Goal: Task Accomplishment & Management: Manage account settings

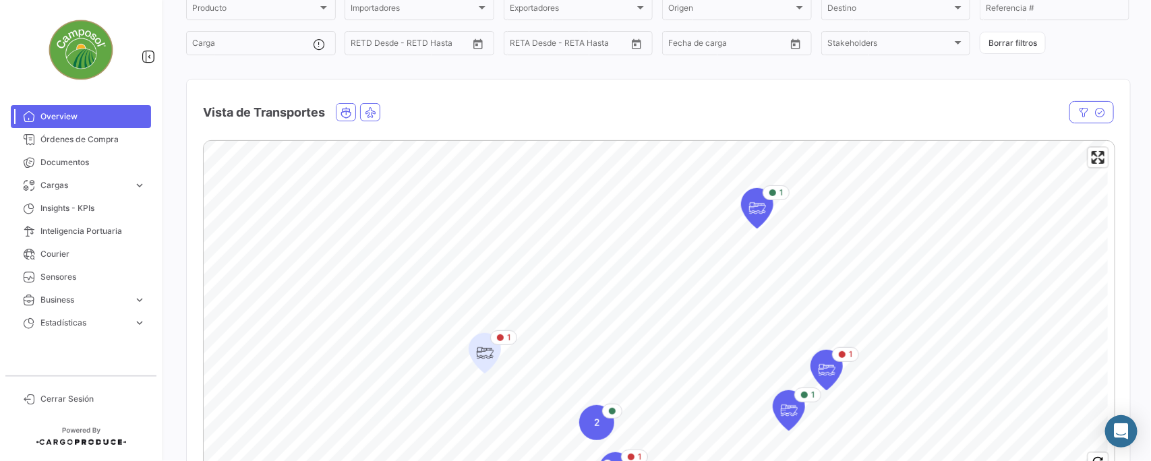
scroll to position [84, 0]
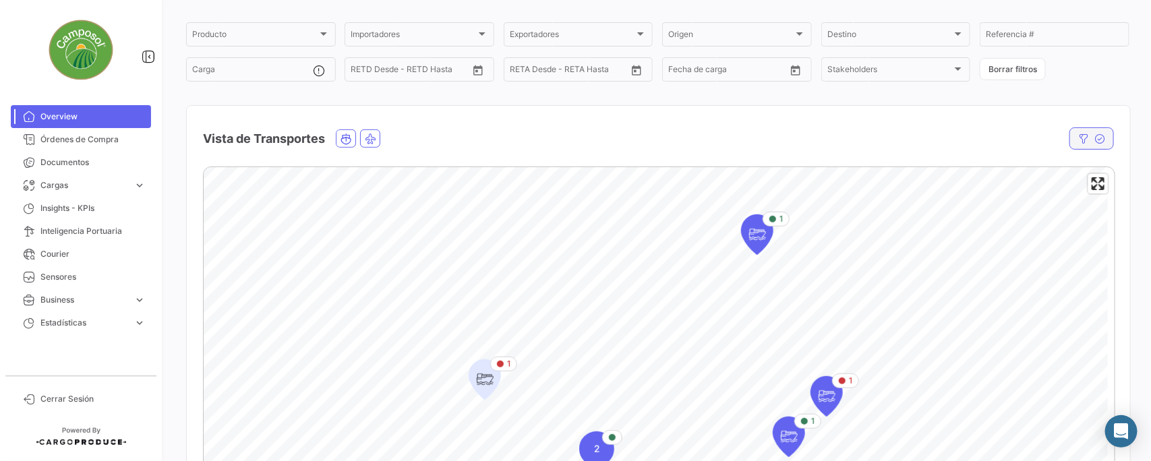
click at [1078, 140] on icon "button" at bounding box center [1083, 138] width 11 height 11
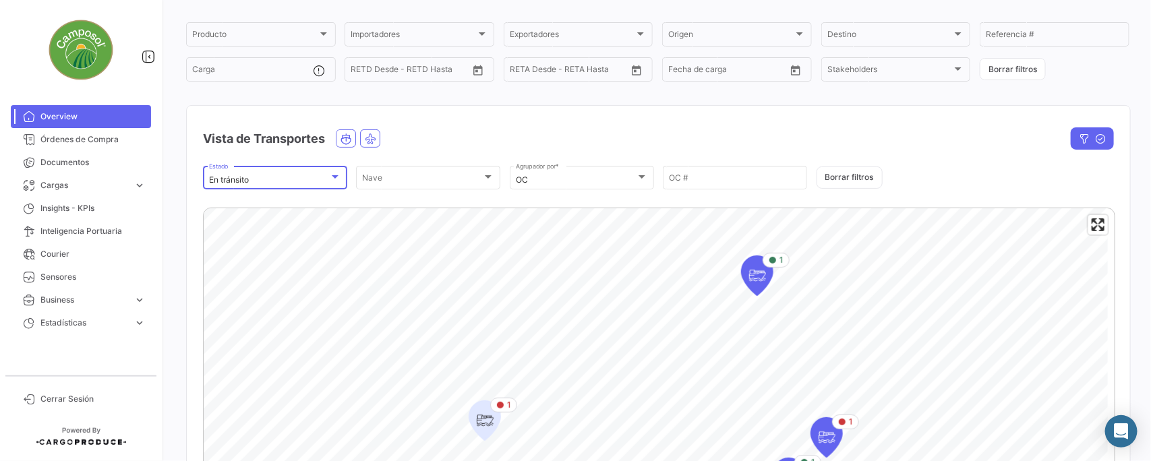
click at [336, 175] on div at bounding box center [335, 176] width 7 height 3
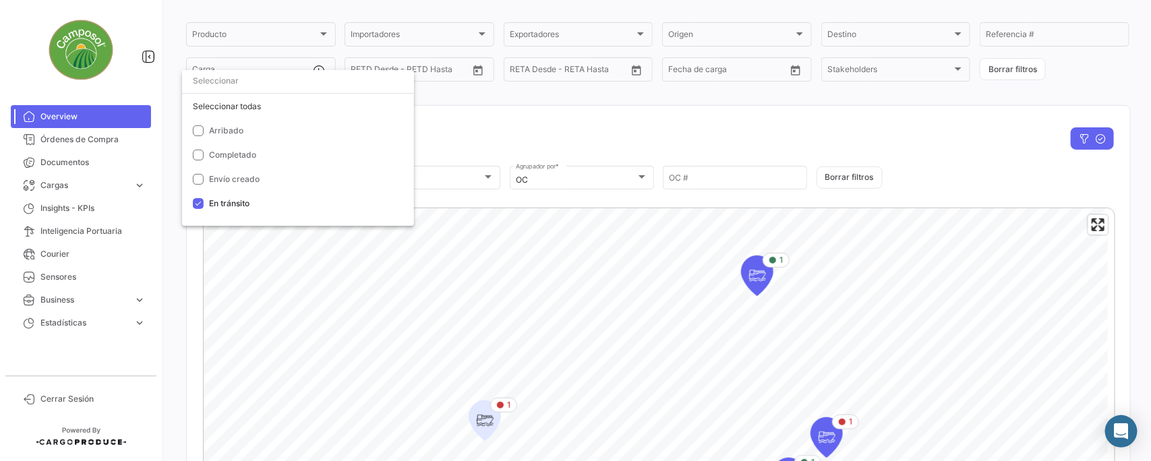
click at [469, 133] on div at bounding box center [575, 230] width 1151 height 461
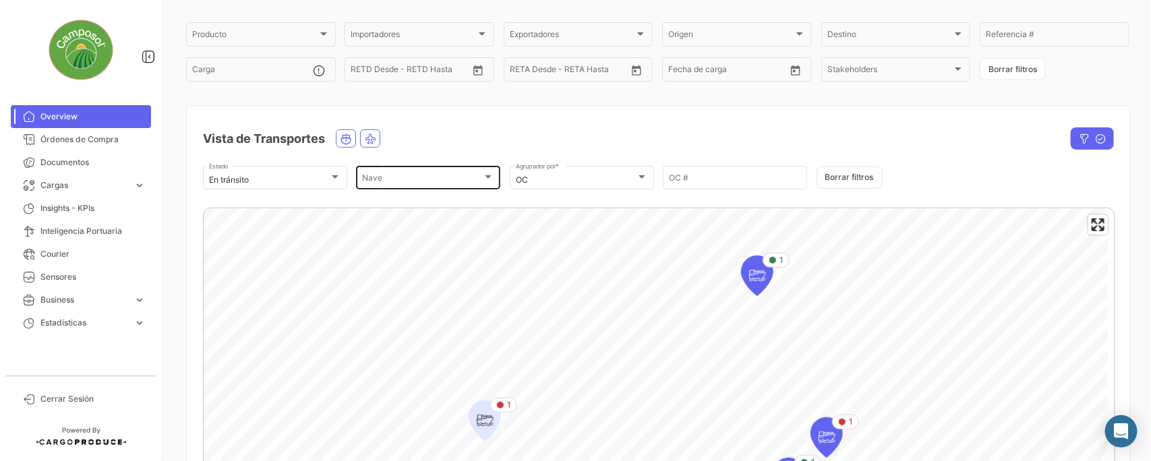
click at [485, 176] on div at bounding box center [488, 176] width 7 height 3
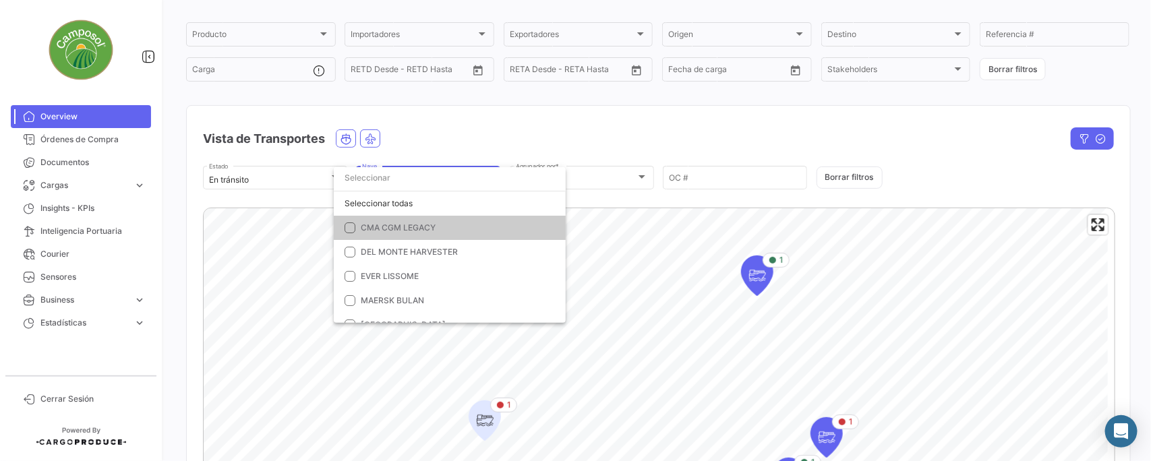
click at [497, 131] on div at bounding box center [575, 230] width 1151 height 461
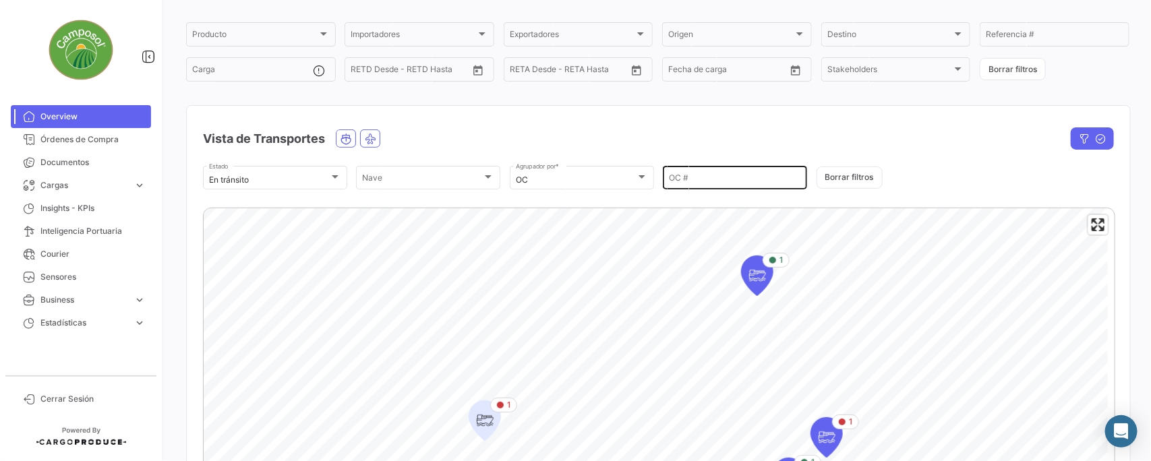
click at [682, 177] on input "OC #" at bounding box center [735, 179] width 132 height 9
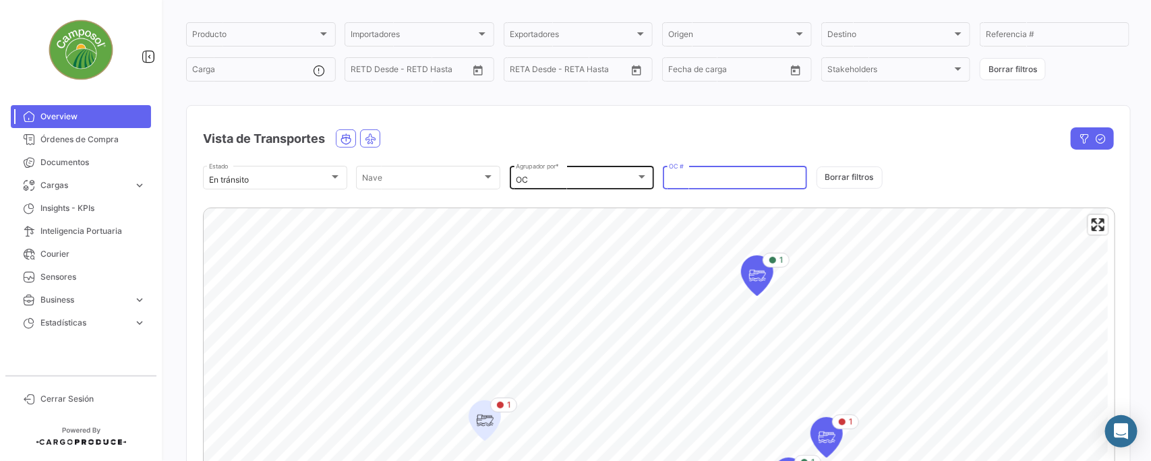
click at [640, 175] on div at bounding box center [641, 176] width 7 height 3
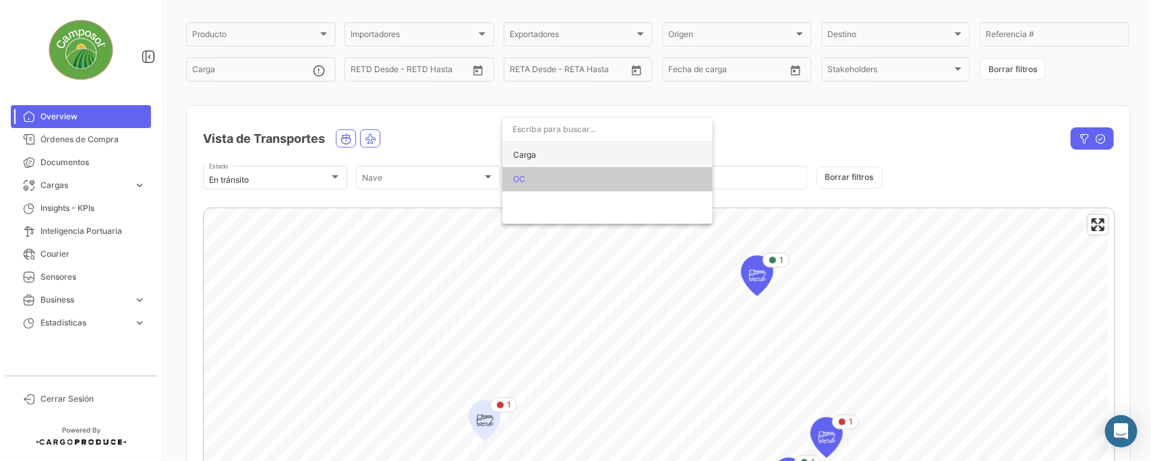
click at [529, 154] on span "Carga" at bounding box center [524, 155] width 23 height 10
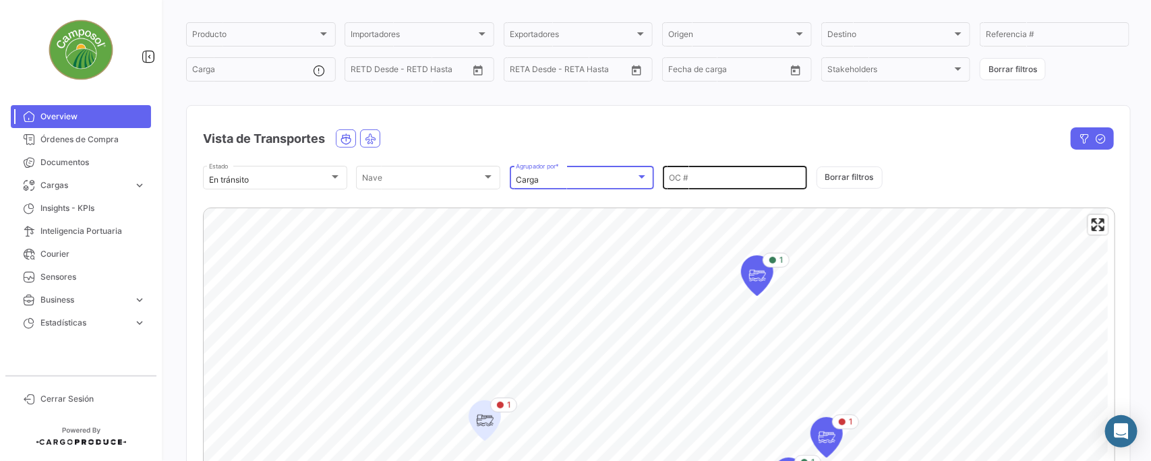
click at [701, 179] on input "OC #" at bounding box center [735, 179] width 132 height 9
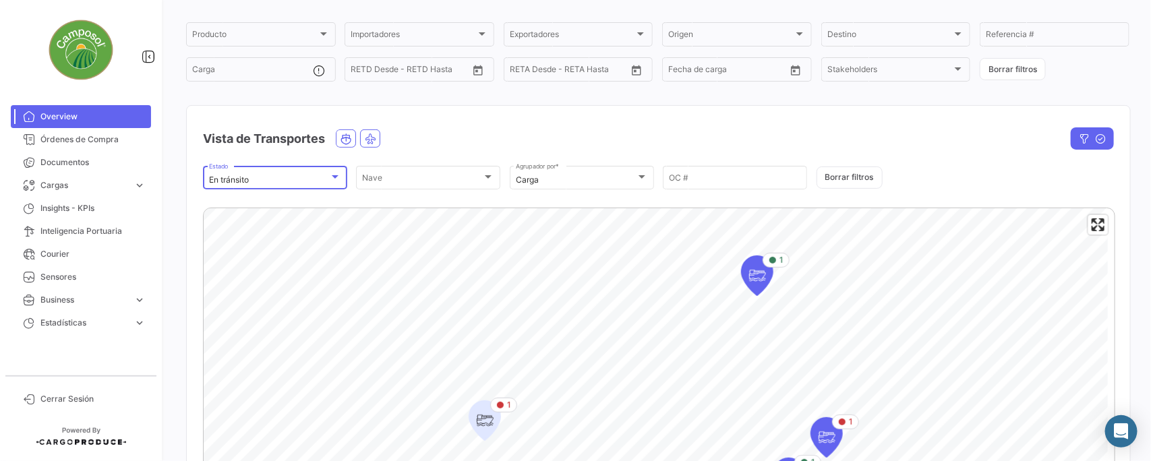
click at [332, 175] on div at bounding box center [335, 176] width 7 height 3
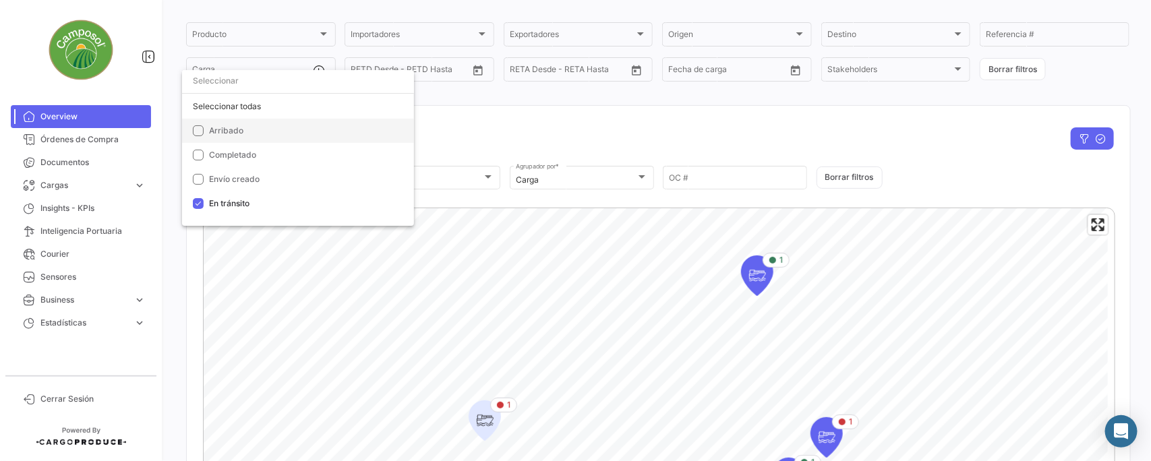
click at [240, 129] on span "Arribado" at bounding box center [226, 130] width 34 height 10
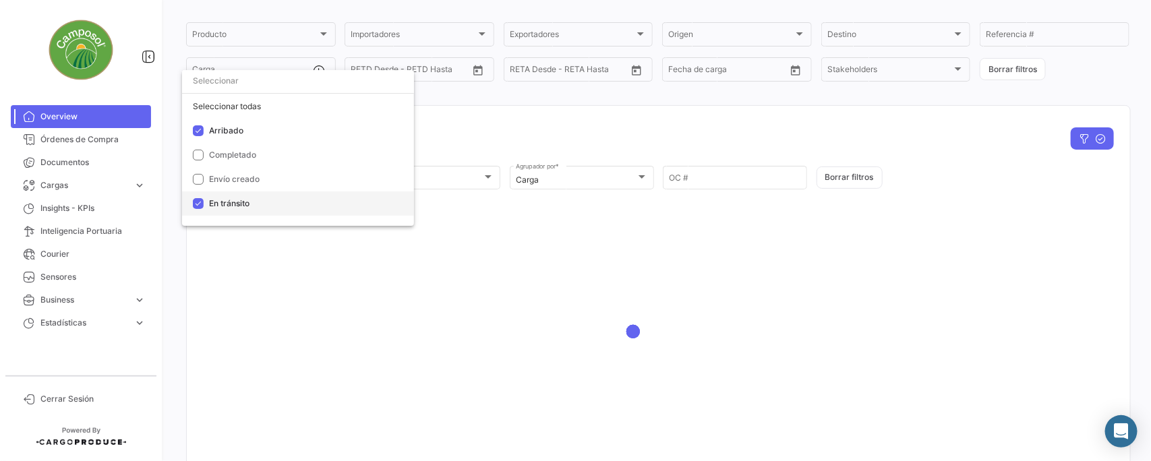
click at [223, 204] on span "En tránsito" at bounding box center [229, 203] width 40 height 10
click at [484, 115] on div at bounding box center [575, 230] width 1151 height 461
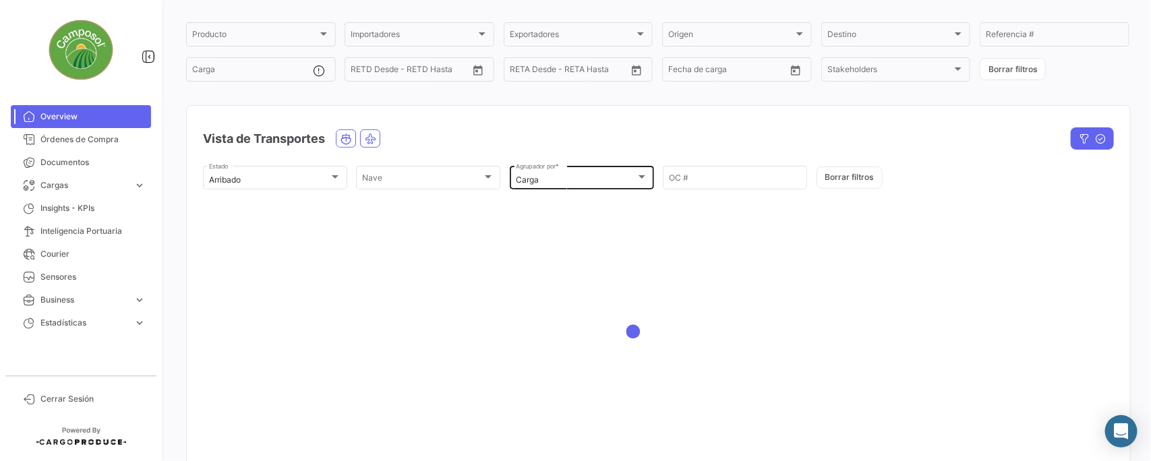
click at [581, 175] on div "Carga" at bounding box center [576, 179] width 120 height 9
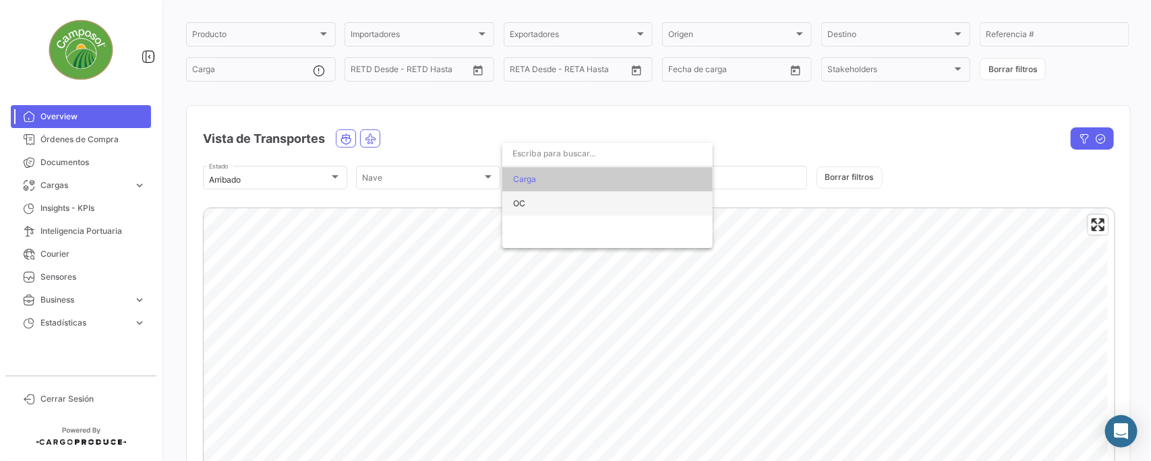
click at [537, 201] on span "OC" at bounding box center [607, 203] width 189 height 24
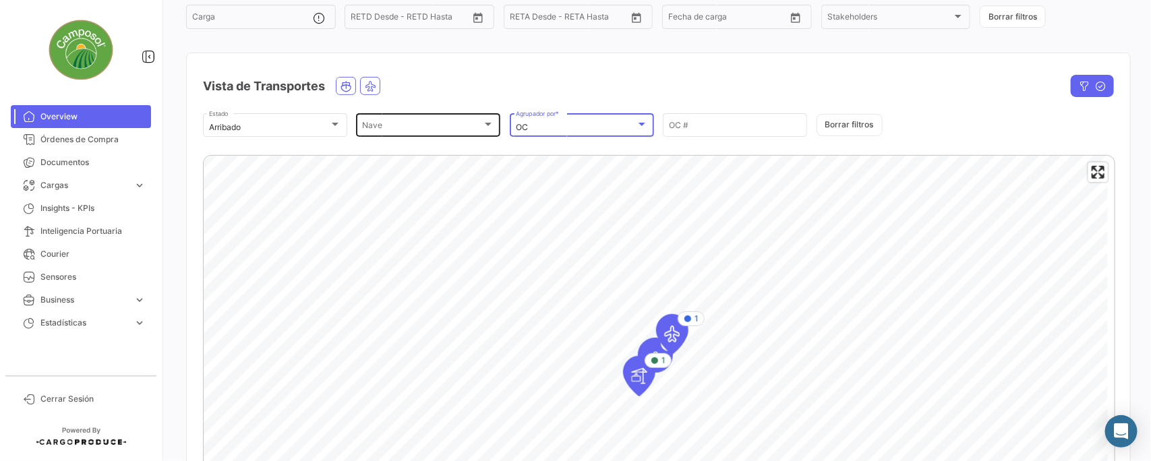
scroll to position [133, 0]
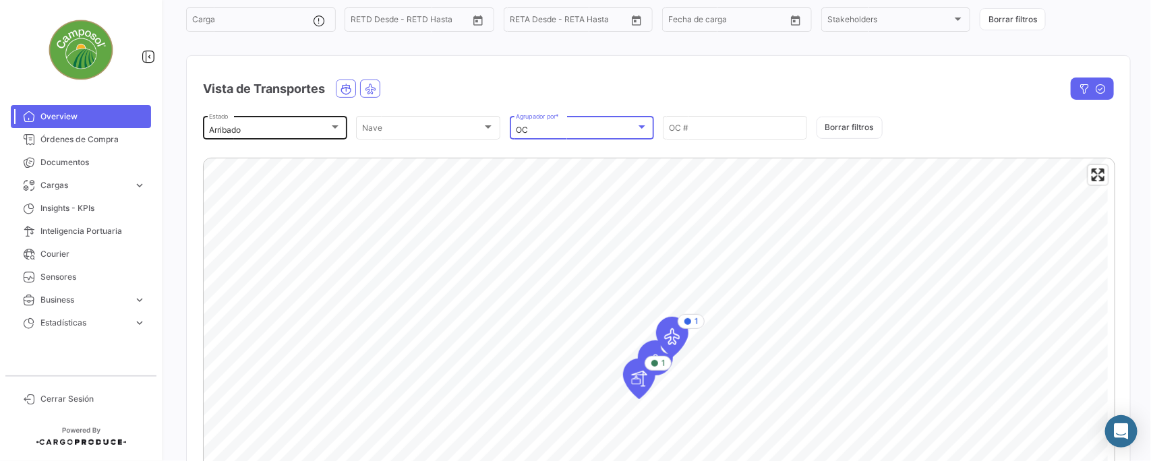
click at [277, 125] on div "Arribado" at bounding box center [269, 129] width 120 height 9
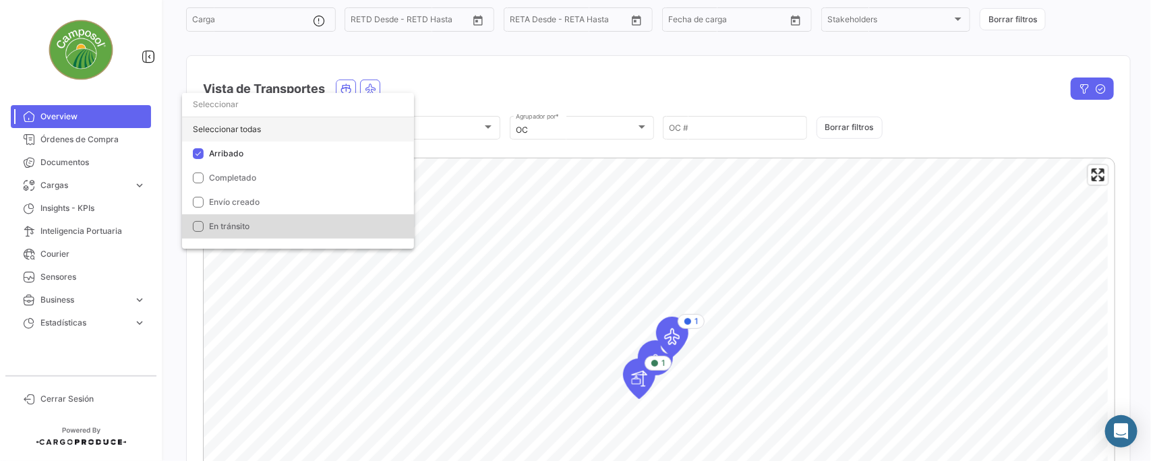
drag, startPoint x: 230, startPoint y: 224, endPoint x: 216, endPoint y: 122, distance: 103.3
click at [229, 226] on span "En tránsito" at bounding box center [229, 226] width 40 height 10
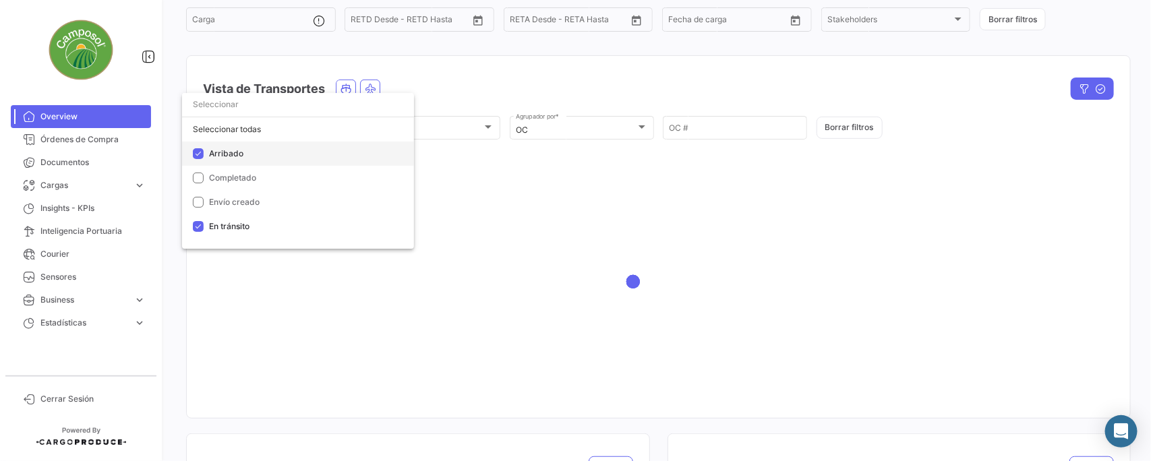
click at [214, 156] on span "Arribado" at bounding box center [226, 153] width 34 height 10
click at [533, 86] on div at bounding box center [575, 230] width 1151 height 461
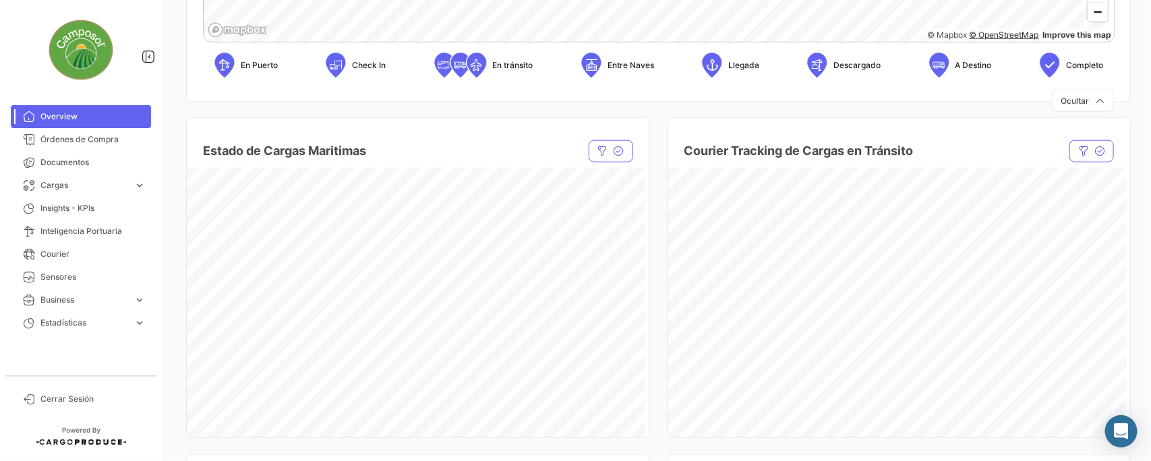
scroll to position [732, 0]
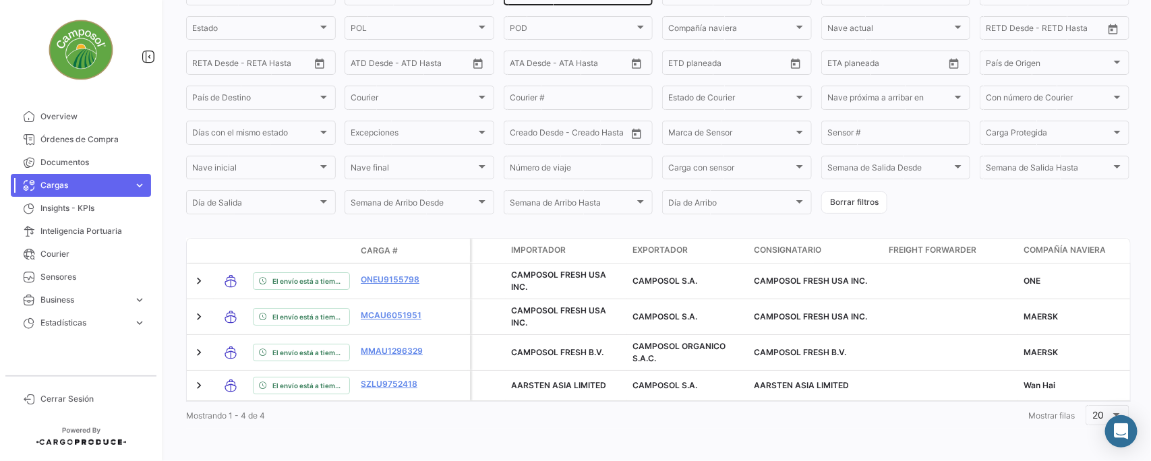
scroll to position [188, 0]
click at [74, 115] on span "Overview" at bounding box center [92, 117] width 105 height 12
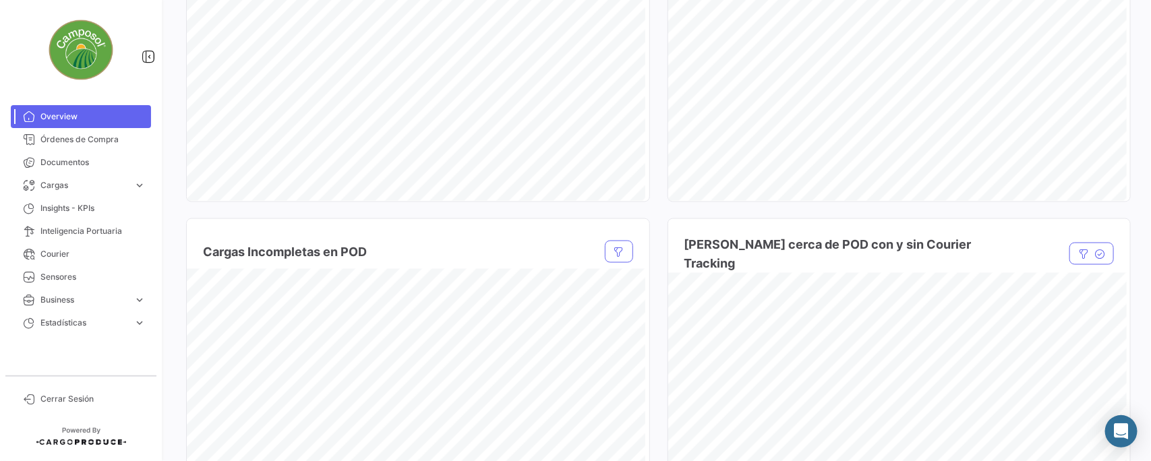
scroll to position [506, 0]
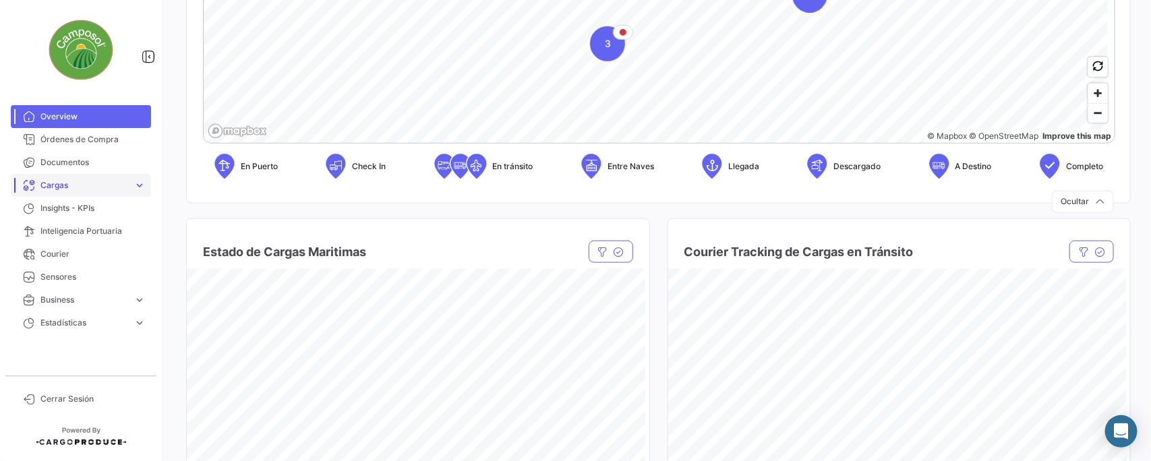
click at [136, 187] on span "expand_more" at bounding box center [139, 185] width 12 height 12
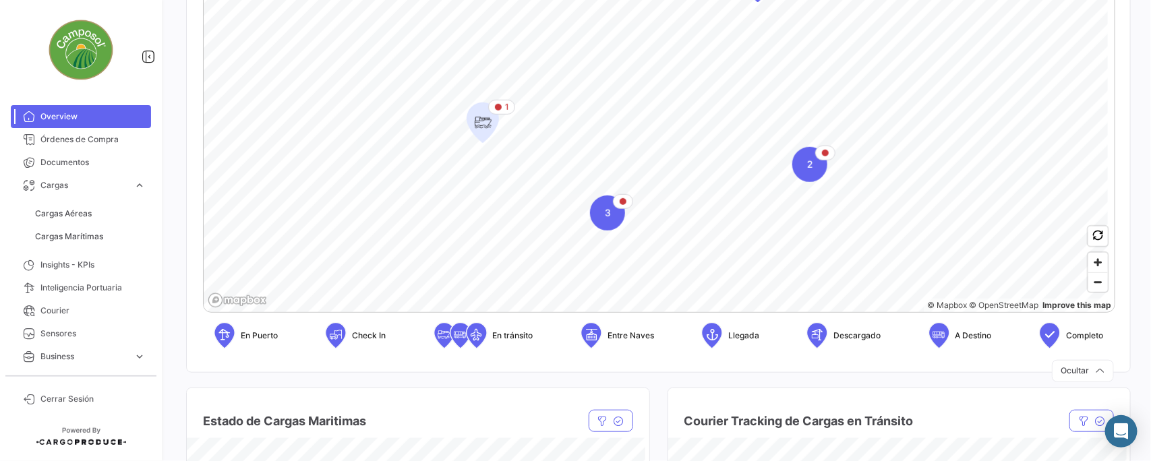
scroll to position [168, 0]
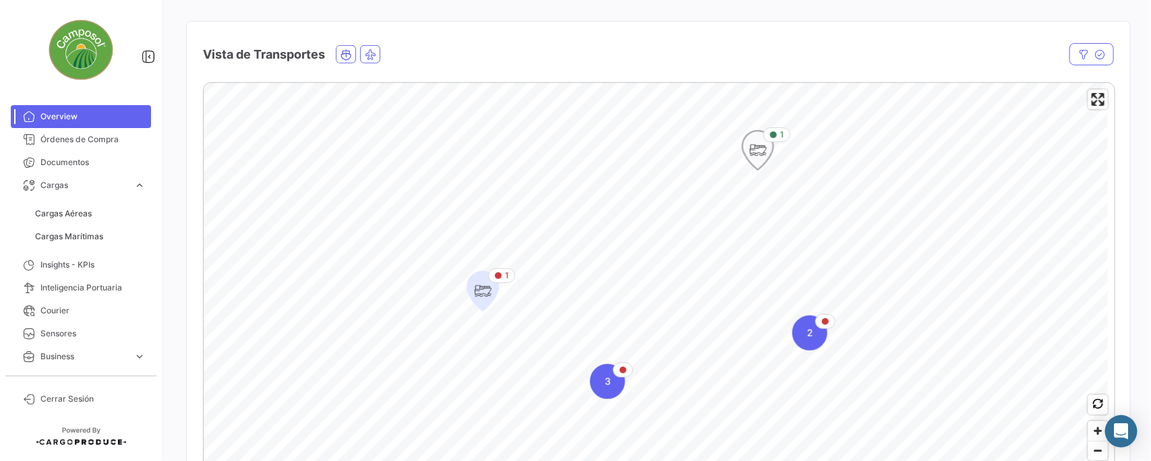
click at [757, 144] on icon "Map marker" at bounding box center [757, 150] width 19 height 28
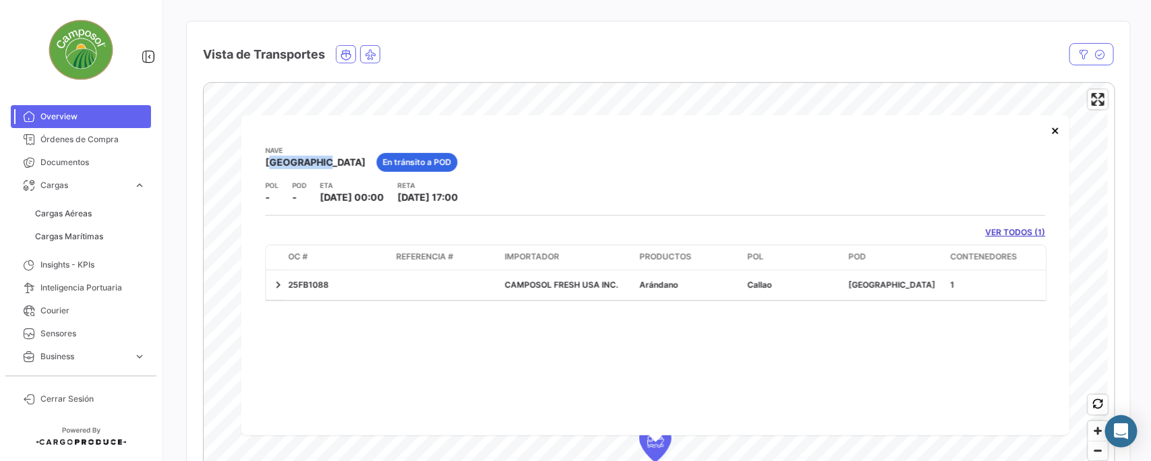
drag, startPoint x: 263, startPoint y: 159, endPoint x: 329, endPoint y: 165, distance: 66.3
click at [329, 165] on div "Nave MARTINIQUE En tránsito a POD POL - POD - ETA [DATE] 00:00 RETA [DATE] 17:0…" at bounding box center [655, 275] width 828 height 320
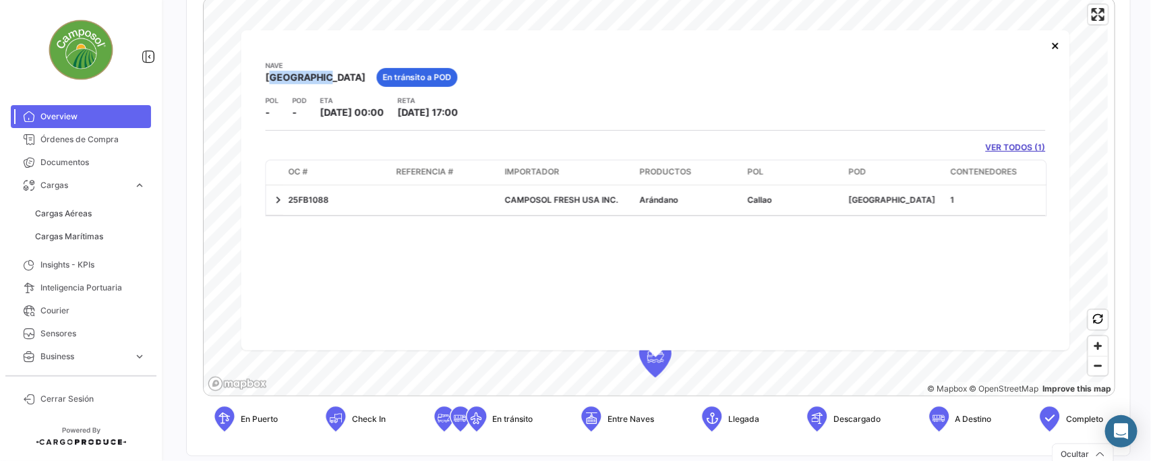
drag, startPoint x: 320, startPoint y: 113, endPoint x: 399, endPoint y: 113, distance: 78.9
click at [384, 113] on span "[DATE] 00:00" at bounding box center [352, 112] width 64 height 11
drag, startPoint x: 420, startPoint y: 112, endPoint x: 518, endPoint y: 120, distance: 98.1
click at [518, 120] on div "Nave MARTINIQUE En tránsito a POD POL - POD - ETA [DATE] 00:00 RETA [DATE] 17:0…" at bounding box center [655, 138] width 780 height 156
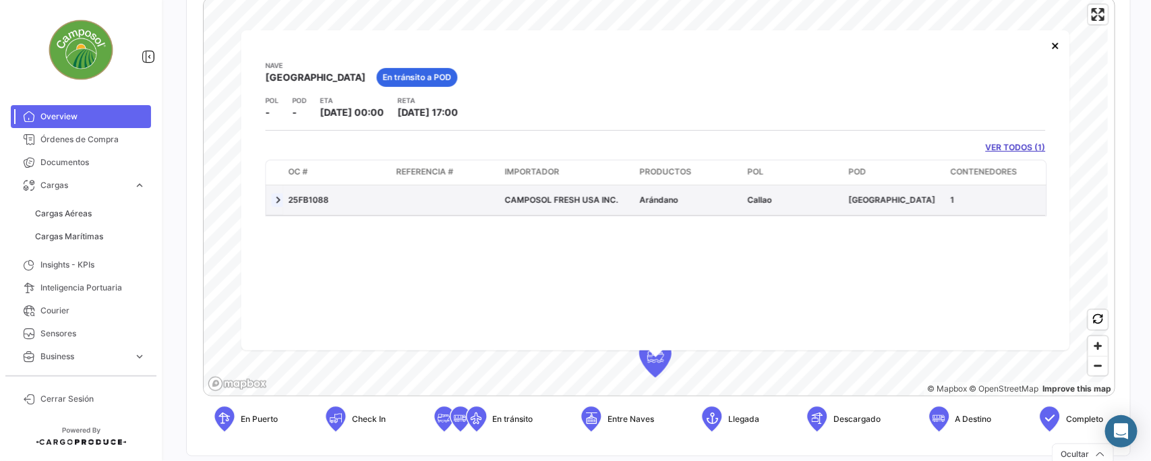
click at [277, 199] on link at bounding box center [277, 199] width 13 height 13
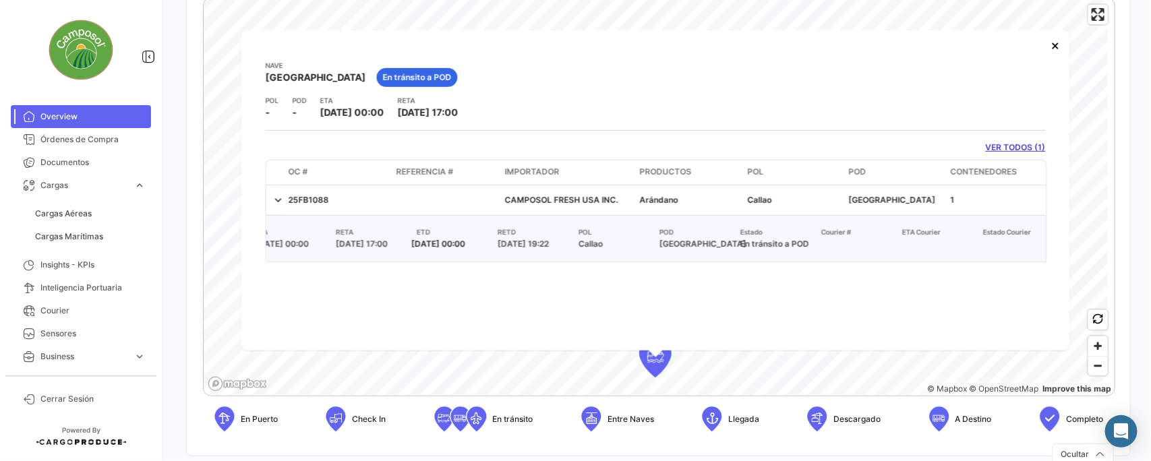
scroll to position [0, 120]
click at [1059, 41] on button "×" at bounding box center [1054, 45] width 27 height 27
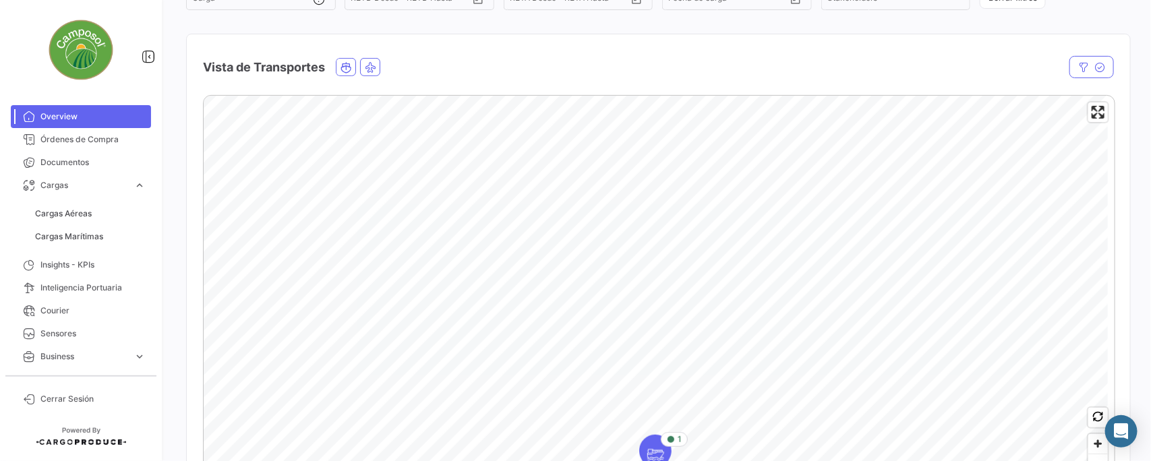
scroll to position [253, 0]
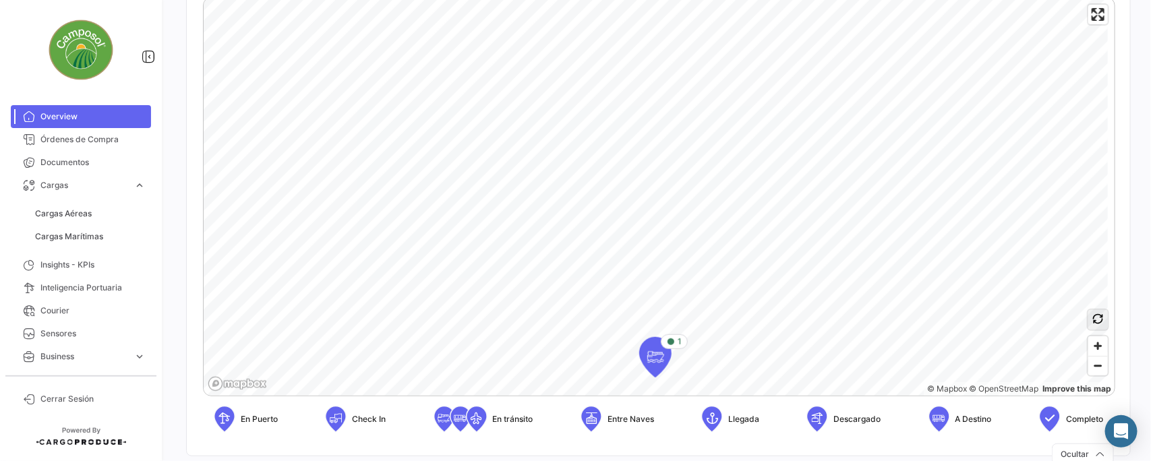
click at [1093, 324] on icon "button" at bounding box center [1098, 318] width 11 height 11
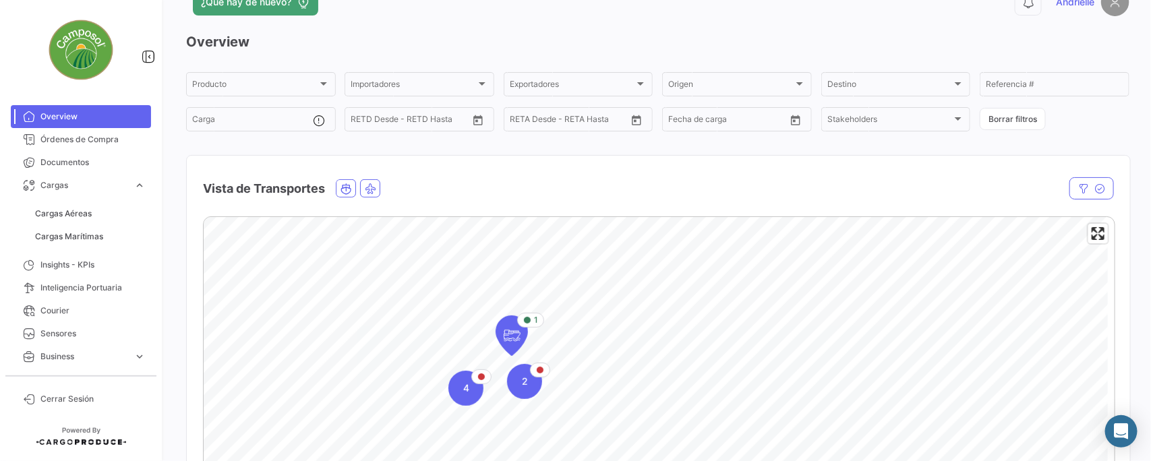
scroll to position [0, 0]
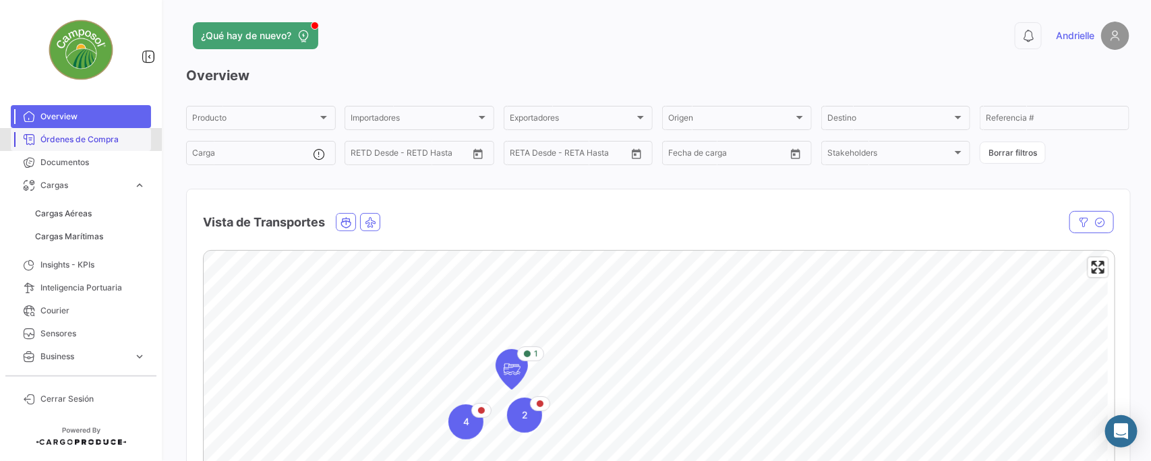
click at [88, 142] on span "Órdenes de Compra" at bounding box center [92, 139] width 105 height 12
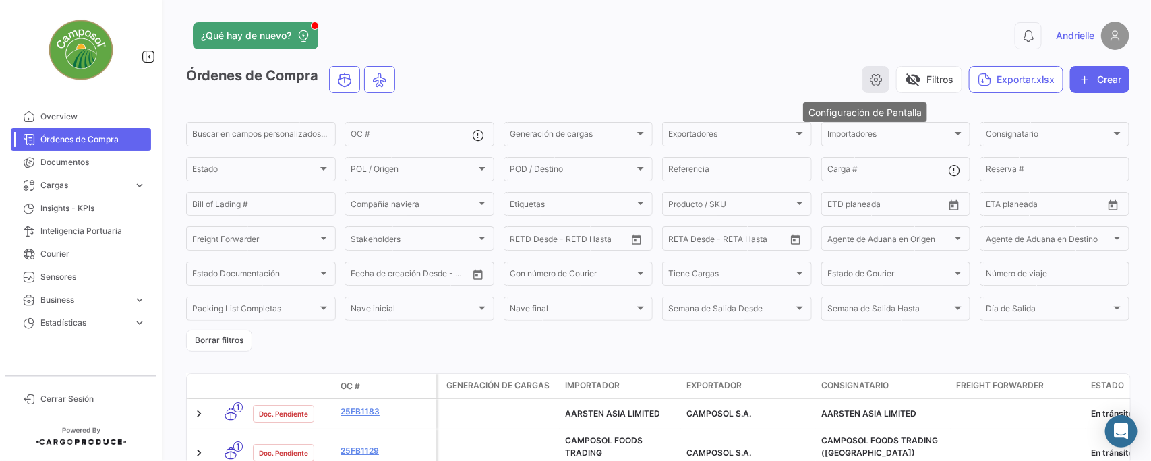
click at [870, 80] on icon "button" at bounding box center [875, 79] width 13 height 13
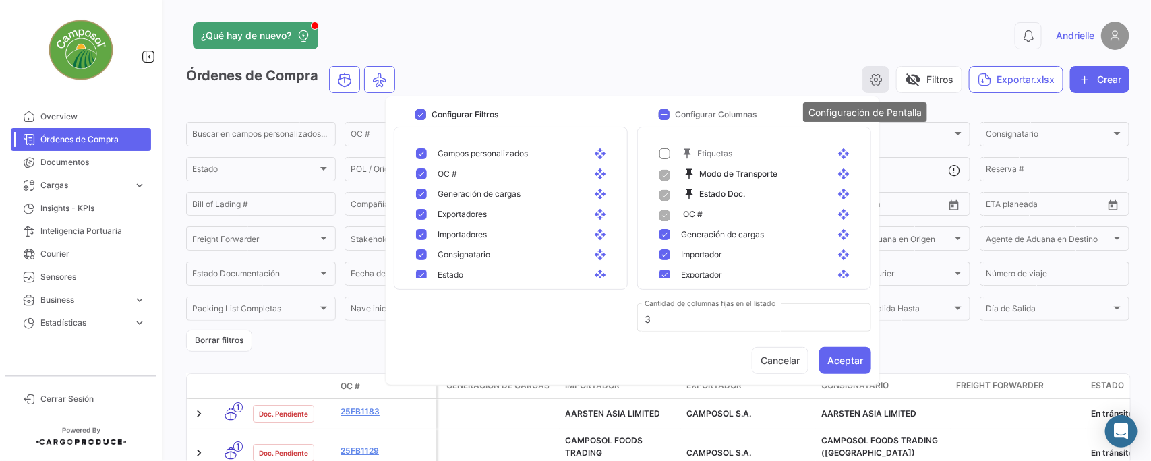
click at [871, 76] on icon "button" at bounding box center [875, 79] width 13 height 13
click at [869, 83] on icon "button" at bounding box center [875, 79] width 13 height 13
drag, startPoint x: 866, startPoint y: 79, endPoint x: 762, endPoint y: 46, distance: 108.9
click at [862, 79] on button "button" at bounding box center [875, 79] width 27 height 27
click at [762, 46] on div "0 Andrielle" at bounding box center [916, 36] width 425 height 28
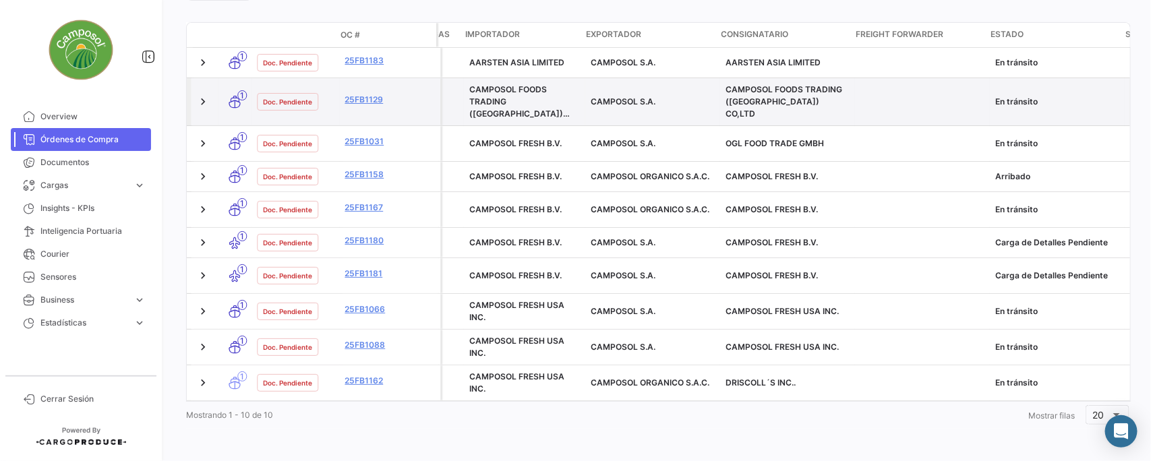
scroll to position [0, 100]
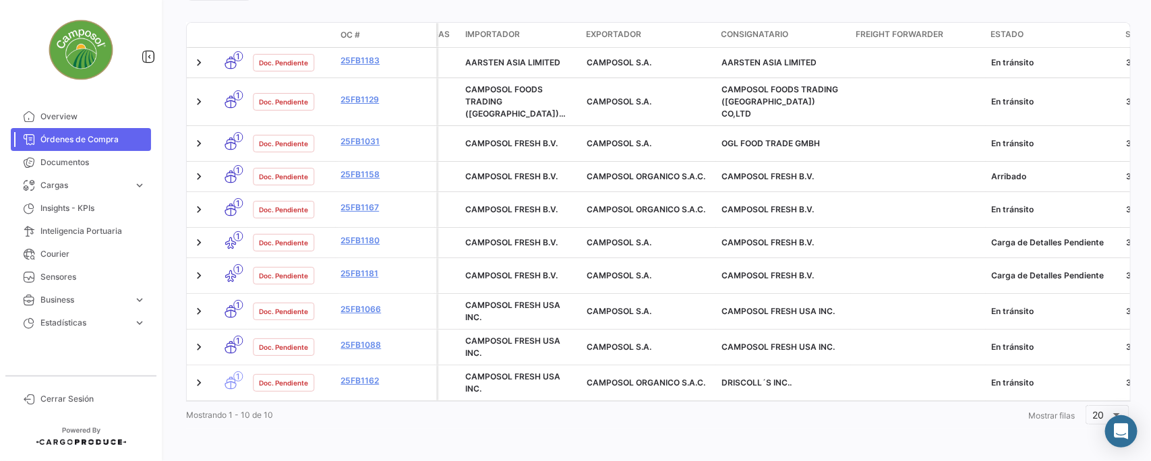
drag, startPoint x: 418, startPoint y: 402, endPoint x: 437, endPoint y: 396, distance: 19.6
click at [437, 396] on div "Modo de Transporte Estado Doc. OC # Generación de cargas Importador Exportador …" at bounding box center [657, 225] width 943 height 406
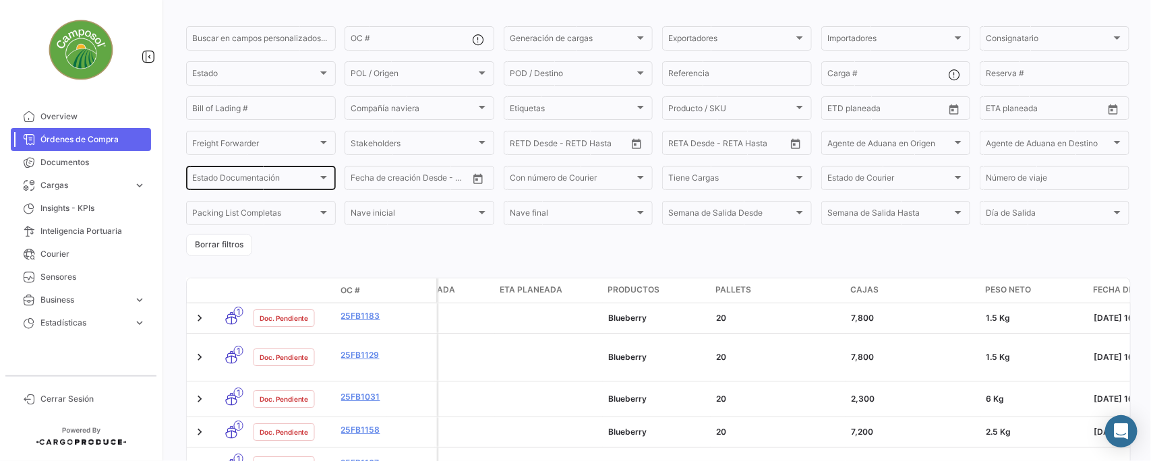
scroll to position [84, 0]
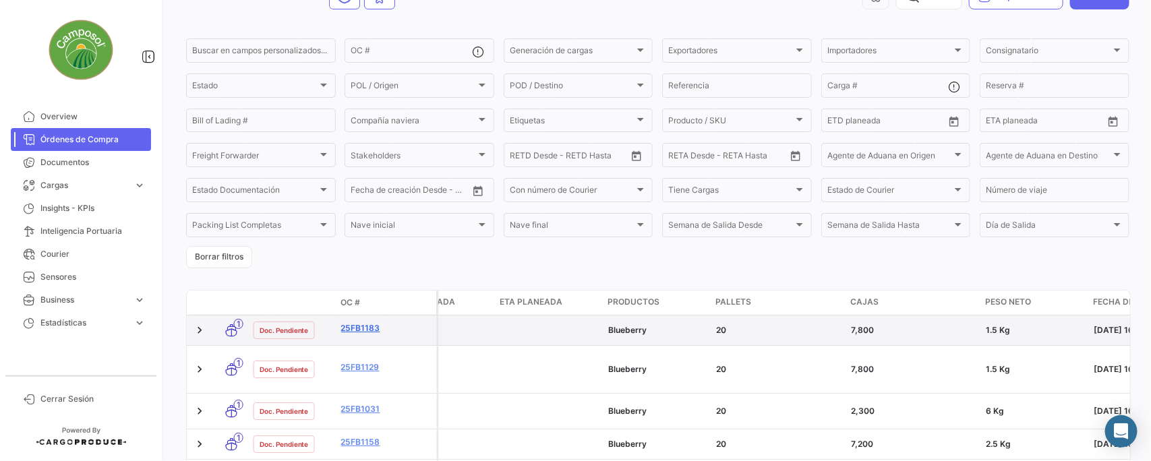
click at [358, 327] on link "25FB1183" at bounding box center [386, 328] width 90 height 12
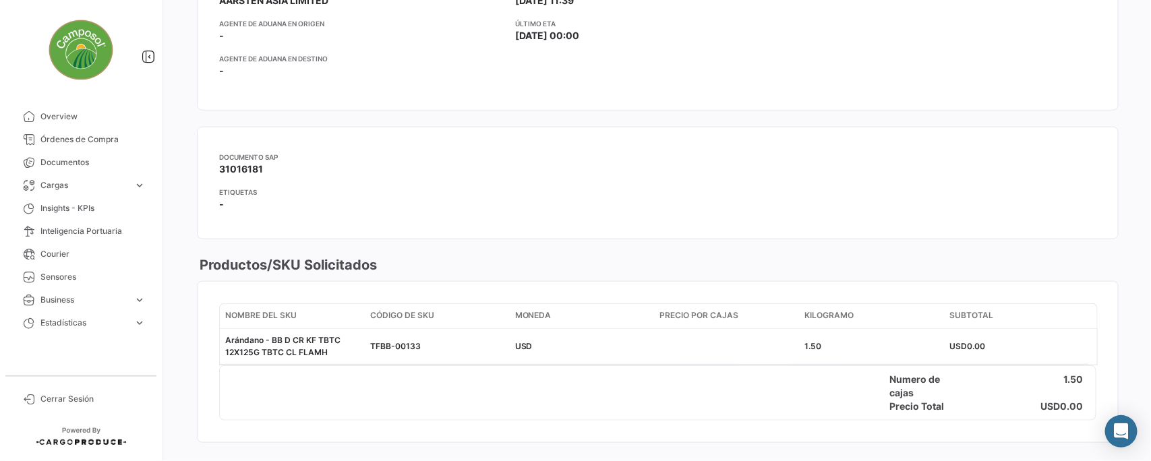
scroll to position [506, 0]
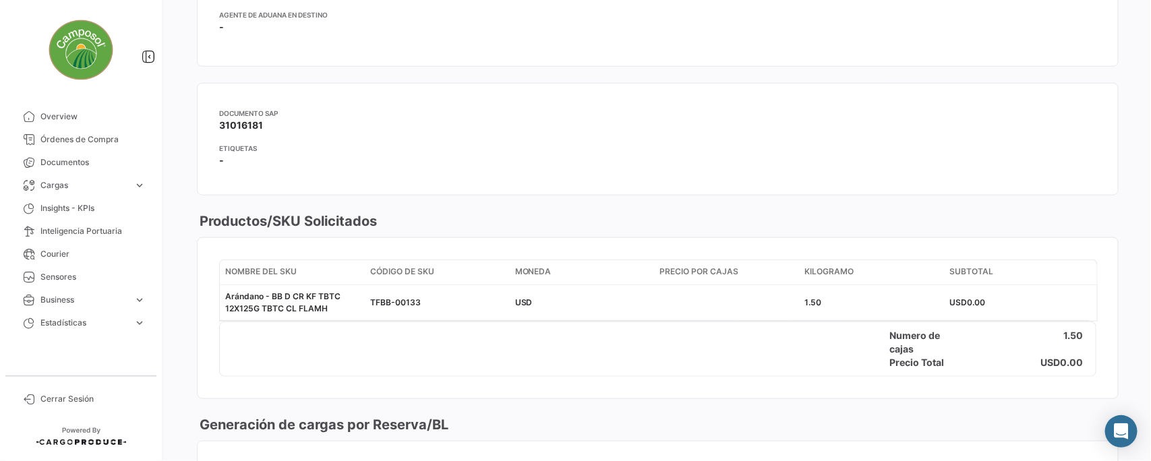
drag, startPoint x: 219, startPoint y: 123, endPoint x: 277, endPoint y: 125, distance: 58.0
click at [277, 125] on app-card-info-label "Documento SAP 31016181" at bounding box center [438, 120] width 439 height 24
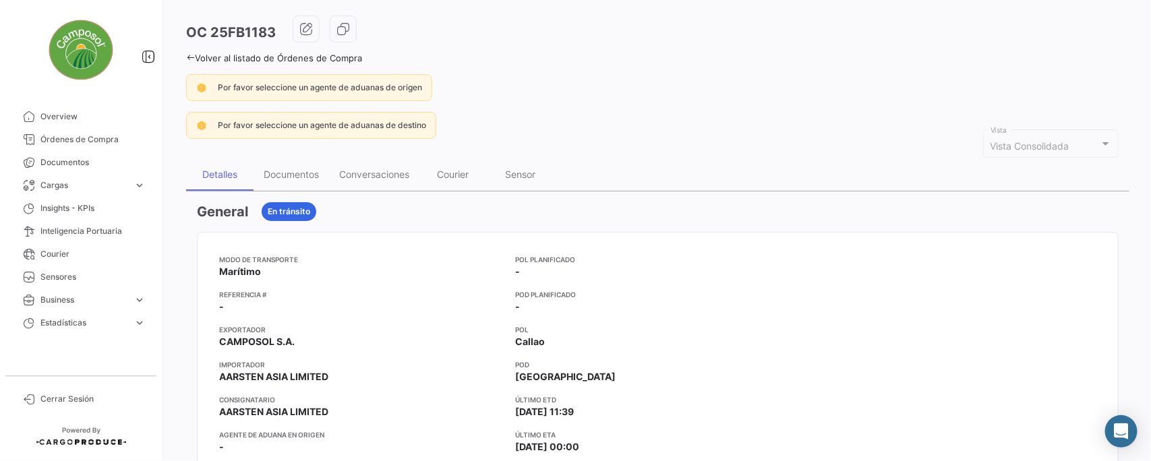
scroll to position [84, 0]
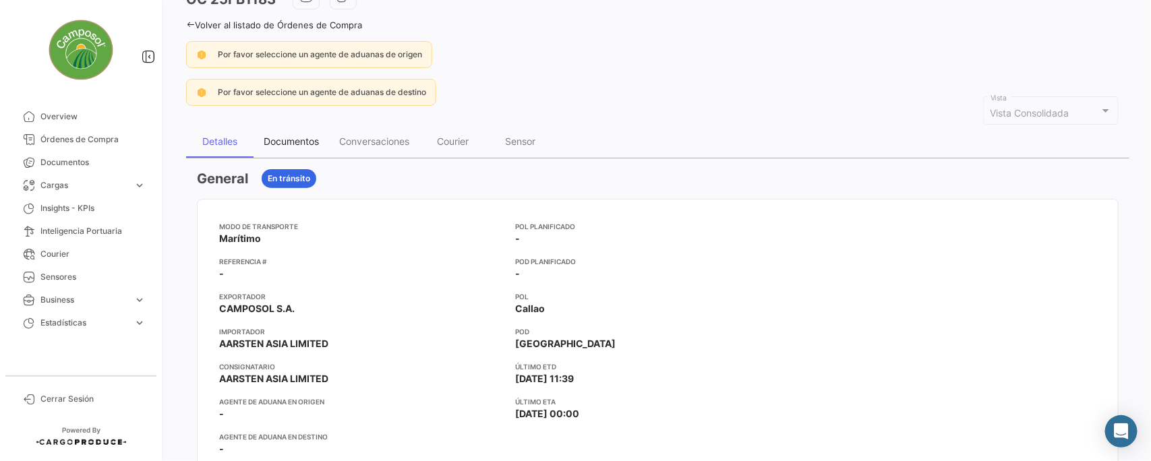
click at [293, 135] on div "Documentos" at bounding box center [291, 140] width 55 height 11
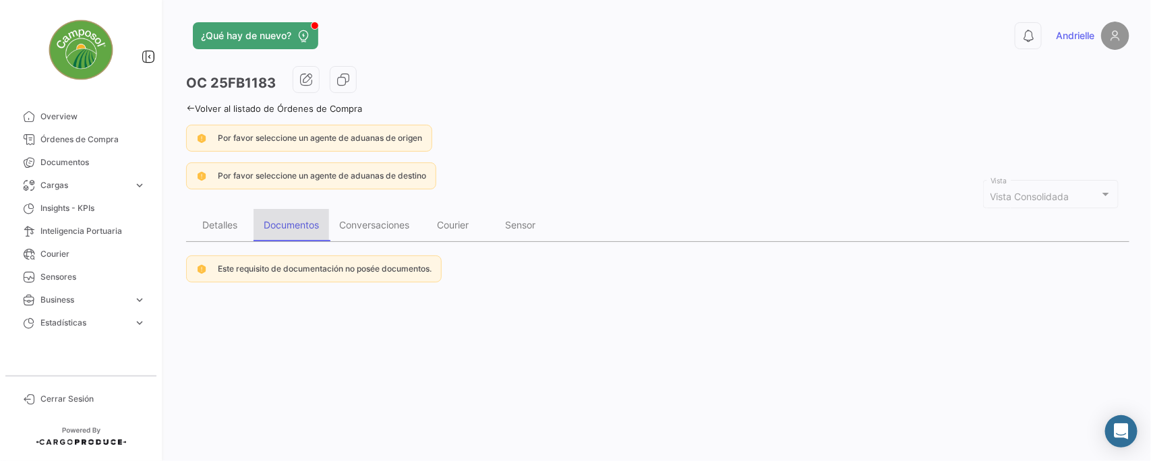
scroll to position [0, 0]
click at [385, 226] on div "Conversaciones" at bounding box center [374, 224] width 70 height 11
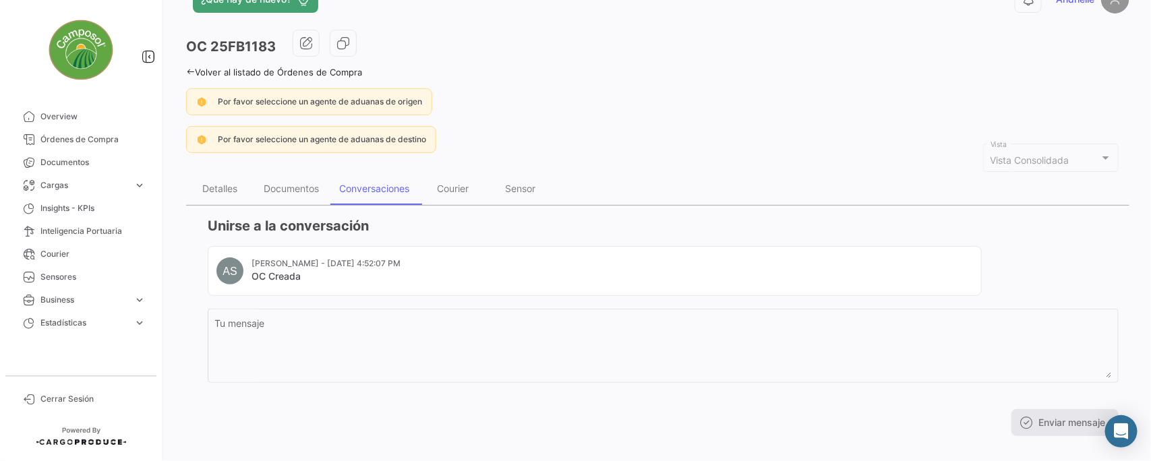
scroll to position [53, 0]
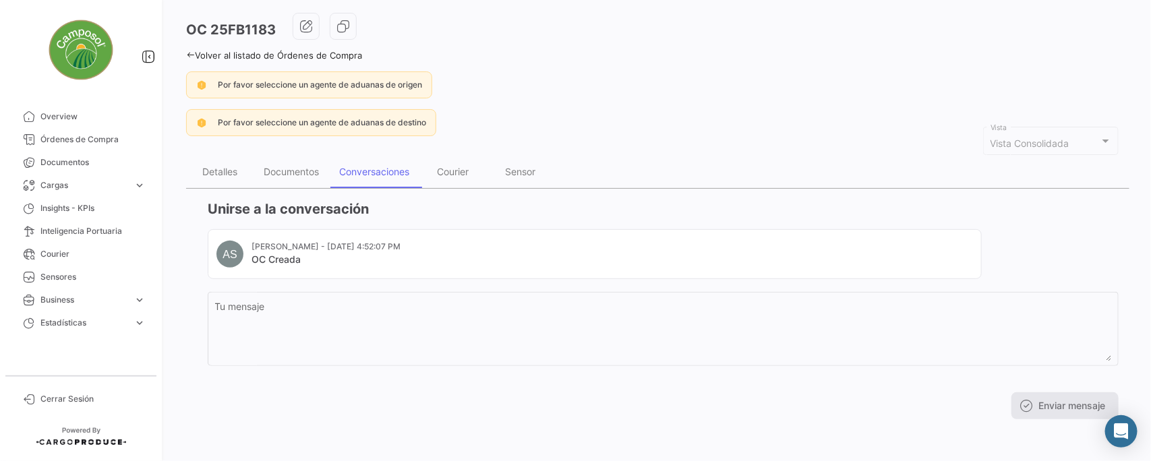
drag, startPoint x: 251, startPoint y: 245, endPoint x: 419, endPoint y: 258, distance: 169.0
click at [450, 253] on mat-card-header "AS [PERSON_NAME] - [DATE] 4:52:07 PM OC Creada" at bounding box center [594, 254] width 756 height 27
click at [270, 241] on mat-card-subtitle "[PERSON_NAME] - [DATE] 4:52:07 PM" at bounding box center [325, 247] width 149 height 12
drag, startPoint x: 250, startPoint y: 245, endPoint x: 332, endPoint y: 244, distance: 82.2
click at [332, 244] on mat-card-header "AS [PERSON_NAME] - [DATE] 4:52:07 PM OC Creada" at bounding box center [594, 254] width 756 height 27
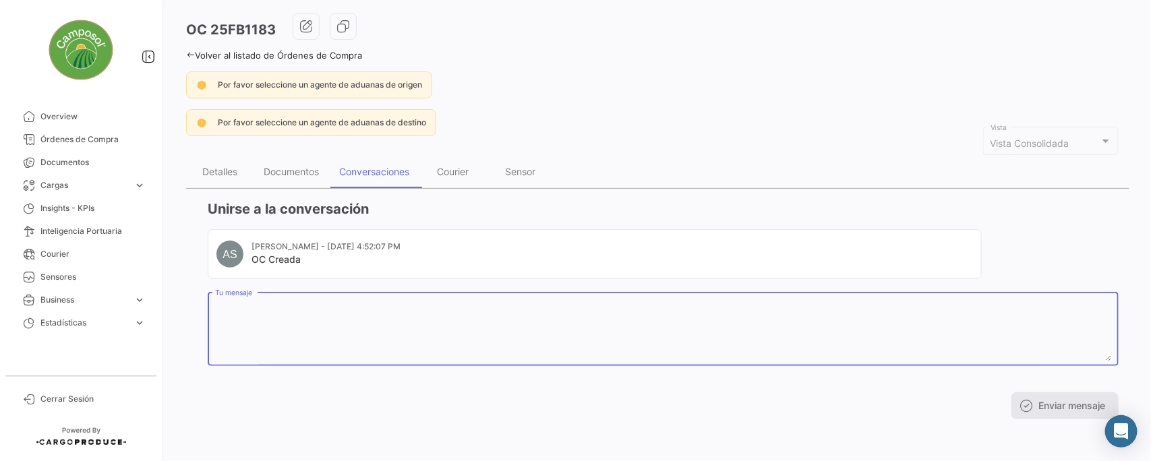
click at [311, 315] on textarea "Tu mensaje" at bounding box center [663, 331] width 897 height 59
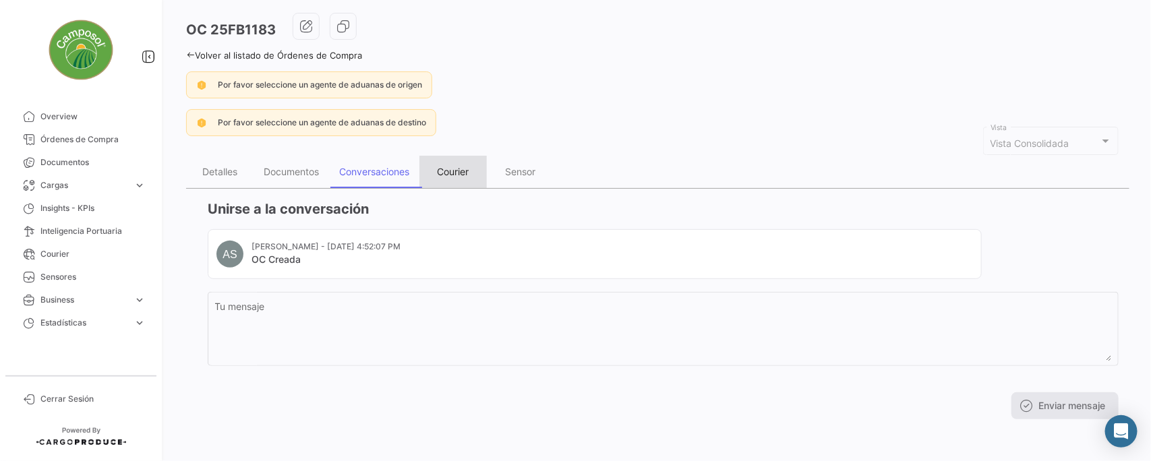
click at [465, 169] on div "Courier" at bounding box center [453, 171] width 32 height 11
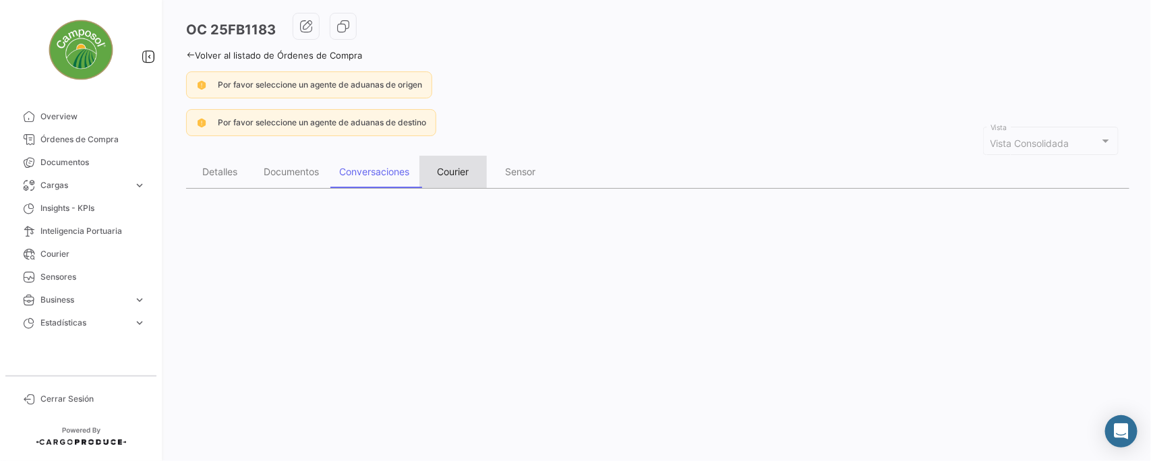
scroll to position [0, 0]
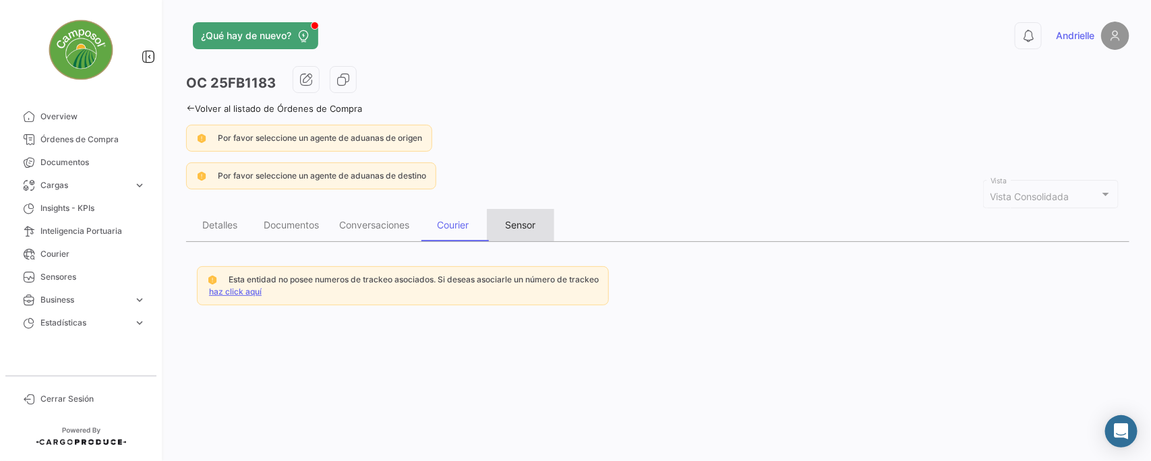
click at [527, 224] on div "Sensor" at bounding box center [521, 224] width 30 height 11
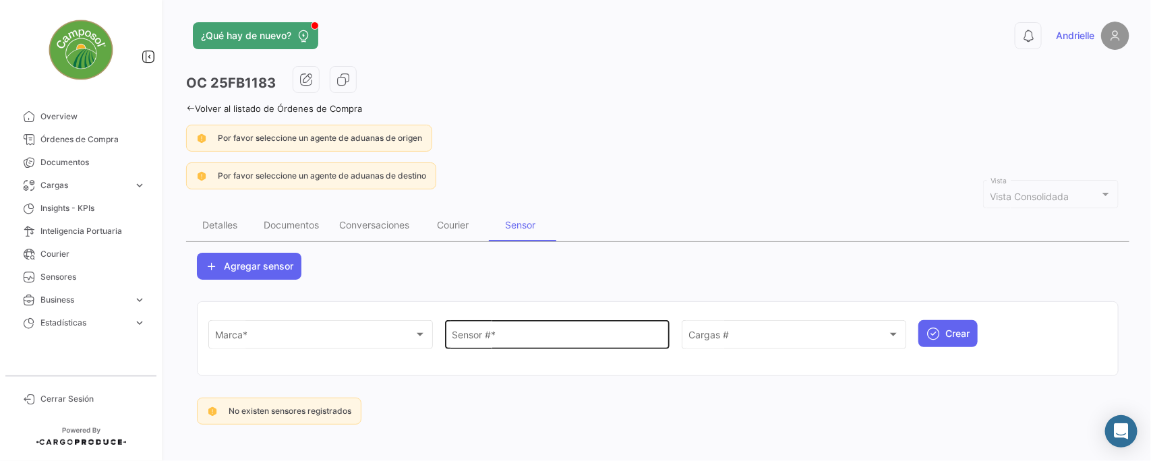
click at [500, 328] on div "Sensor # *" at bounding box center [557, 333] width 210 height 31
click at [494, 338] on input "Sensor # *" at bounding box center [557, 337] width 210 height 11
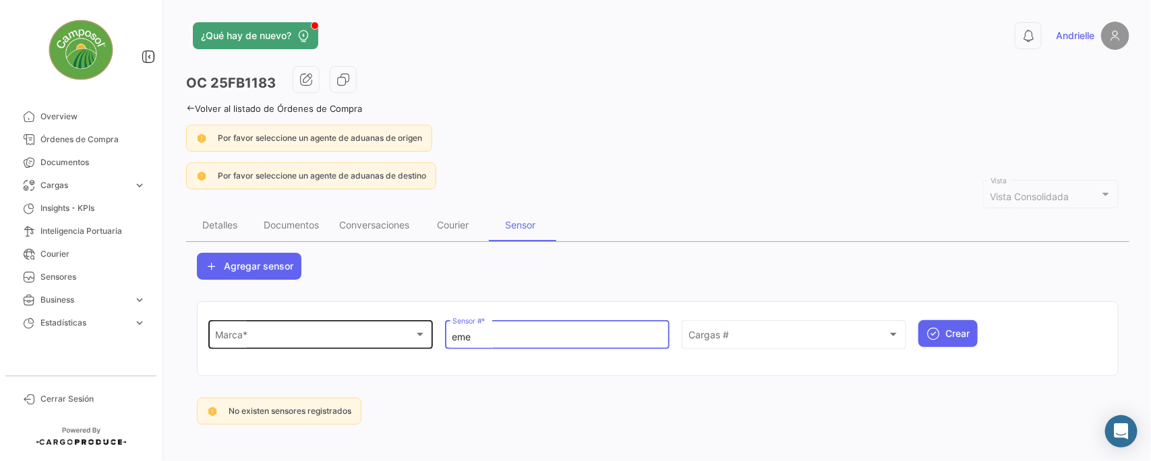
type input "eme"
click at [249, 332] on span "Marca *" at bounding box center [315, 337] width 198 height 11
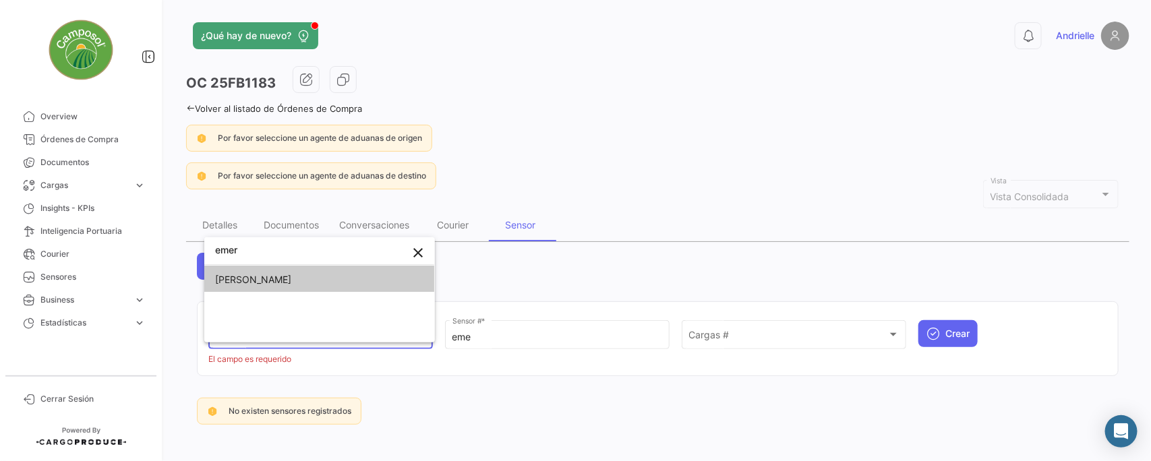
type input "emer"
click at [477, 260] on div at bounding box center [575, 230] width 1151 height 461
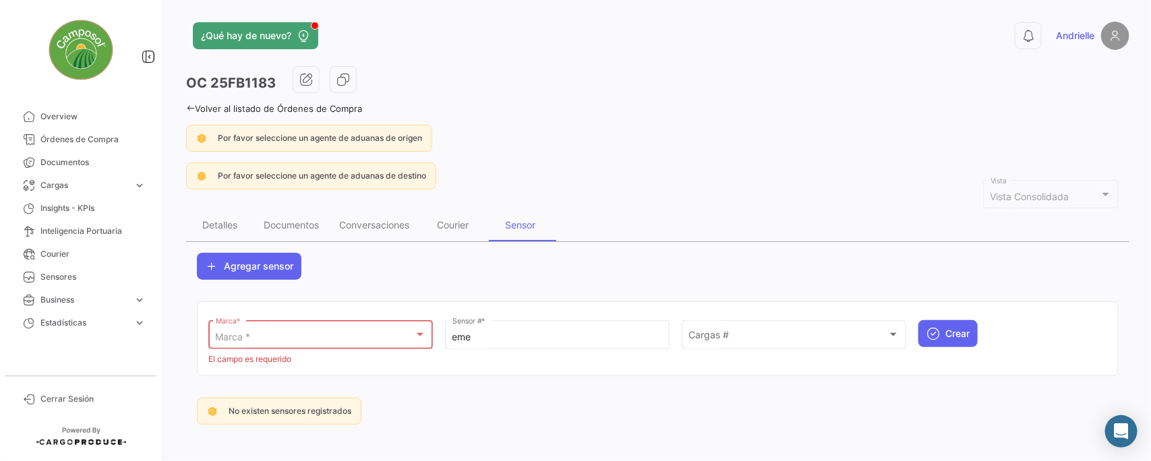
click at [277, 332] on div "Marca *" at bounding box center [315, 337] width 198 height 11
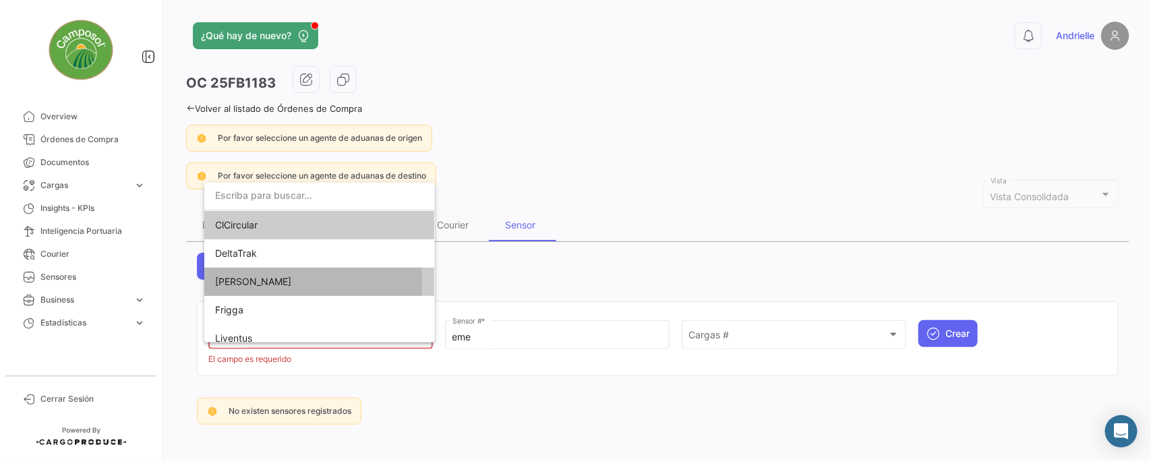
click at [257, 283] on span "[PERSON_NAME]" at bounding box center [253, 281] width 76 height 11
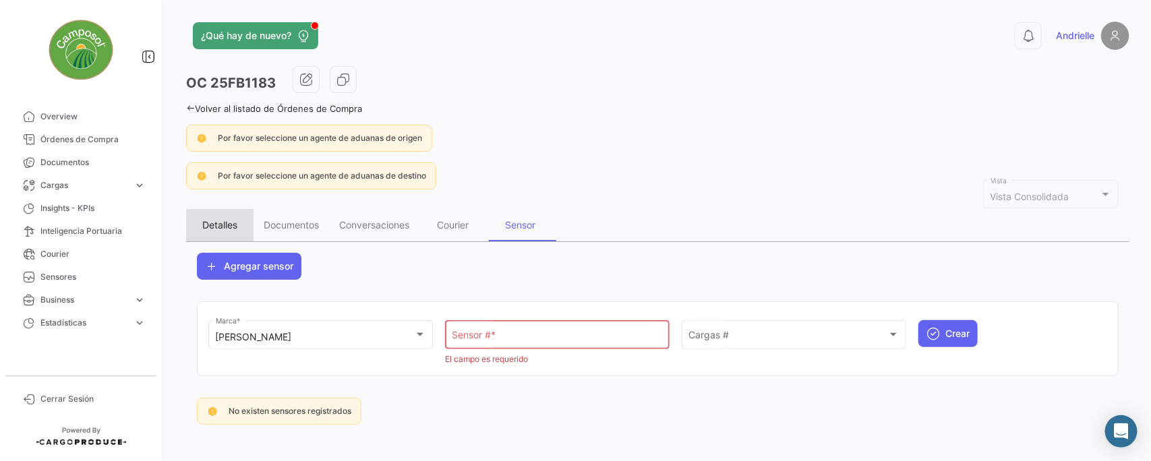
click at [214, 221] on div "Detalles" at bounding box center [219, 224] width 35 height 11
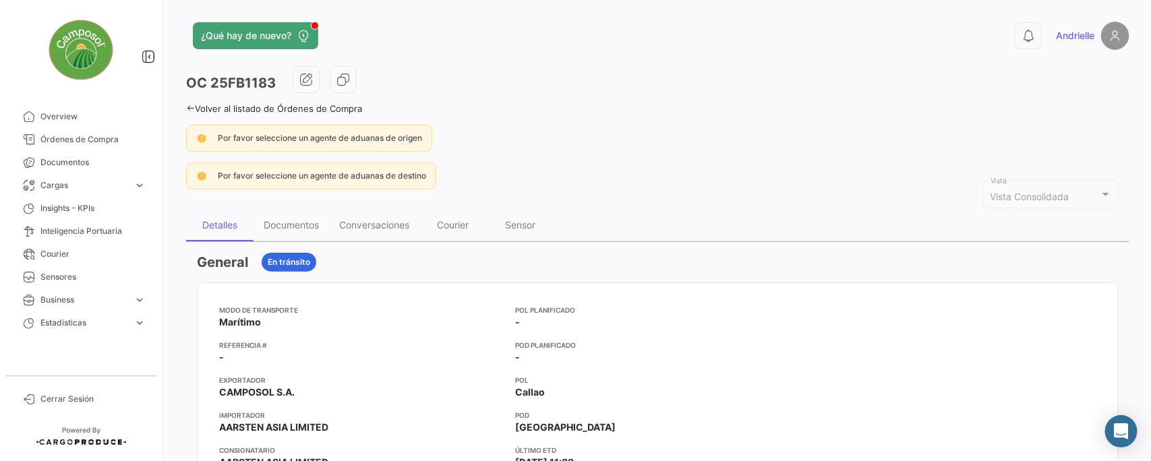
click at [195, 108] on link "Volver al listado de Órdenes de Compra" at bounding box center [274, 108] width 176 height 11
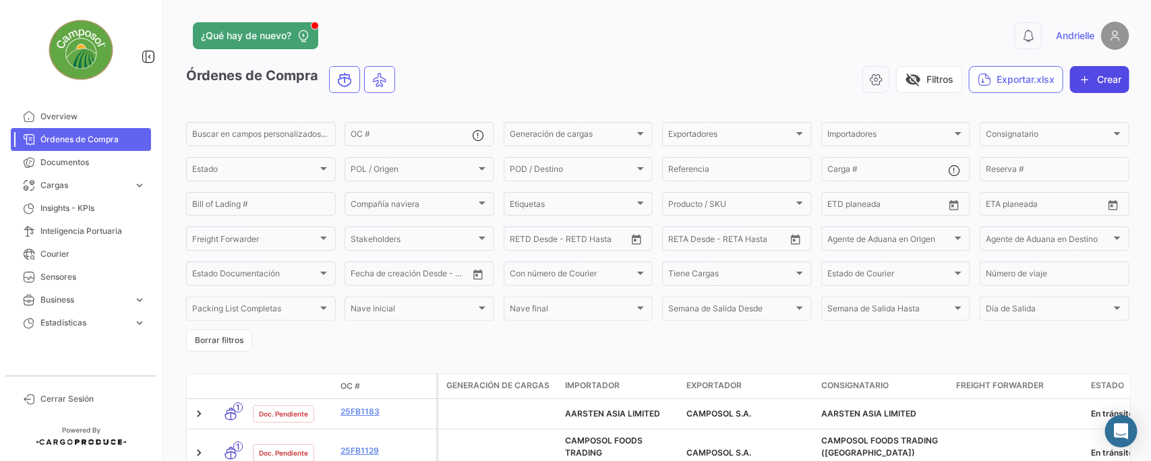
click at [1096, 82] on button "Crear" at bounding box center [1099, 79] width 59 height 27
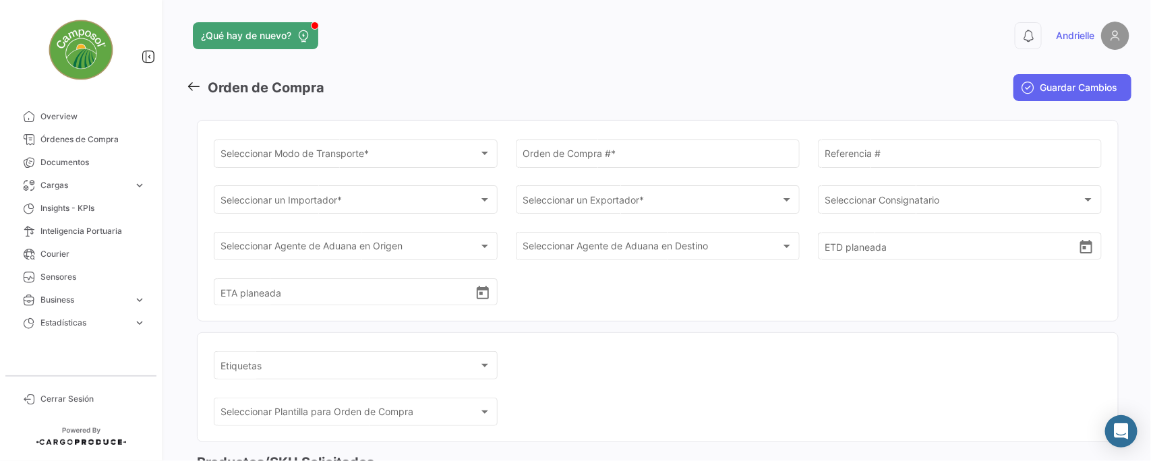
drag, startPoint x: 190, startPoint y: 73, endPoint x: 192, endPoint y: 82, distance: 9.7
click at [191, 79] on mat-toolbar-row "Orden de Compra" at bounding box center [497, 87] width 622 height 43
click at [192, 82] on icon at bounding box center [193, 86] width 15 height 15
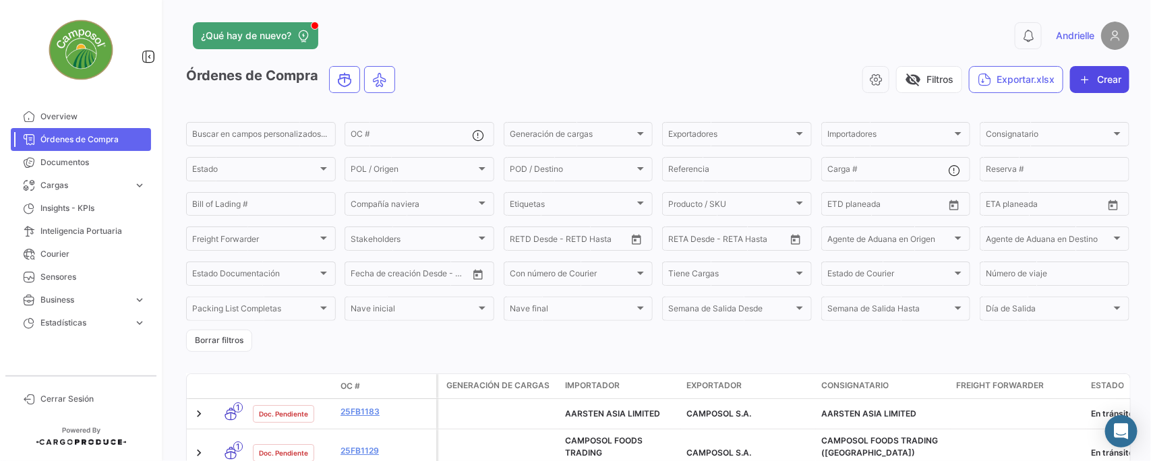
click at [1086, 76] on button "Crear" at bounding box center [1099, 79] width 59 height 27
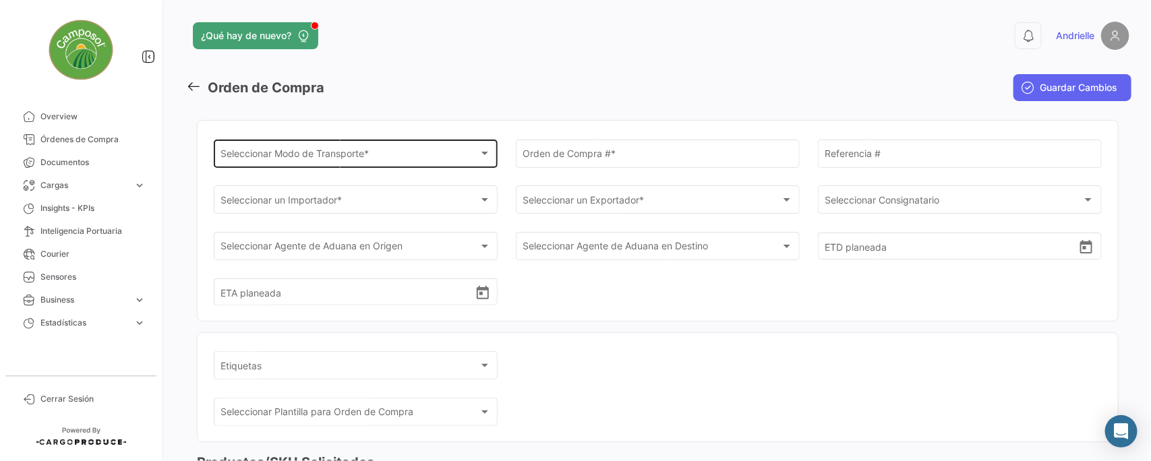
click at [479, 155] on div at bounding box center [485, 153] width 12 height 11
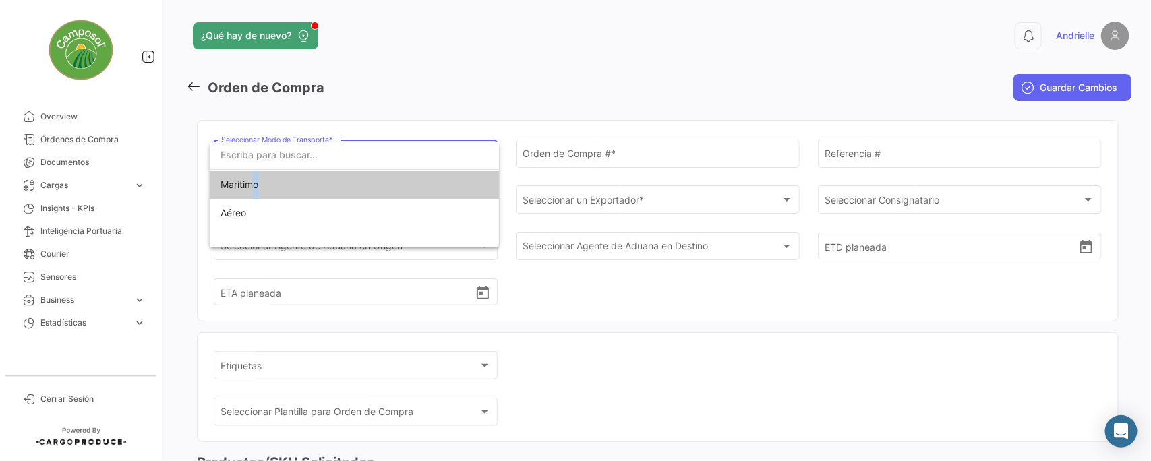
click at [258, 187] on span "Marítimo" at bounding box center [239, 184] width 38 height 11
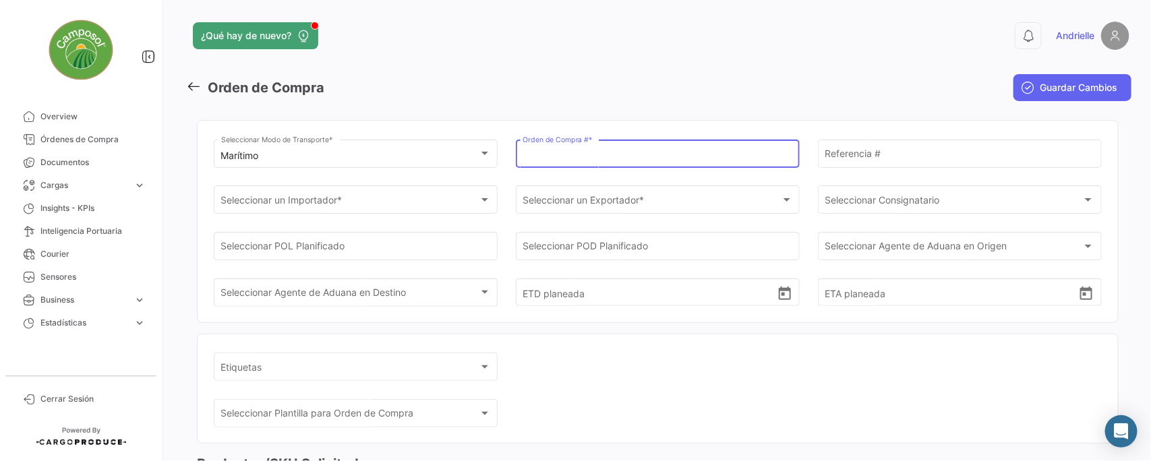
click at [617, 159] on input "Orden de Compra # *" at bounding box center [657, 155] width 270 height 11
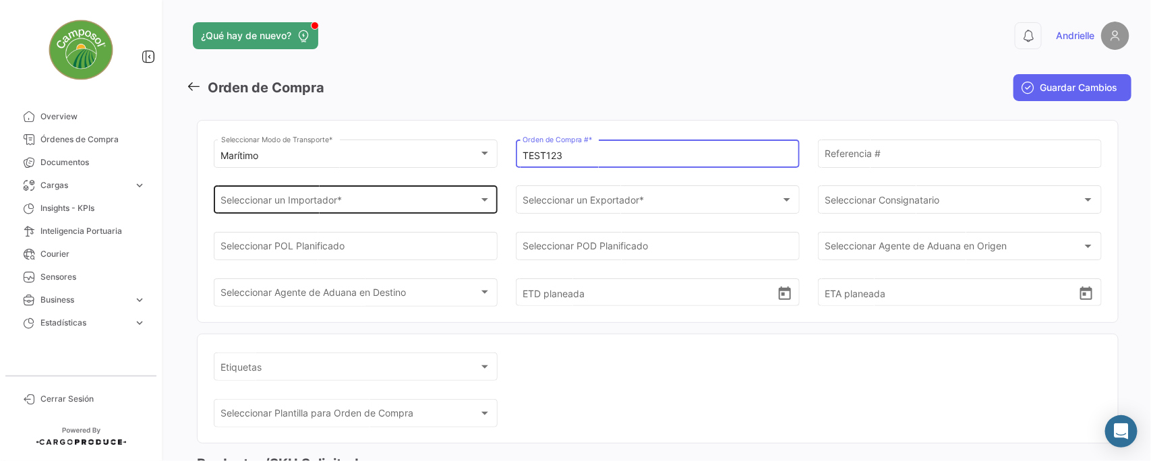
type input "TEST123"
click at [413, 198] on div "Seleccionar un Importador *" at bounding box center [350, 202] width 258 height 11
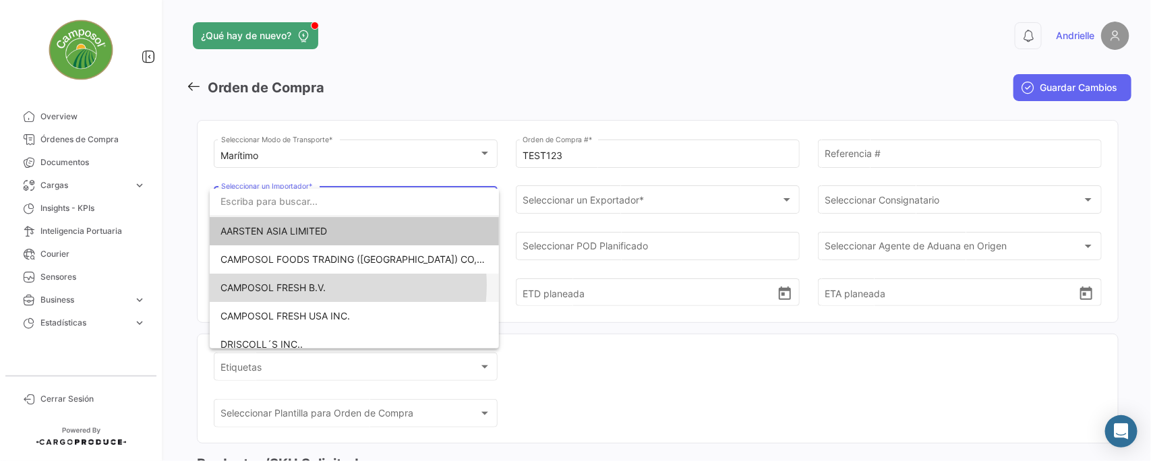
click at [320, 285] on span "CAMPOSOL FRESH B.V." at bounding box center [272, 287] width 105 height 11
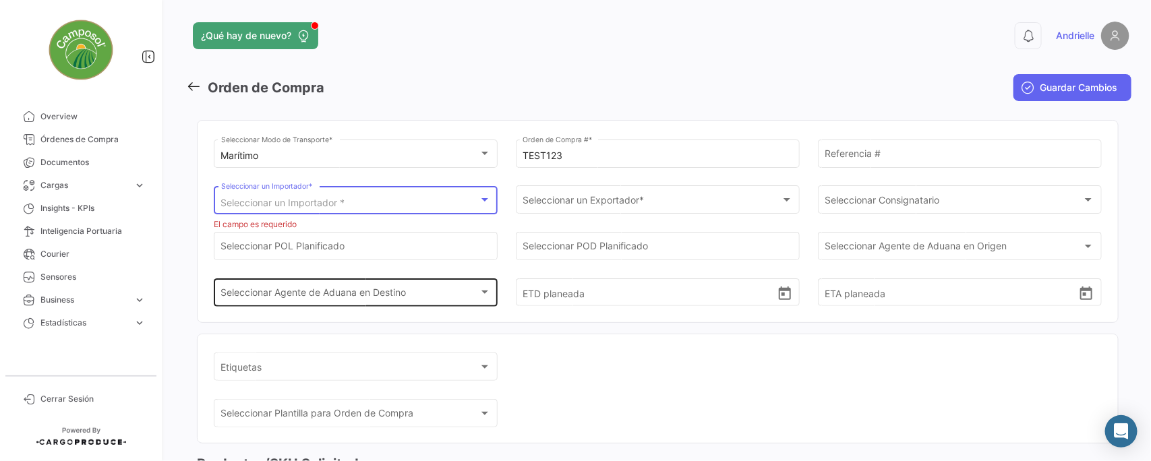
scroll to position [53, 0]
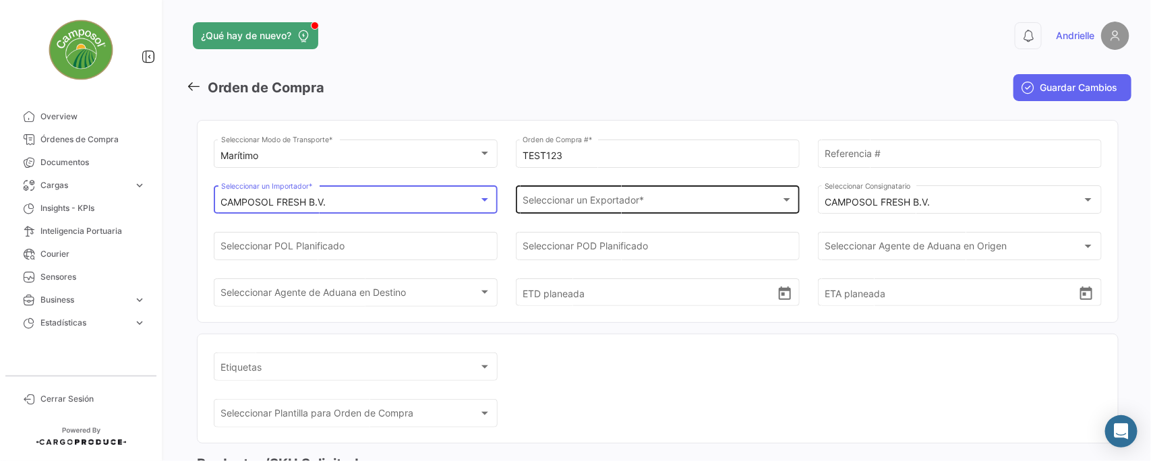
click at [597, 207] on span "Seleccionar un Exportador *" at bounding box center [651, 202] width 258 height 11
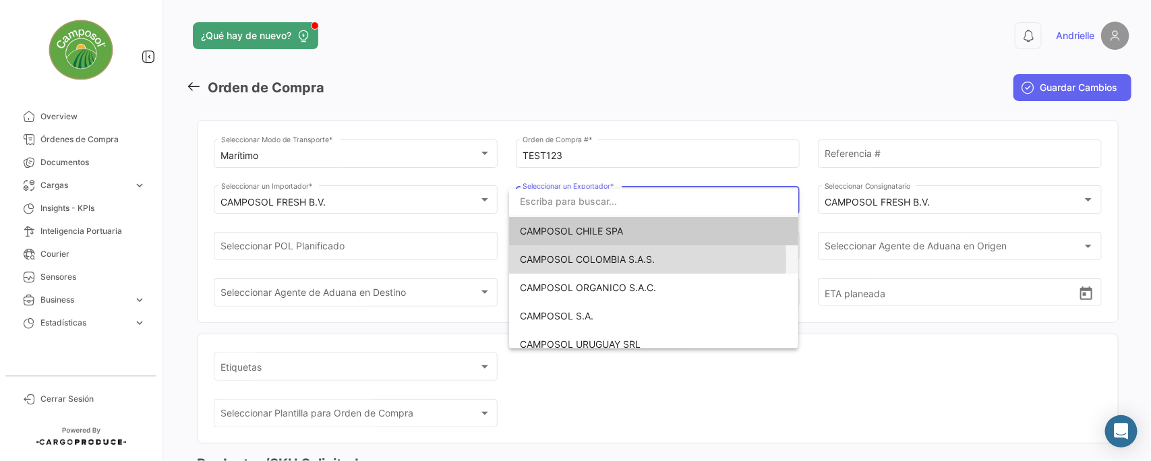
click at [618, 260] on span "CAMPOSOL COLOMBIA S.A.S." at bounding box center [587, 258] width 135 height 11
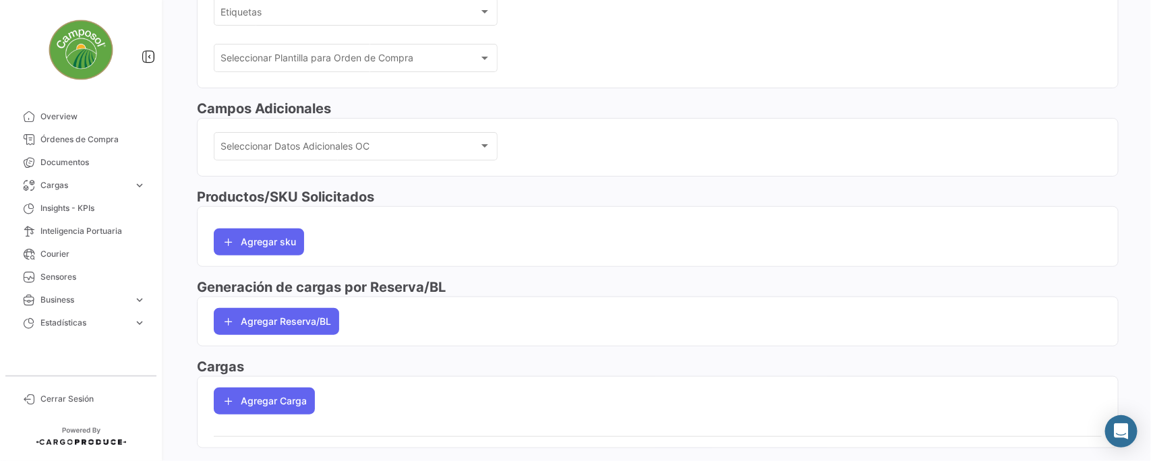
scroll to position [386, 0]
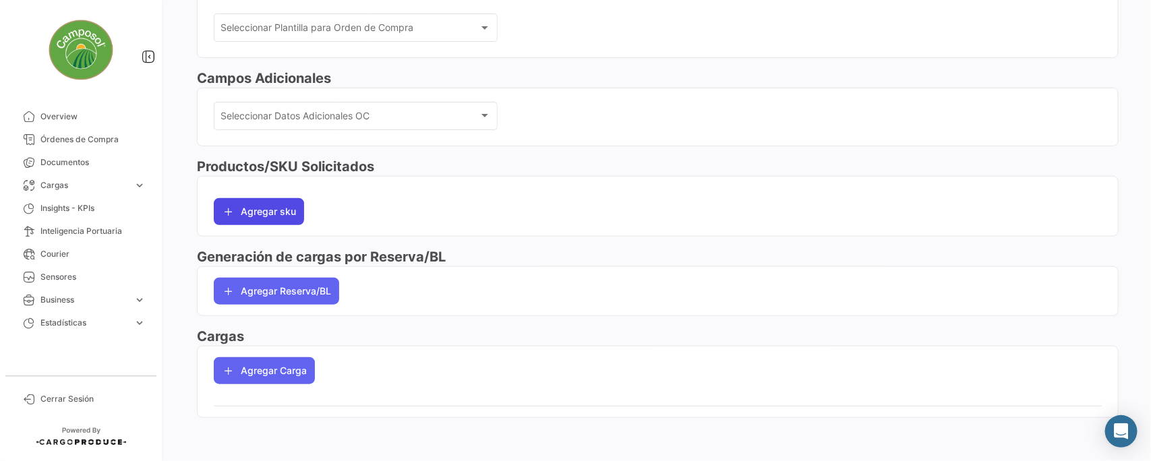
click at [262, 214] on button "Agregar sku" at bounding box center [259, 211] width 90 height 27
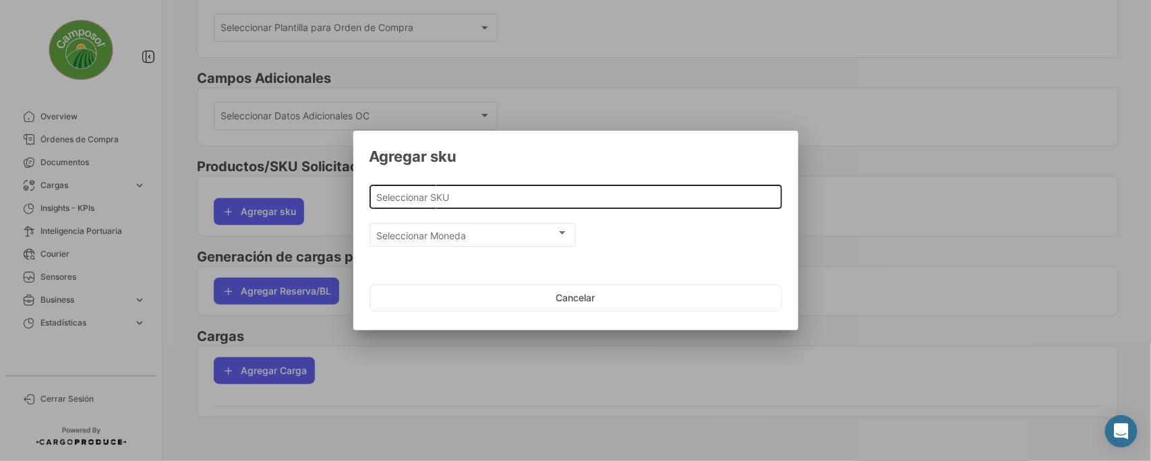
click at [389, 196] on input "Seleccionar SKU" at bounding box center [575, 196] width 398 height 11
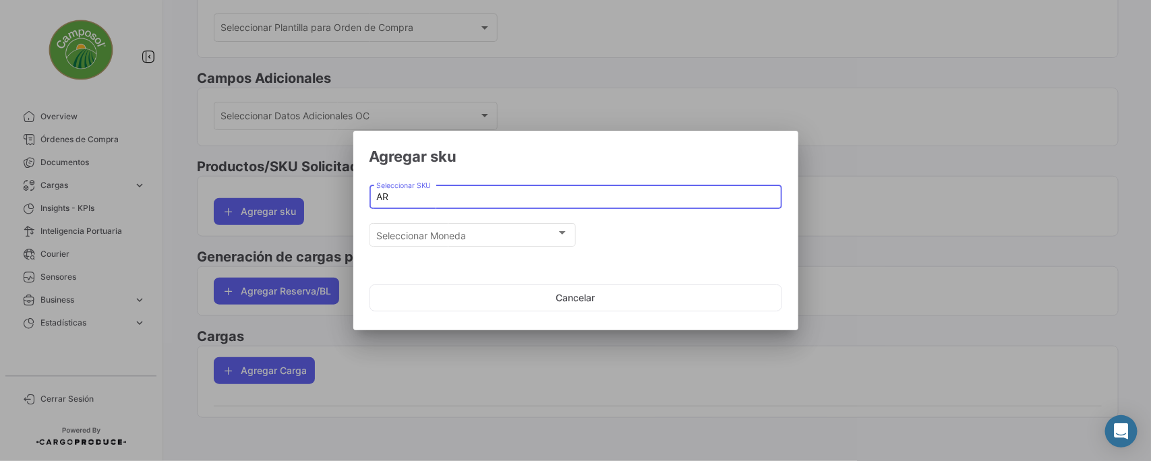
type input "A"
type input "1"
click at [400, 197] on input "Seleccionar SKU" at bounding box center [575, 196] width 398 height 11
type input "f"
type input "F"
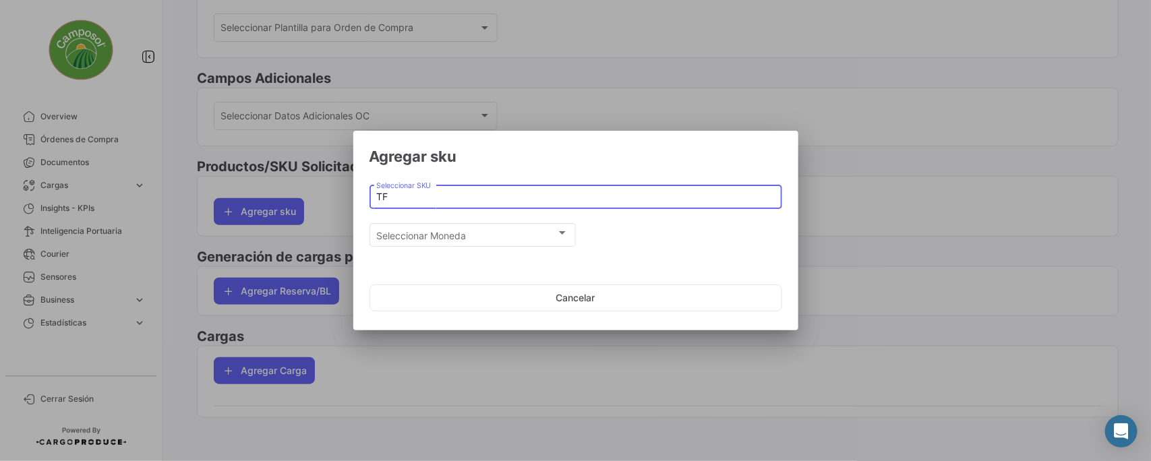
click at [429, 203] on div "TF Seleccionar SKU" at bounding box center [575, 195] width 398 height 26
drag, startPoint x: 400, startPoint y: 196, endPoint x: 348, endPoint y: 201, distance: 52.1
click at [348, 201] on div "Agregar sku TF Seleccionar SKU Seleccionar Moneda Seleccionar Moneda Cancelar" at bounding box center [575, 230] width 1151 height 461
paste input "BV-00063"
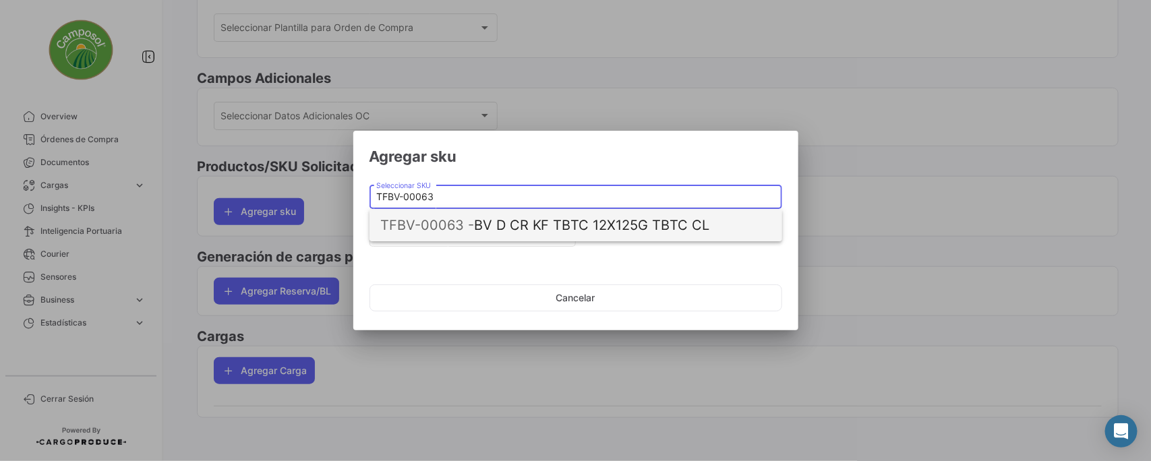
click at [455, 219] on span "TFBV-00063 -" at bounding box center [427, 225] width 94 height 16
type input "BV D CR KF TBTC 12X125G TBTC CL"
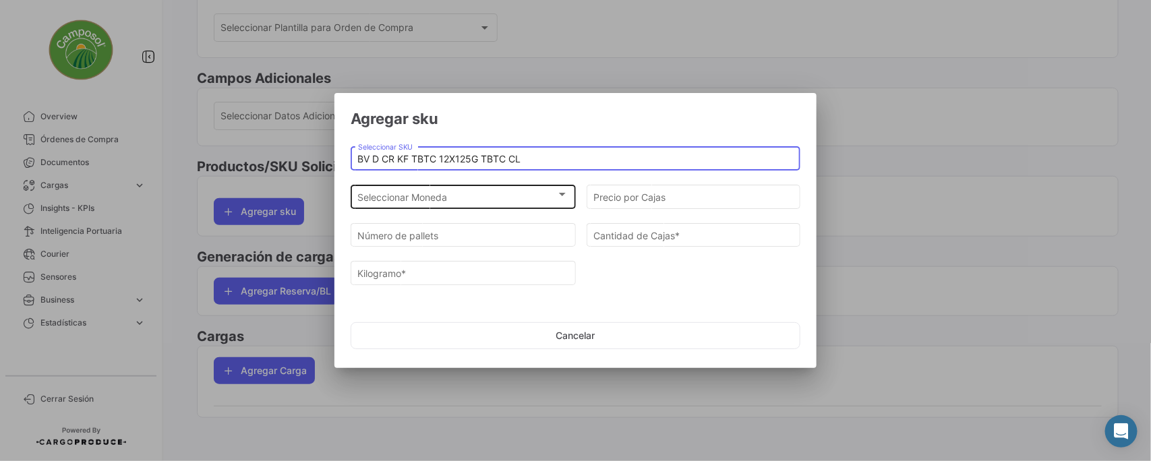
click at [558, 200] on div at bounding box center [562, 194] width 12 height 11
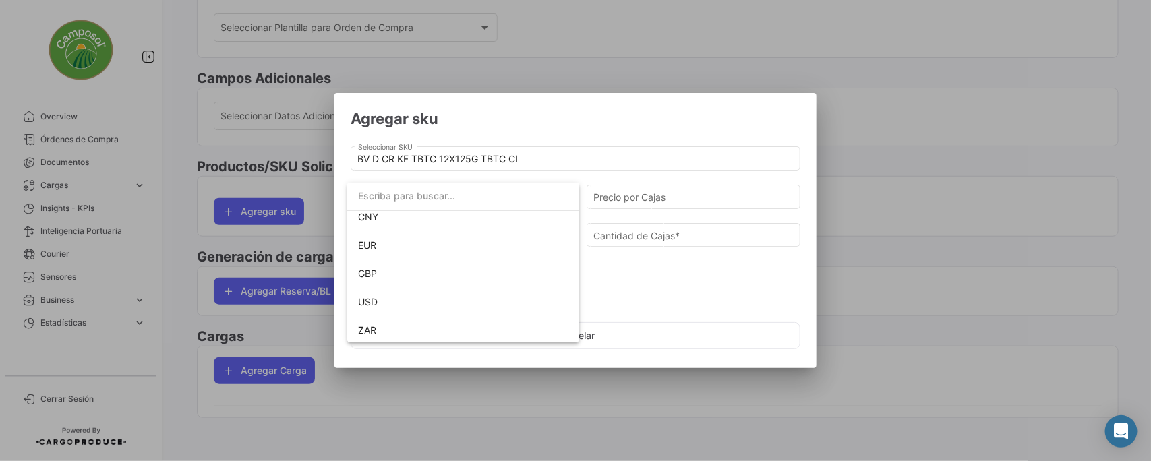
scroll to position [123, 0]
click at [382, 297] on span "USD" at bounding box center [463, 300] width 210 height 28
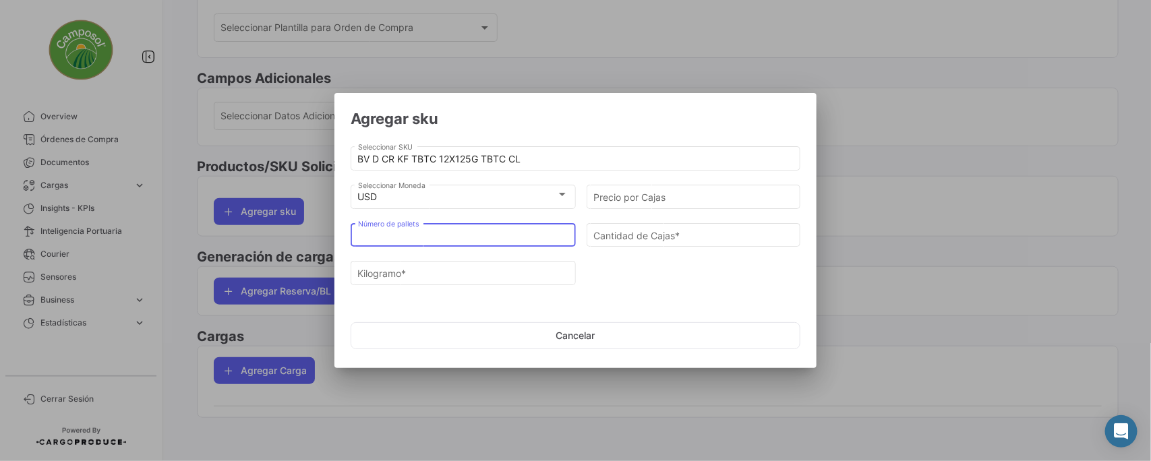
click at [493, 234] on input "Número de pallets" at bounding box center [463, 235] width 211 height 11
type input "2"
type input "20"
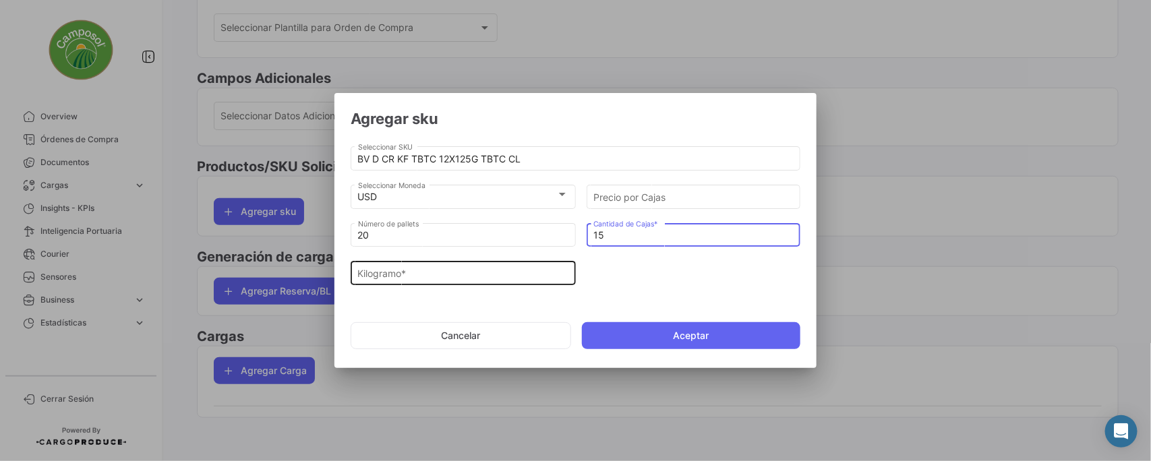
type input "15"
click at [489, 270] on input "Kilogramo *" at bounding box center [463, 273] width 211 height 11
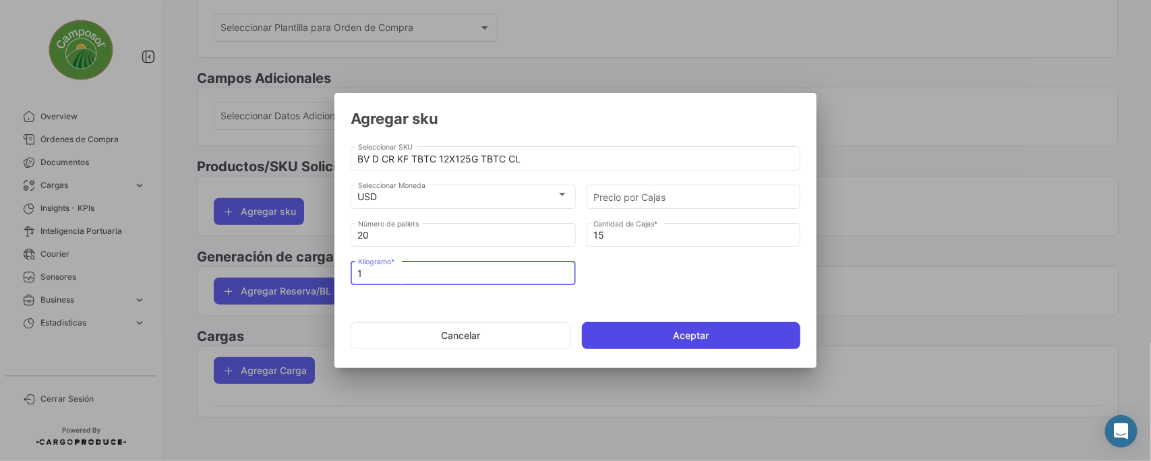
type input "1"
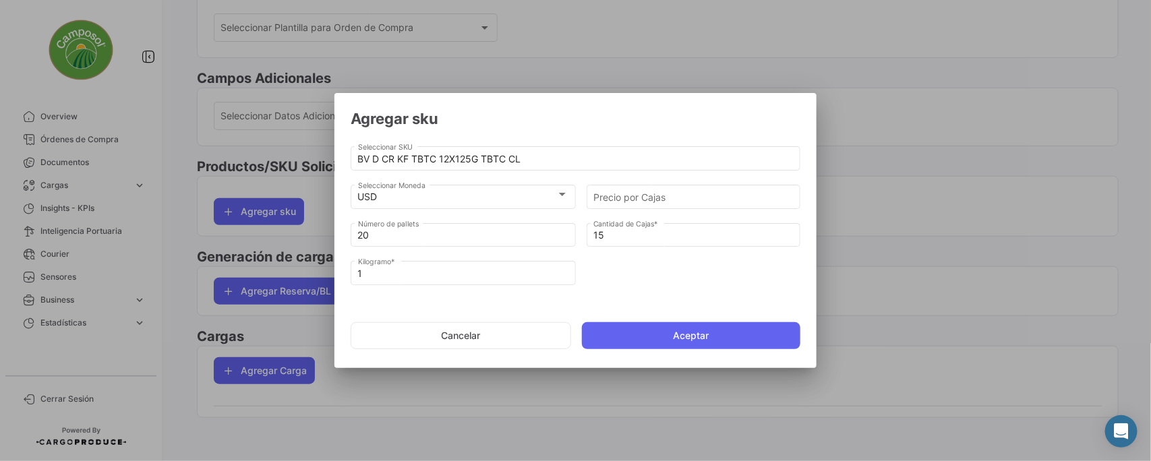
drag, startPoint x: 703, startPoint y: 328, endPoint x: 725, endPoint y: 402, distance: 78.1
click at [706, 330] on button "Aceptar" at bounding box center [691, 335] width 219 height 27
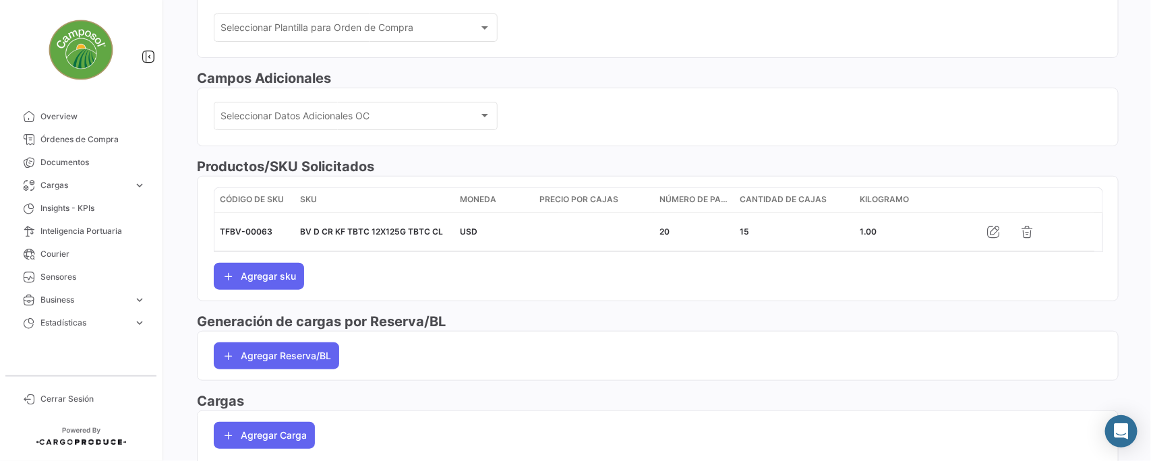
scroll to position [450, 0]
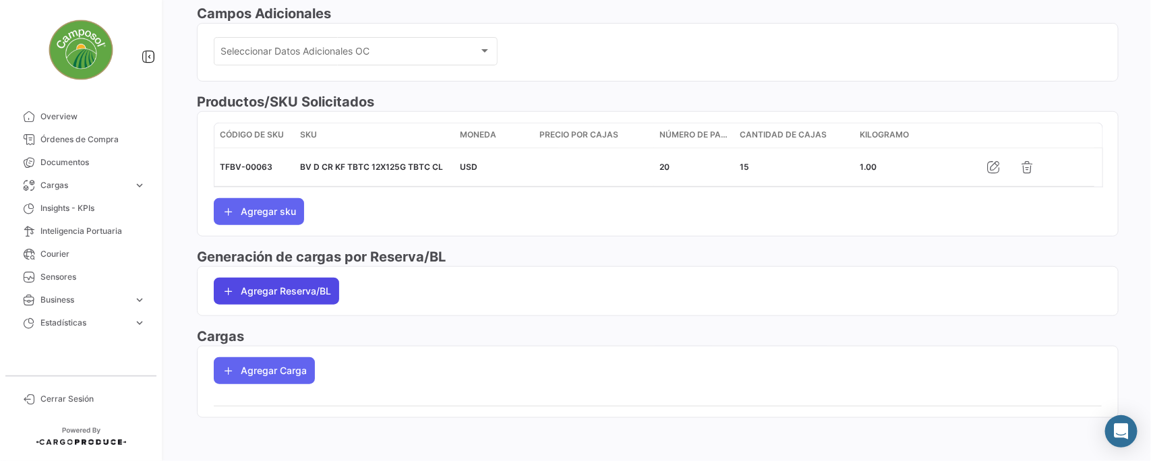
click at [300, 285] on button "Agregar Reserva/BL" at bounding box center [276, 291] width 125 height 27
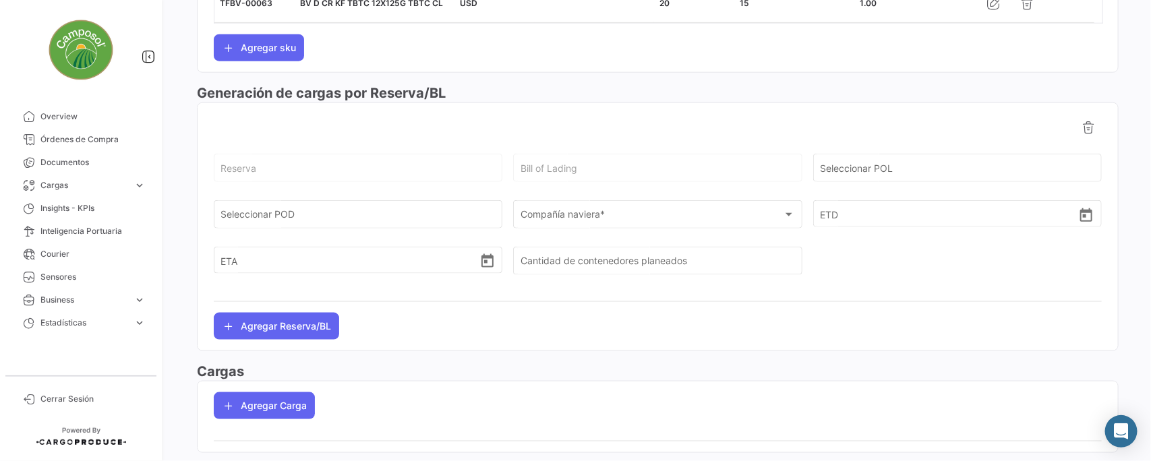
scroll to position [619, 0]
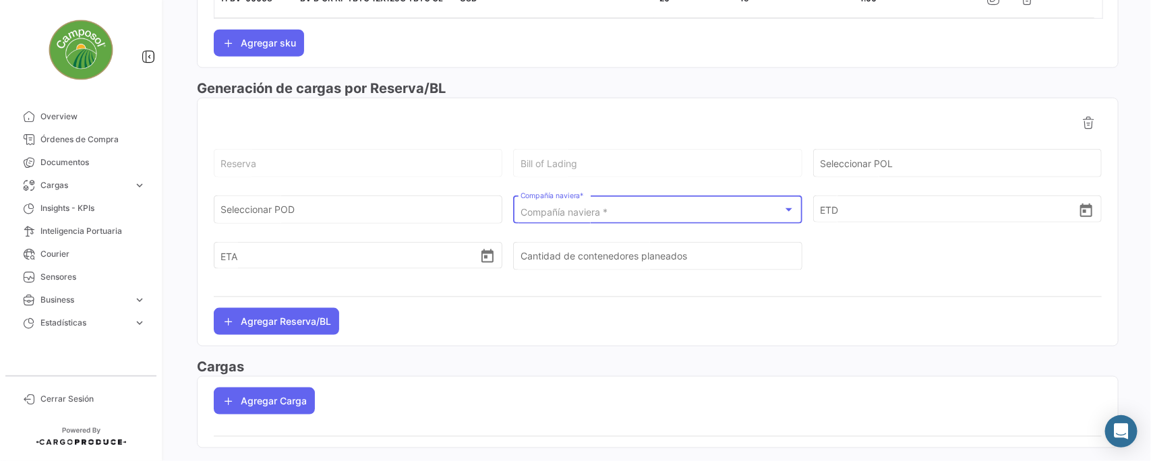
click at [644, 210] on div "Compañía naviera *" at bounding box center [651, 212] width 262 height 11
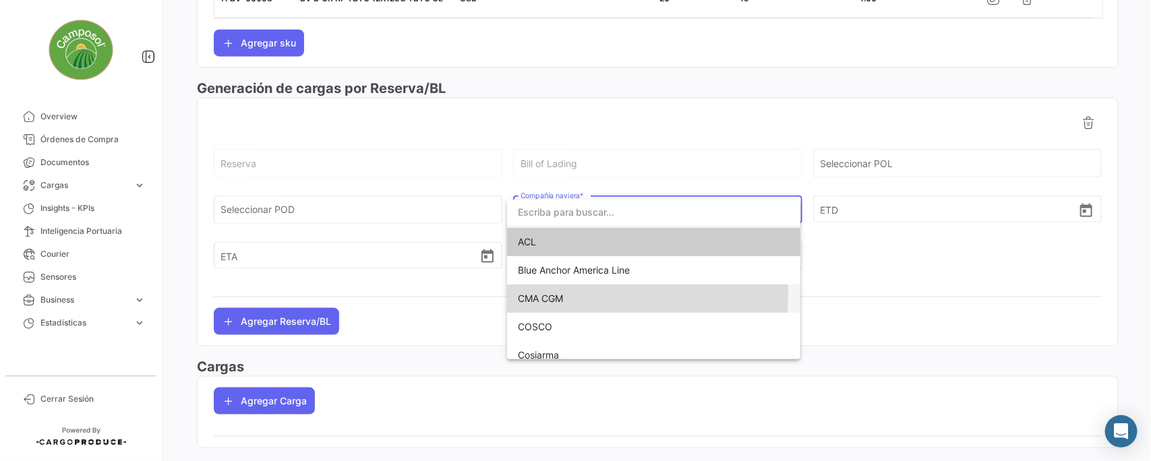
click at [557, 295] on span "CMA CGM" at bounding box center [540, 298] width 45 height 11
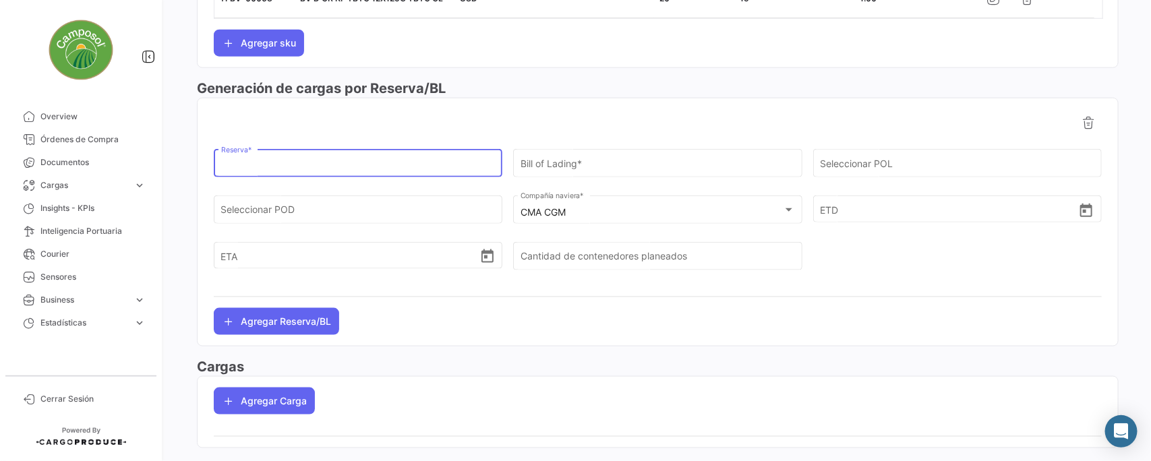
click at [280, 173] on div "Reserva *" at bounding box center [358, 162] width 274 height 31
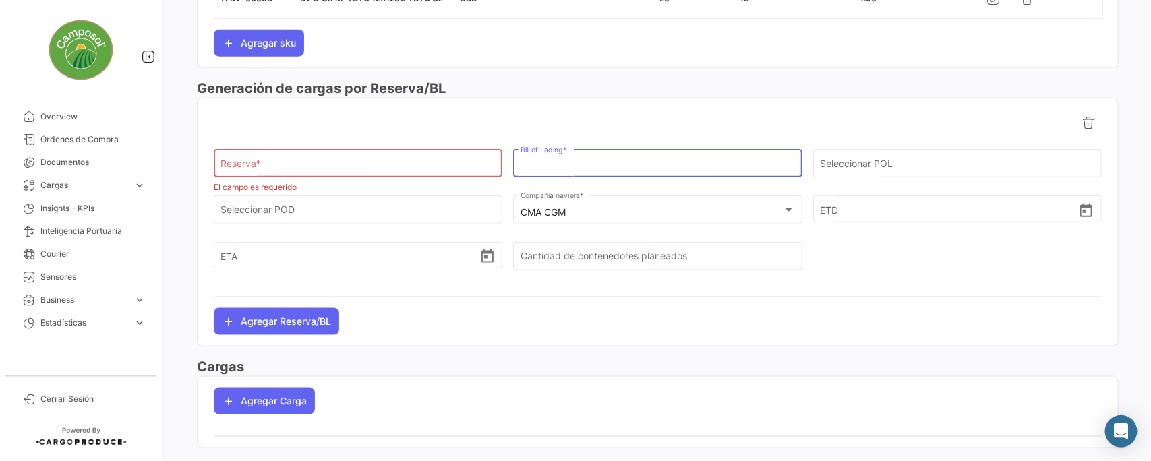
click at [568, 167] on input "Bill of Lading *" at bounding box center [657, 165] width 274 height 11
click at [315, 156] on div "Reserva *" at bounding box center [358, 162] width 274 height 31
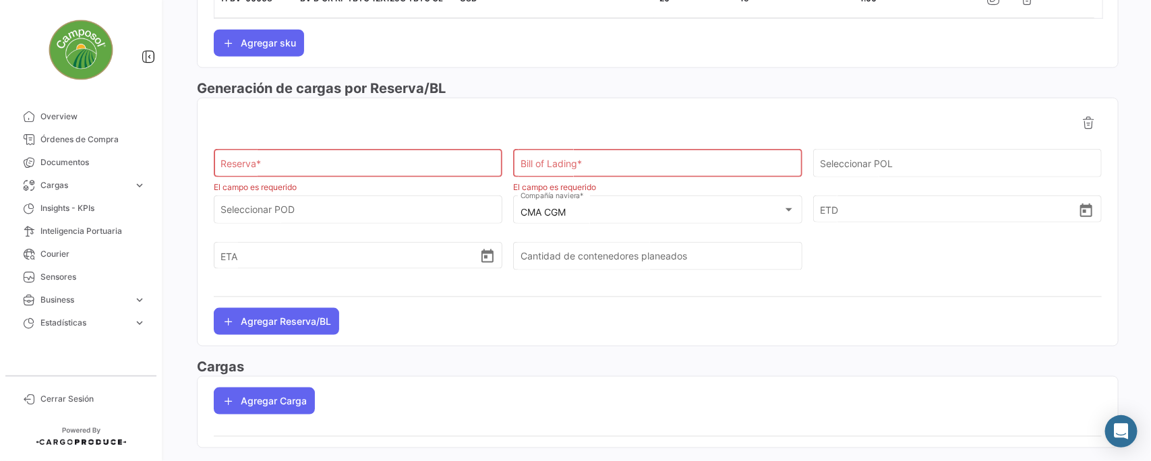
click at [564, 173] on div "Bill of Lading *" at bounding box center [657, 162] width 274 height 31
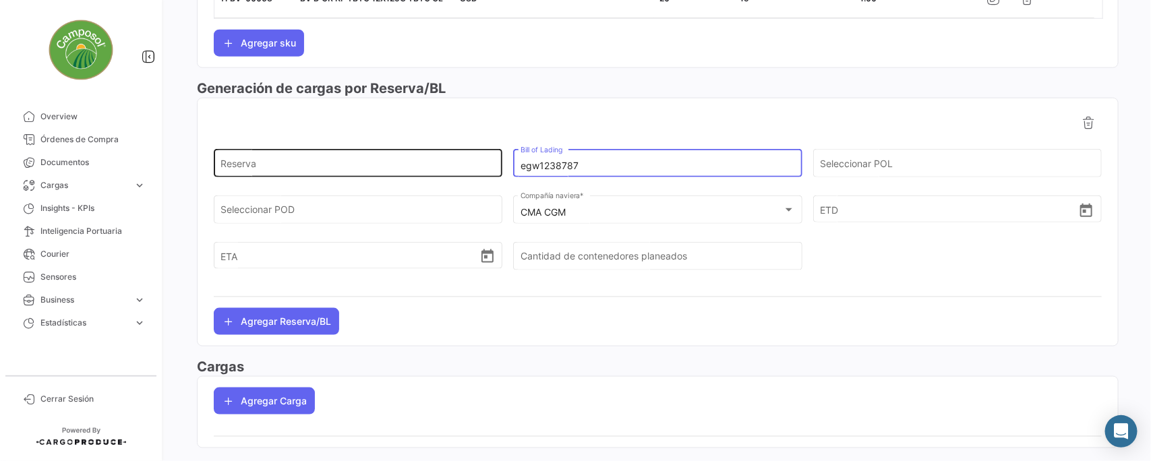
type input "egw1238787"
click at [239, 165] on input "Reserva" at bounding box center [358, 165] width 274 height 11
click at [600, 164] on input "egw1238787" at bounding box center [657, 165] width 274 height 11
drag, startPoint x: 582, startPoint y: 162, endPoint x: 506, endPoint y: 162, distance: 75.5
click at [506, 162] on div "Reserva egw1238787 Bill of Lading Seleccionar POL" at bounding box center [658, 170] width 888 height 47
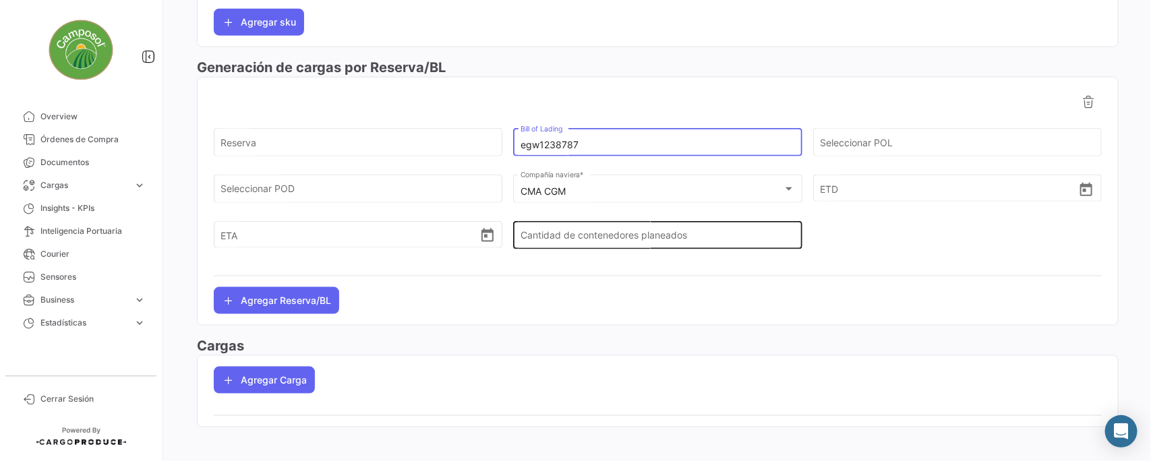
scroll to position [650, 0]
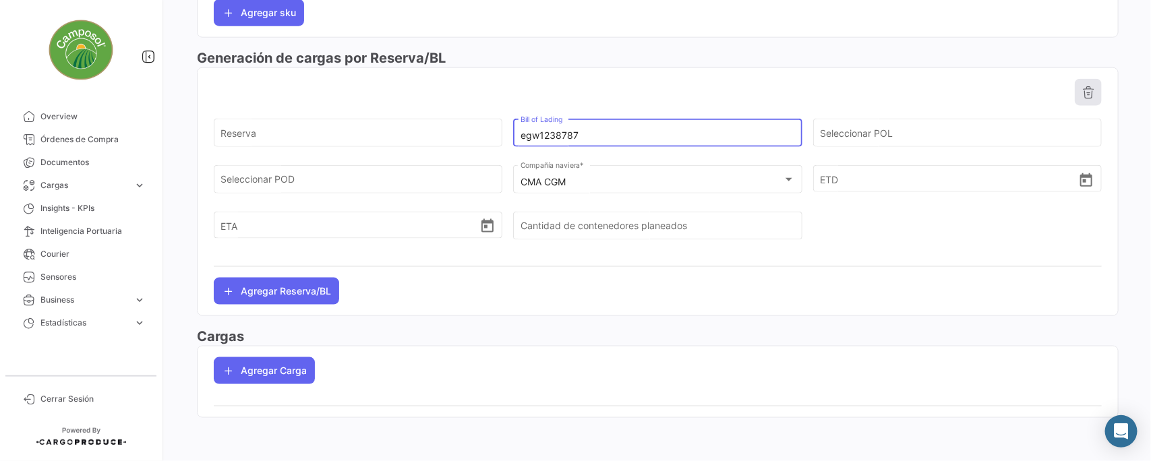
click at [1081, 88] on icon at bounding box center [1087, 92] width 13 height 13
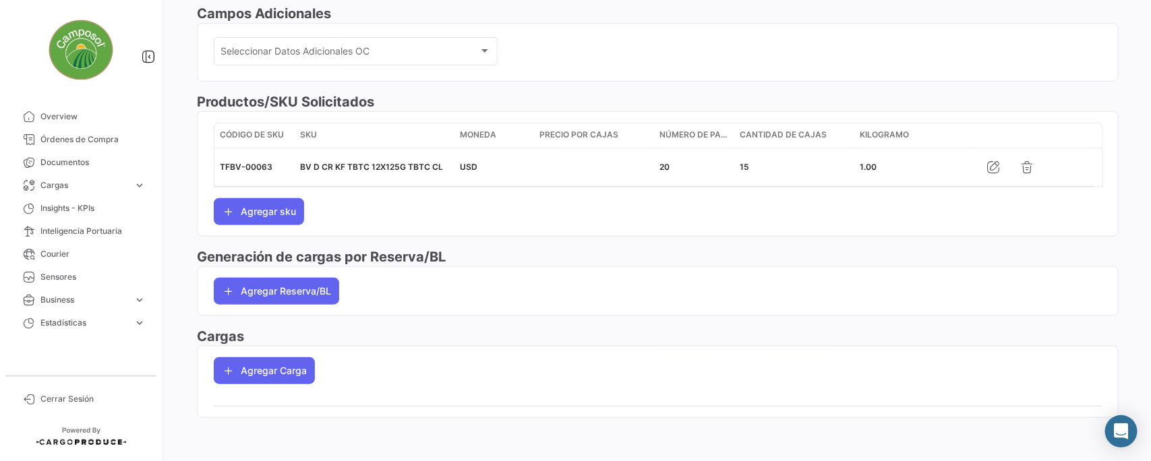
scroll to position [450, 0]
click at [256, 371] on button "Agregar Carga" at bounding box center [264, 370] width 101 height 27
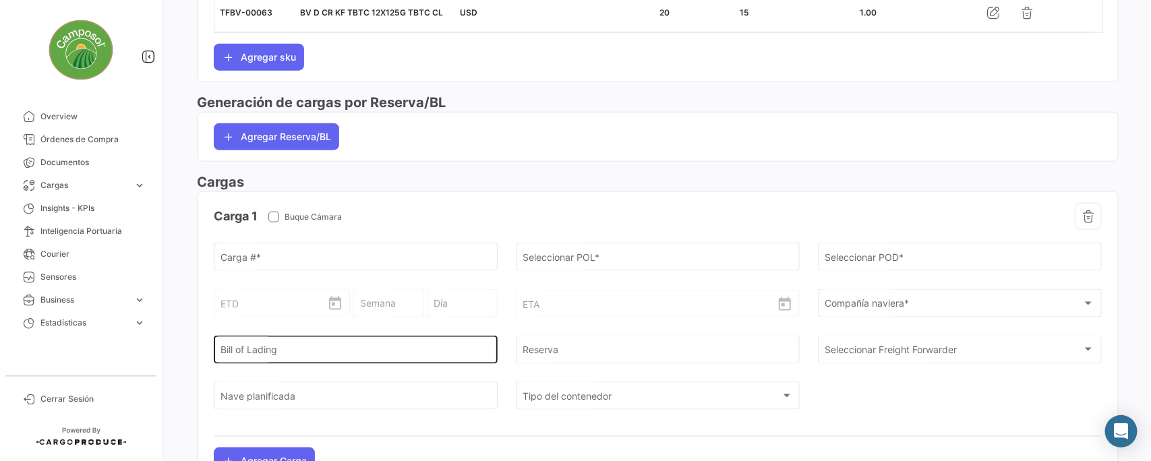
scroll to position [619, 0]
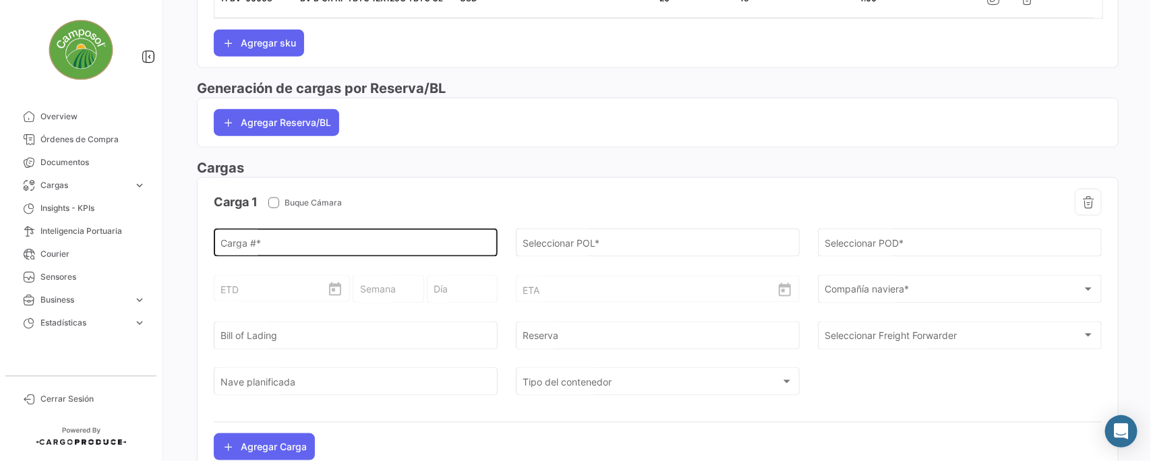
click at [237, 251] on input "Carga # *" at bounding box center [356, 245] width 270 height 11
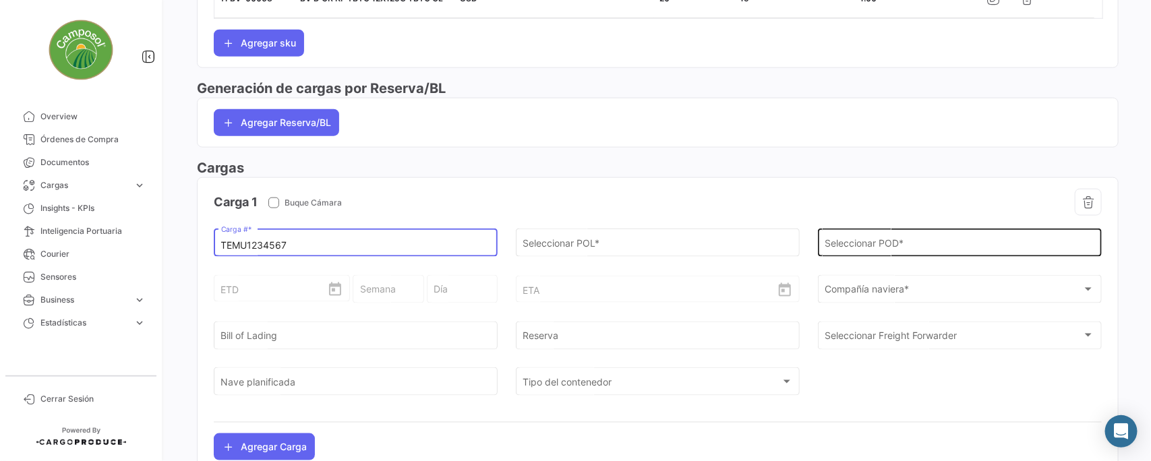
scroll to position [696, 0]
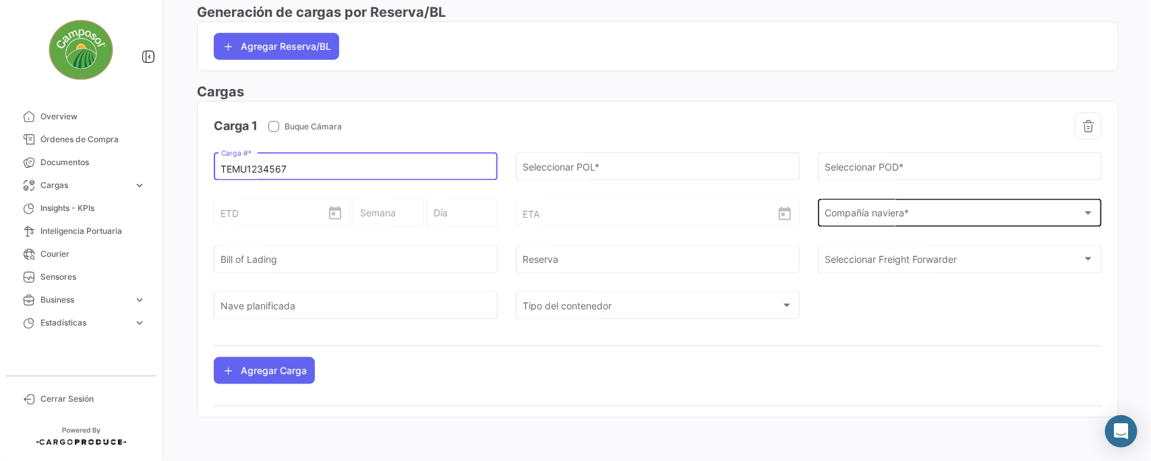
type input "TEMU1234567"
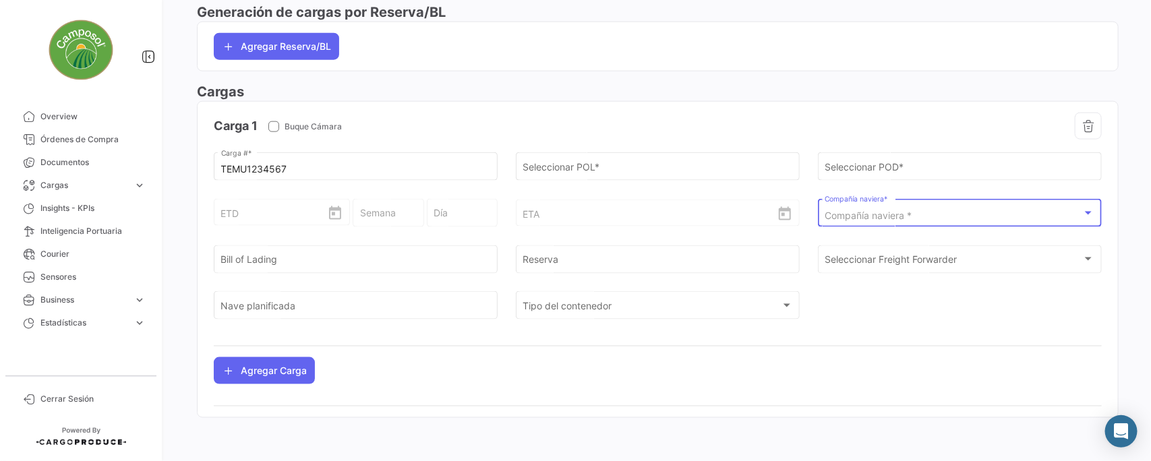
click at [918, 217] on div "Compañía naviera *" at bounding box center [953, 215] width 258 height 11
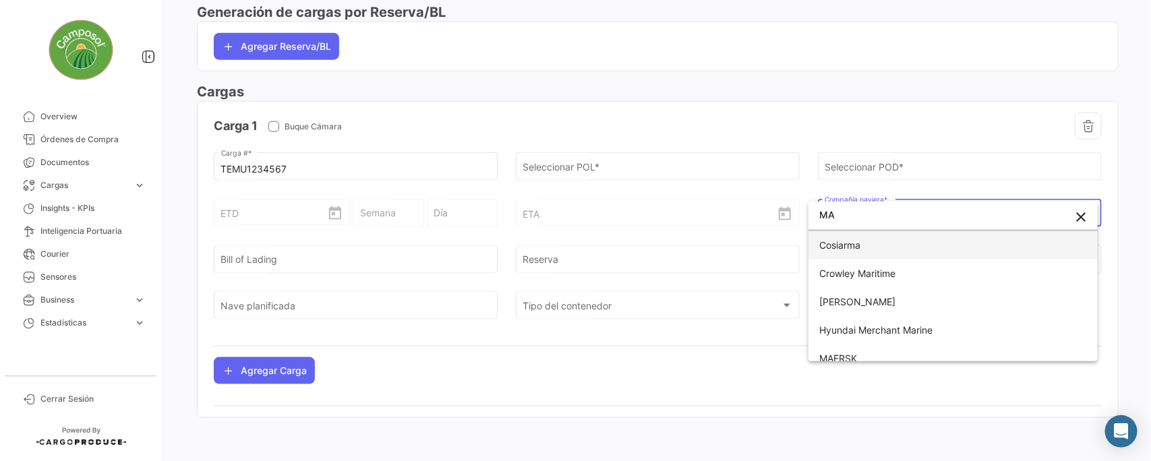
scroll to position [0, 0]
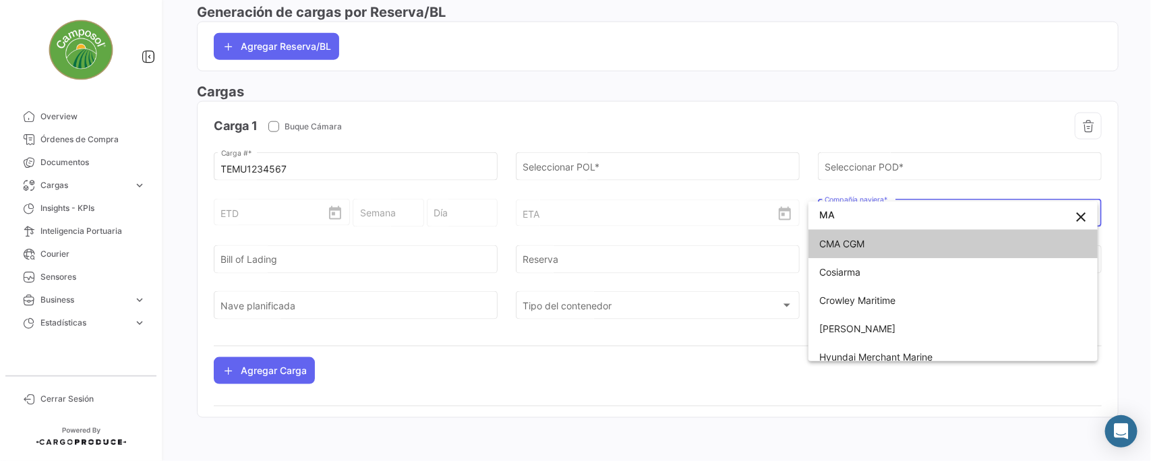
type input "MA"
click at [843, 238] on span "CMA CGM" at bounding box center [841, 243] width 45 height 11
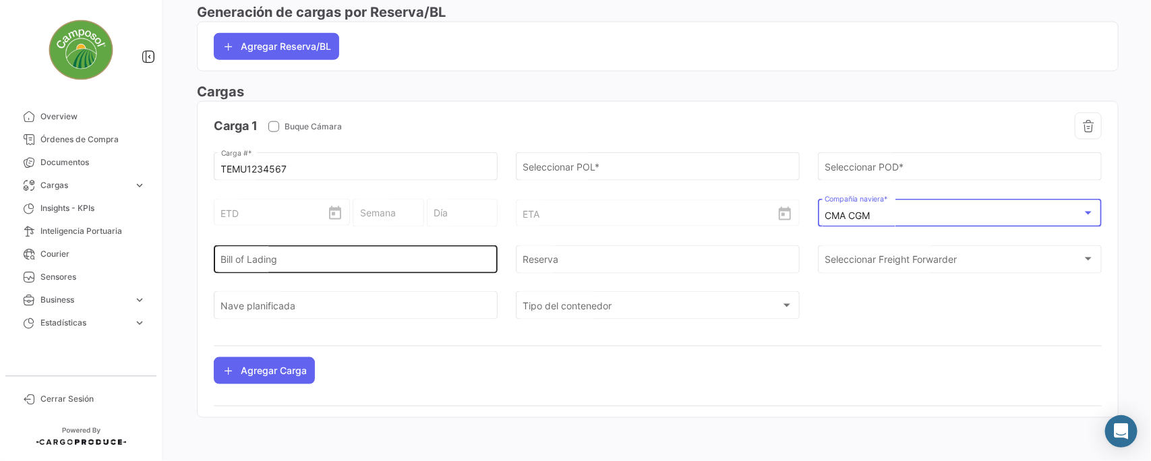
click at [303, 266] on input "Bill of Lading" at bounding box center [356, 261] width 270 height 11
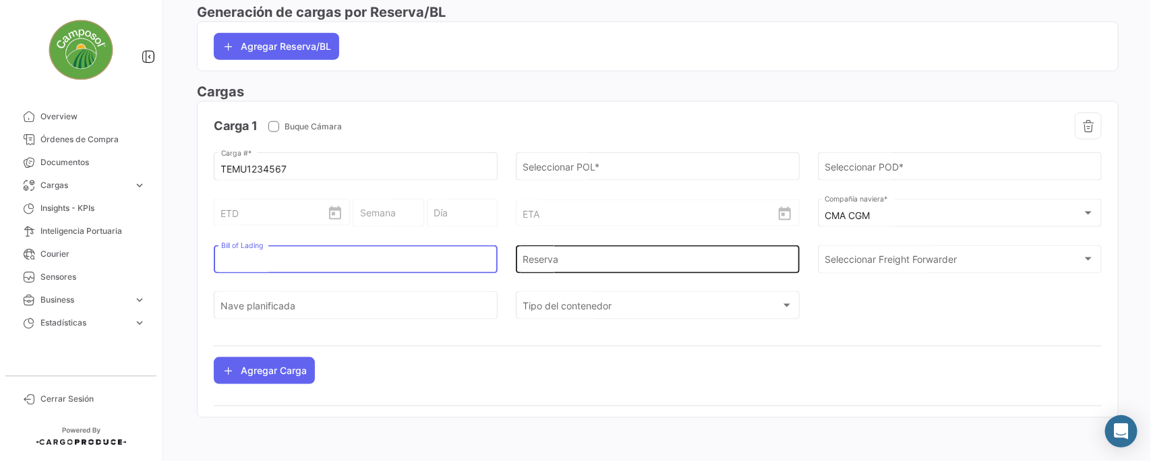
click at [543, 262] on input "Reserva" at bounding box center [657, 261] width 270 height 11
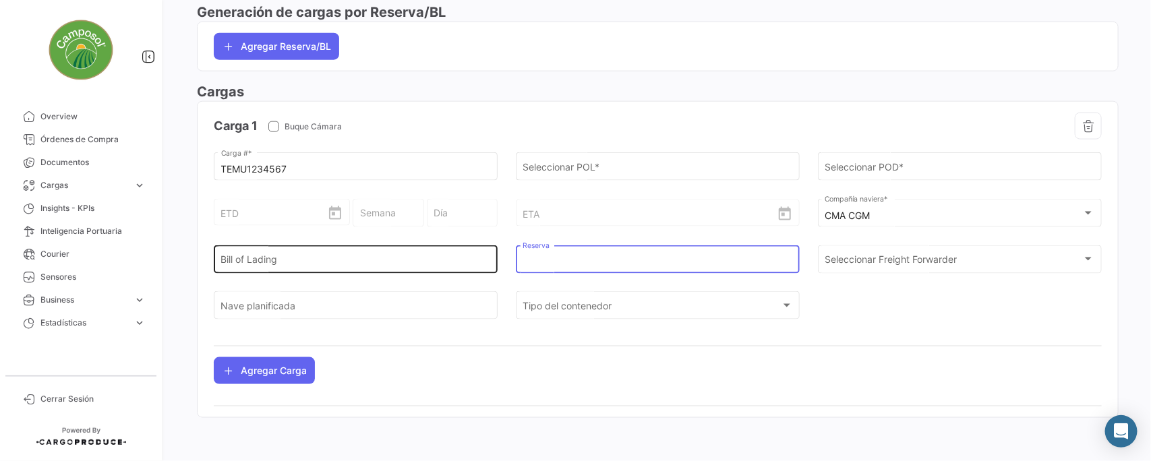
click at [368, 260] on input "Bill of Lading" at bounding box center [356, 261] width 270 height 11
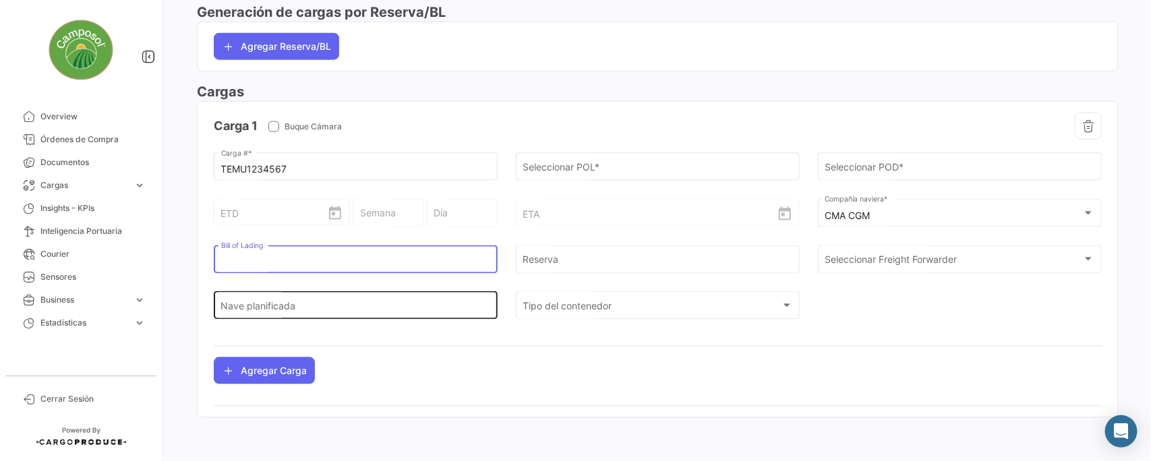
click at [267, 301] on div "Nave planificada" at bounding box center [356, 304] width 270 height 31
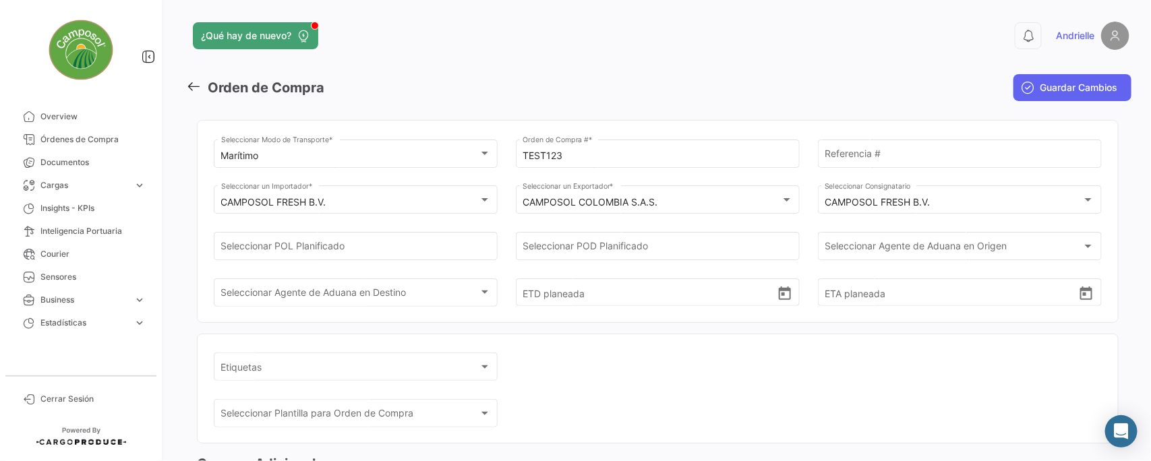
click at [193, 83] on icon at bounding box center [193, 86] width 15 height 15
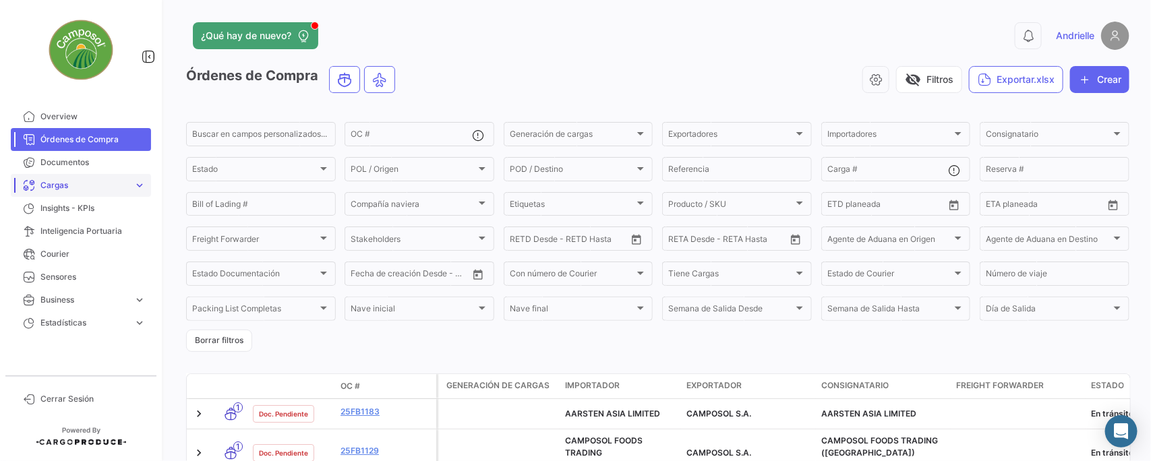
click at [67, 182] on span "Cargas" at bounding box center [84, 185] width 88 height 12
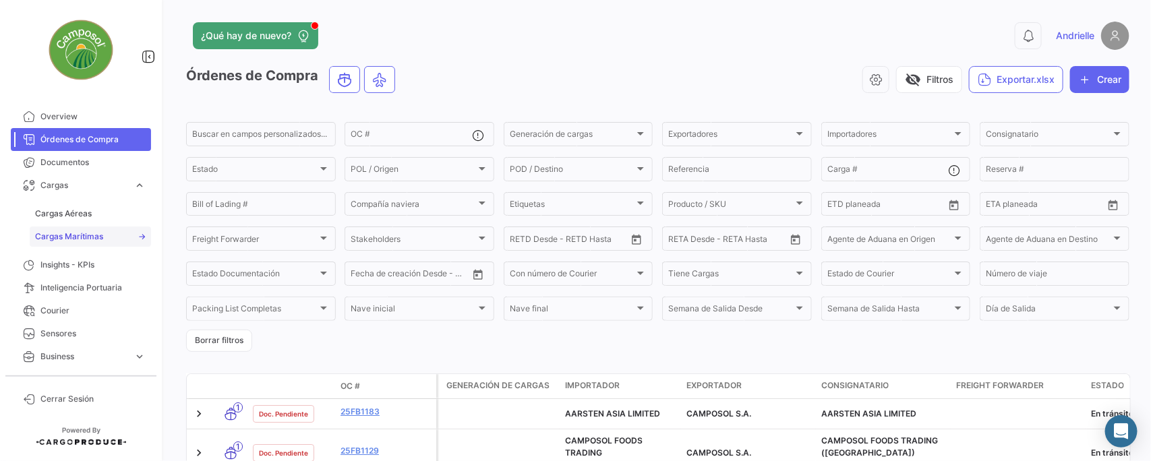
click at [82, 236] on span "Cargas Marítimas" at bounding box center [69, 237] width 68 height 12
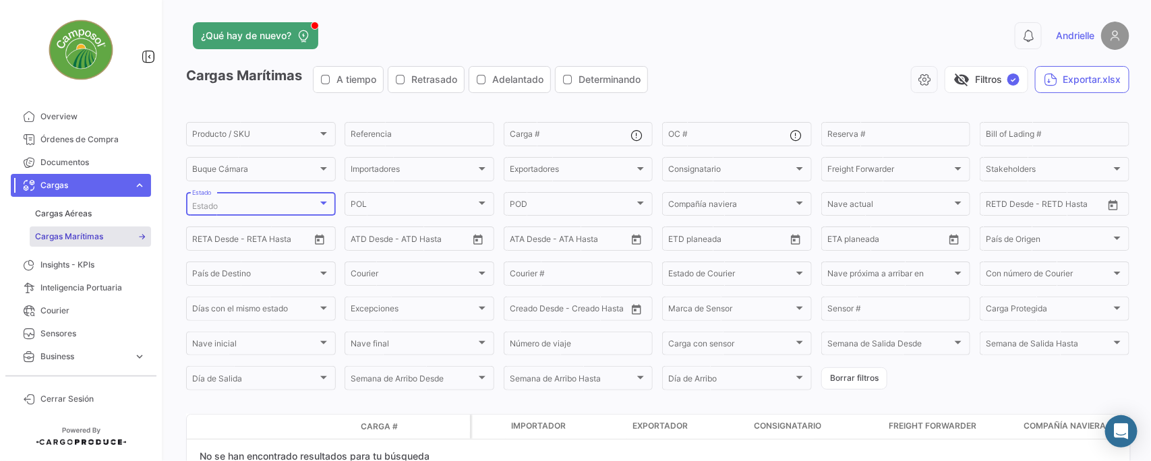
click at [320, 204] on div at bounding box center [323, 203] width 7 height 3
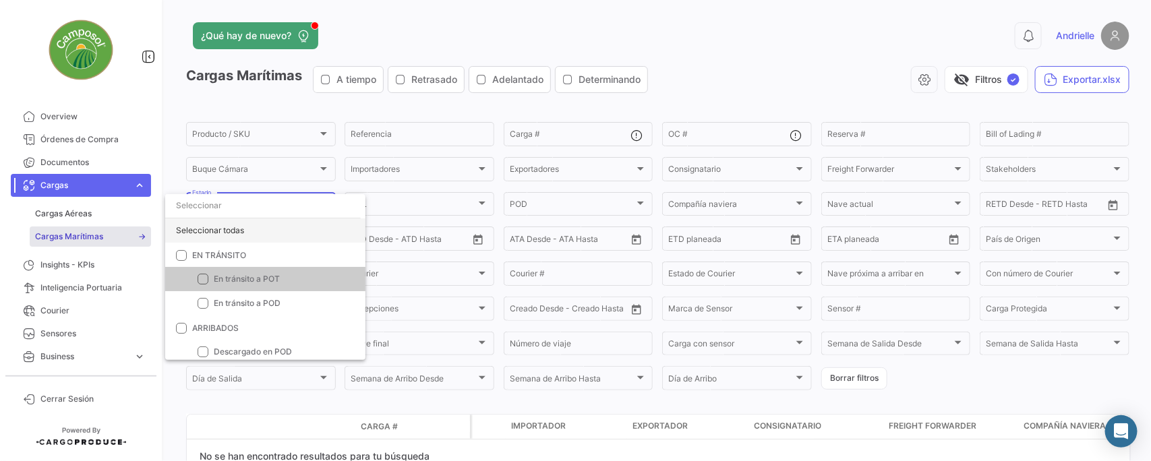
click at [237, 230] on div "Seleccionar todas" at bounding box center [265, 230] width 200 height 24
checkbox input "true"
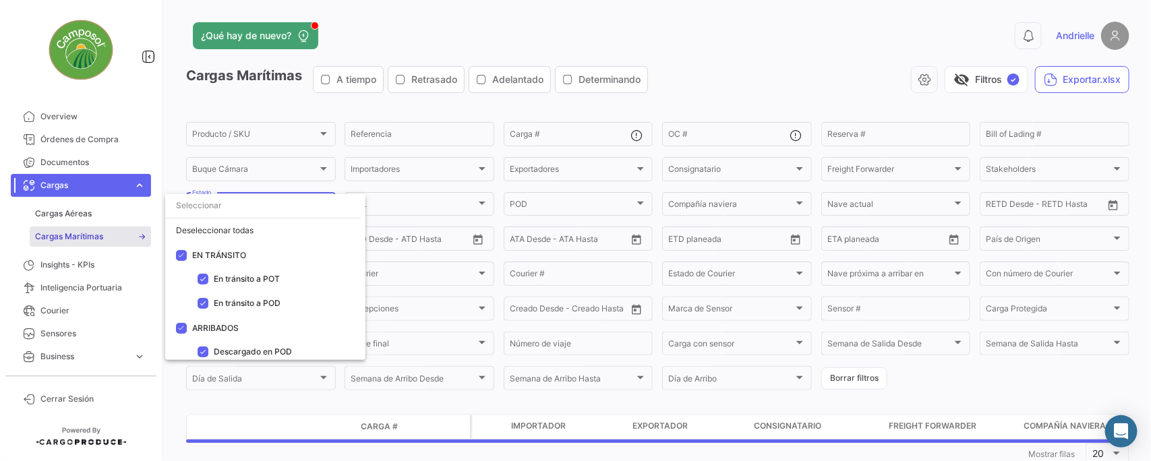
click at [706, 44] on div at bounding box center [575, 230] width 1151 height 461
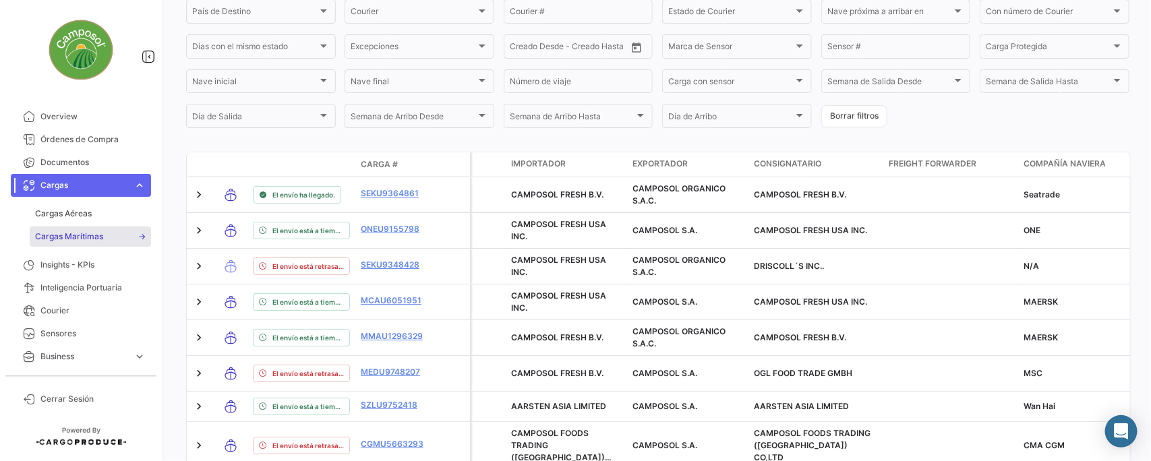
scroll to position [174, 0]
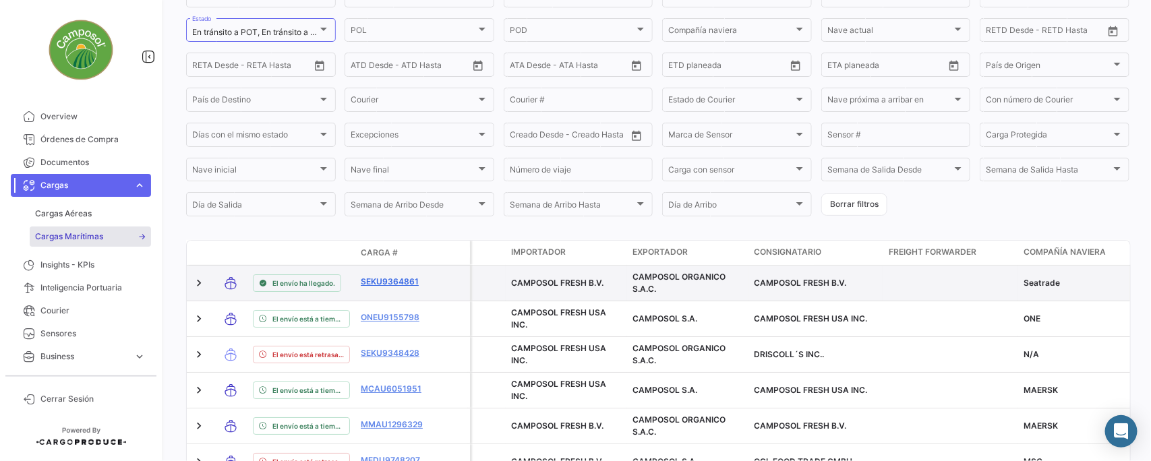
click at [400, 277] on link "SEKU9364861" at bounding box center [396, 282] width 70 height 12
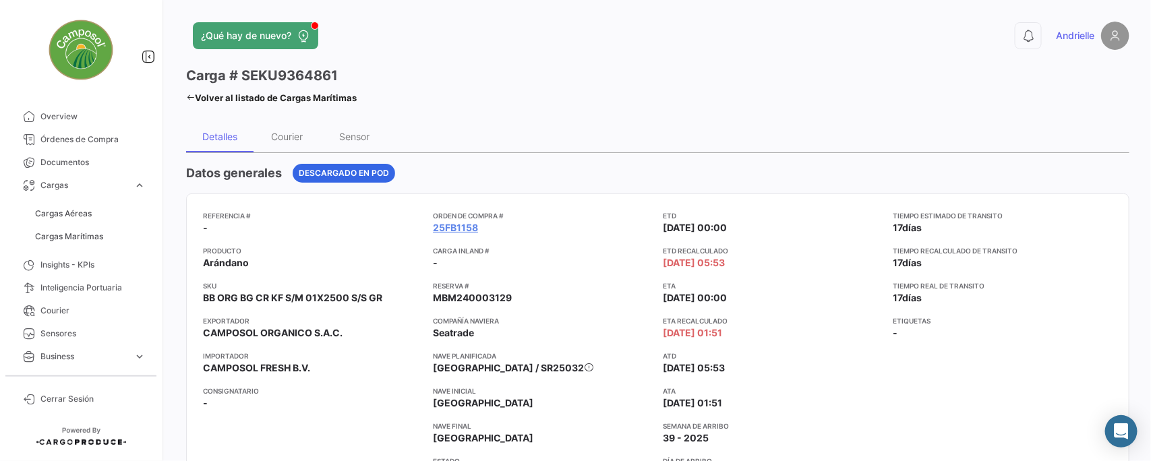
drag, startPoint x: 231, startPoint y: 74, endPoint x: 351, endPoint y: 69, distance: 120.8
click at [351, 69] on div "Carga # SEKU9364861" at bounding box center [271, 75] width 171 height 19
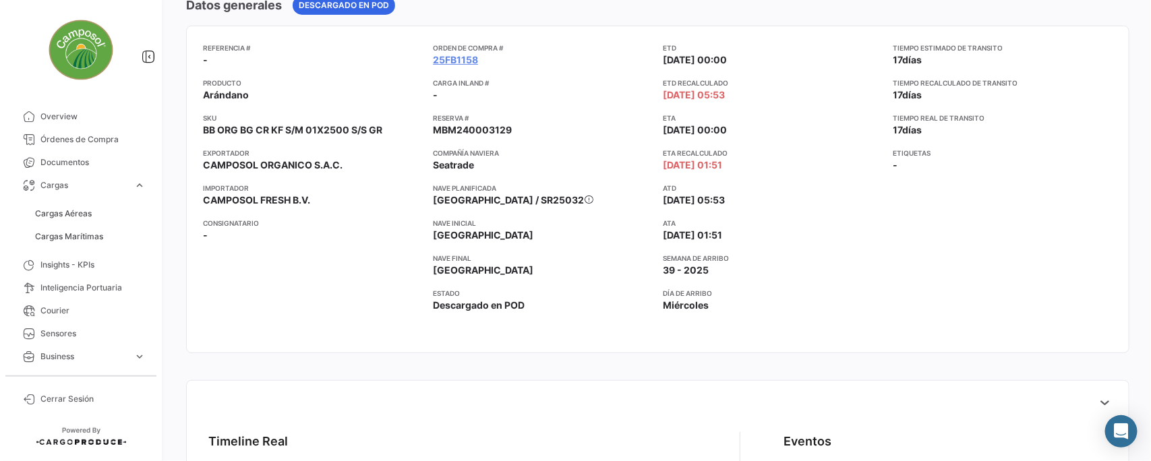
scroll to position [84, 0]
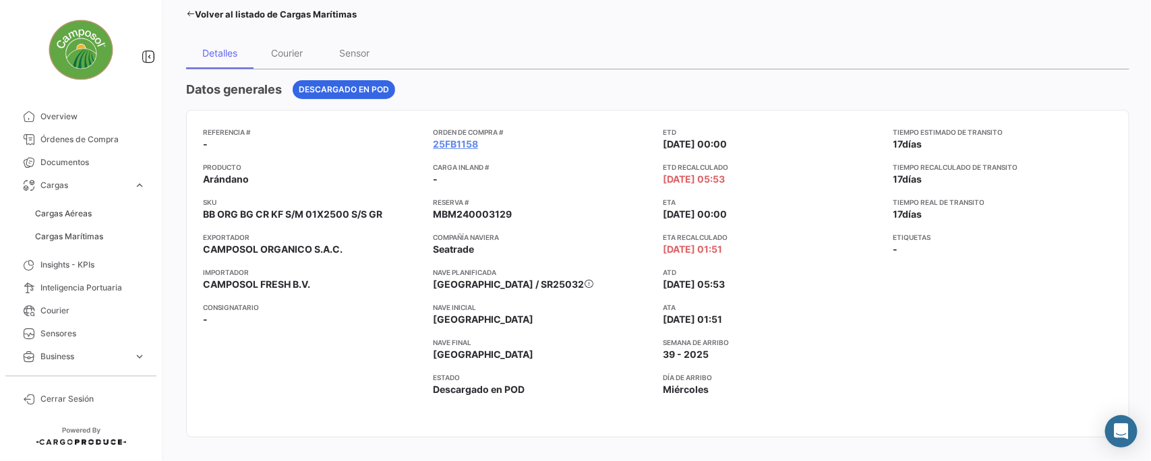
drag, startPoint x: 430, startPoint y: 214, endPoint x: 531, endPoint y: 214, distance: 101.1
click at [531, 214] on app-card-info-value "MBM240003129" at bounding box center [542, 214] width 219 height 13
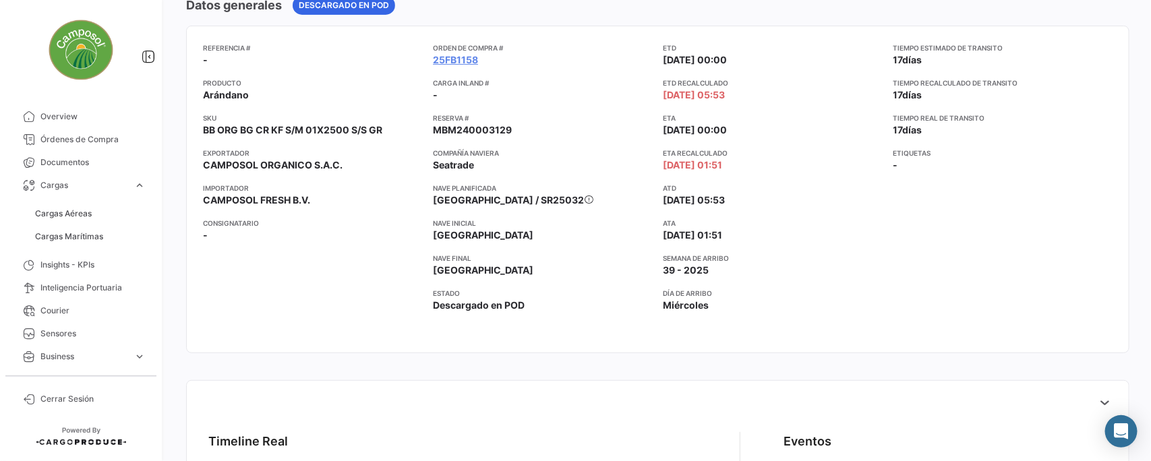
click at [827, 231] on app-card-info-label "ATA [DATE] 01:51" at bounding box center [772, 230] width 219 height 24
click at [750, 231] on app-card-info-label "ATA [DATE] 01:51" at bounding box center [772, 230] width 219 height 24
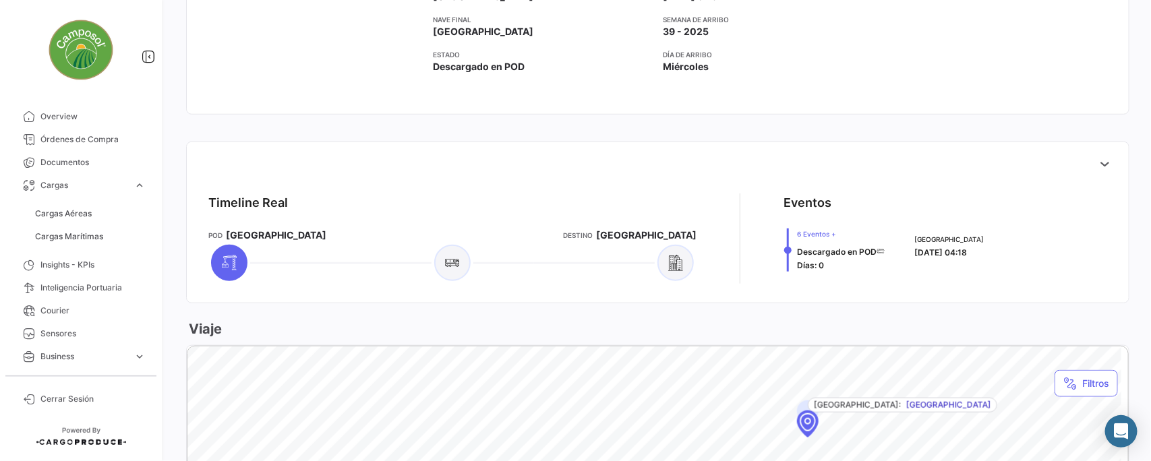
scroll to position [421, 0]
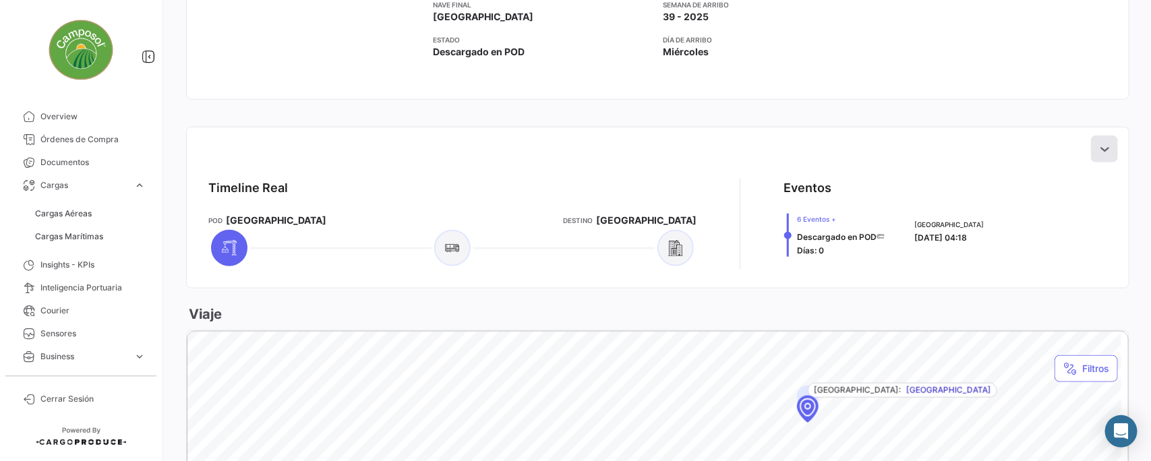
click at [1097, 142] on icon at bounding box center [1103, 148] width 13 height 13
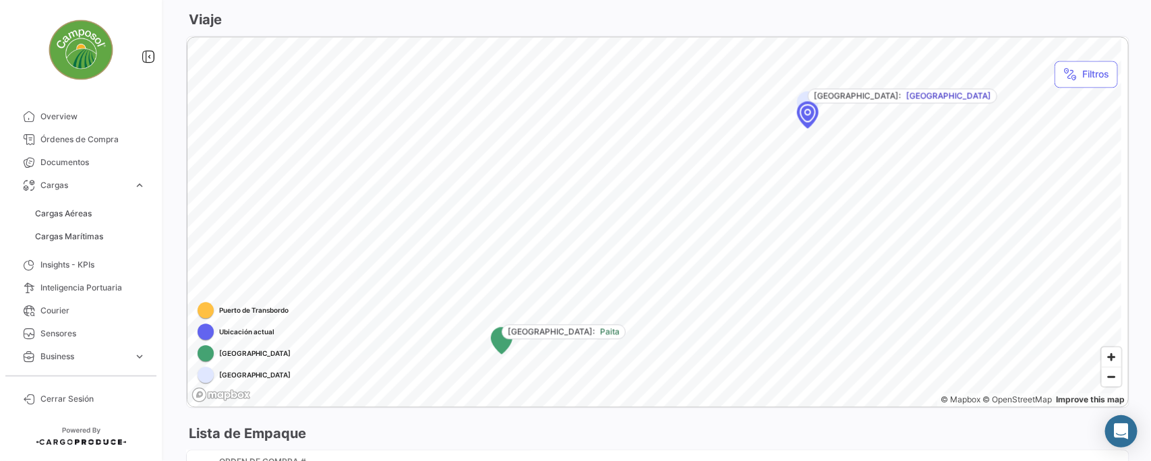
scroll to position [1250, 0]
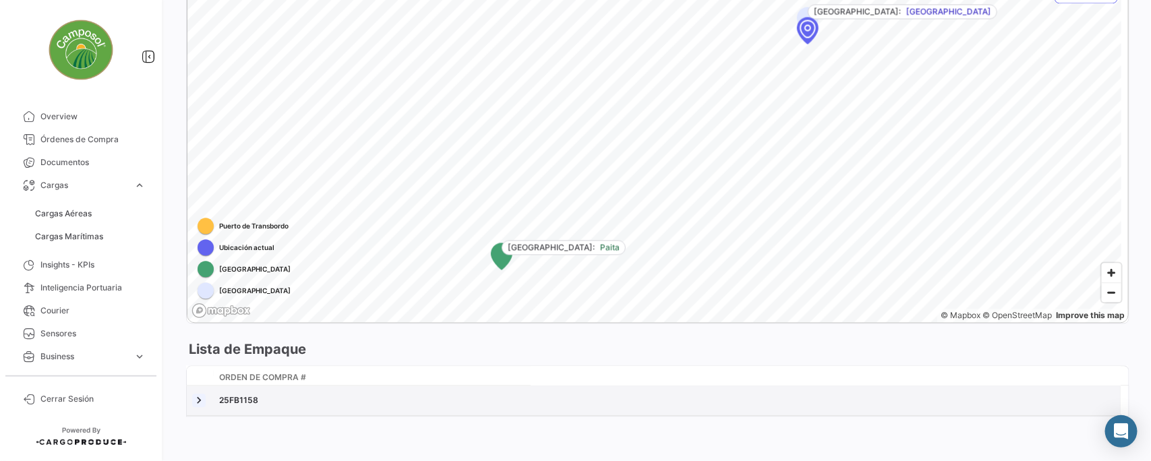
click at [200, 398] on link at bounding box center [198, 400] width 13 height 13
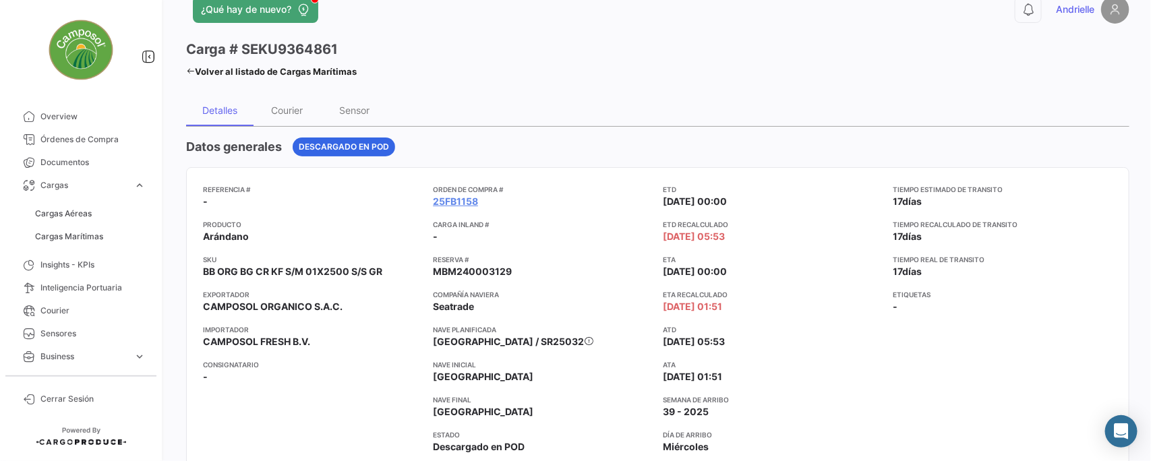
scroll to position [0, 0]
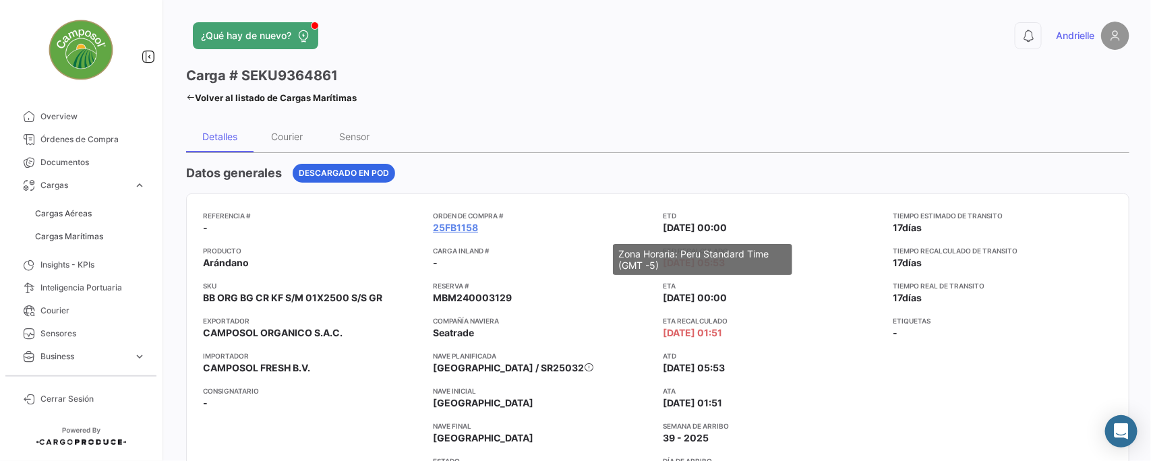
drag, startPoint x: 658, startPoint y: 224, endPoint x: 666, endPoint y: 224, distance: 8.1
click at [666, 224] on div "Referencia # - Producto Arándano SKU BB ORG BG CR KF S/M 01X2500 S/S GR Exporta…" at bounding box center [657, 357] width 909 height 294
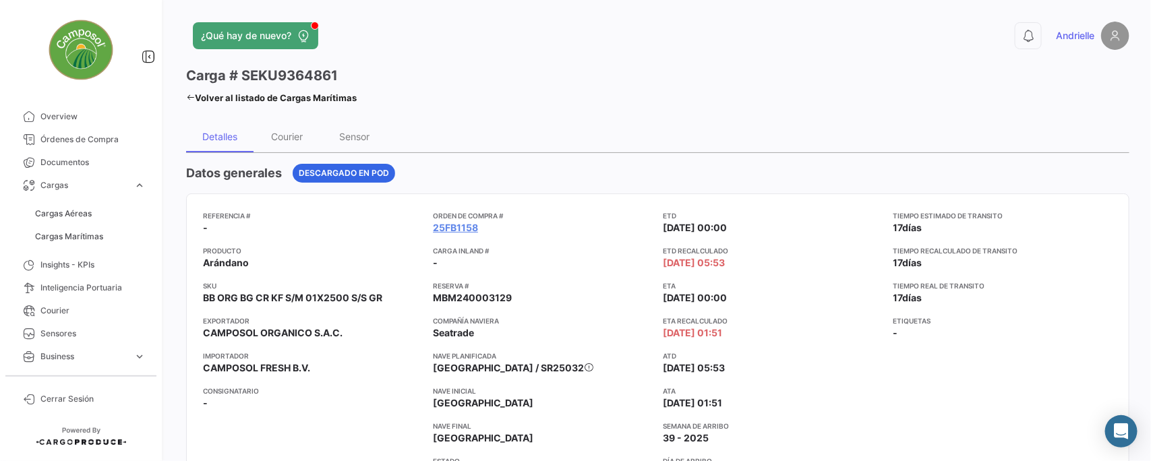
click at [683, 224] on span "[DATE] 00:00" at bounding box center [695, 227] width 64 height 13
drag, startPoint x: 661, startPoint y: 224, endPoint x: 750, endPoint y: 229, distance: 89.8
click at [750, 229] on app-card-info-label "ETD [DATE] 00:00" at bounding box center [772, 222] width 219 height 24
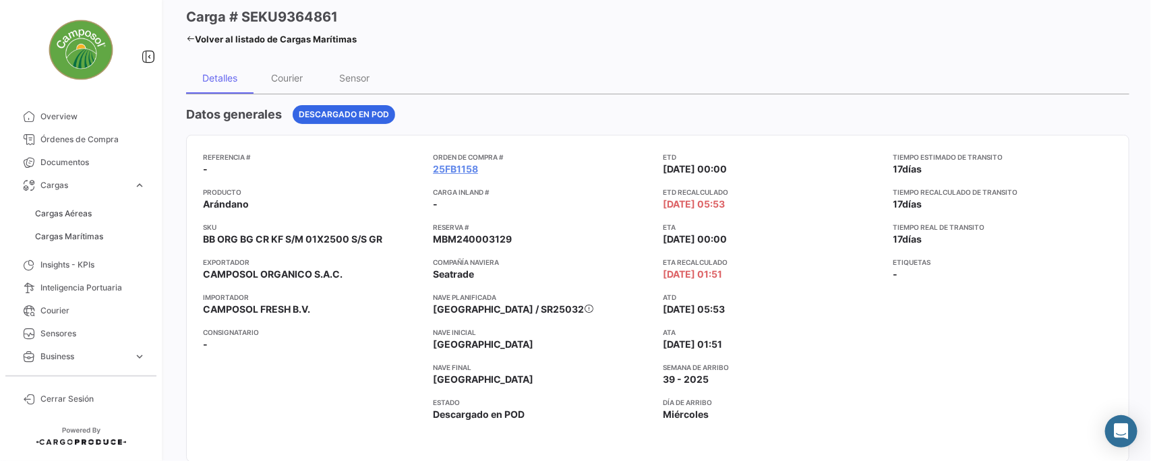
scroll to position [84, 0]
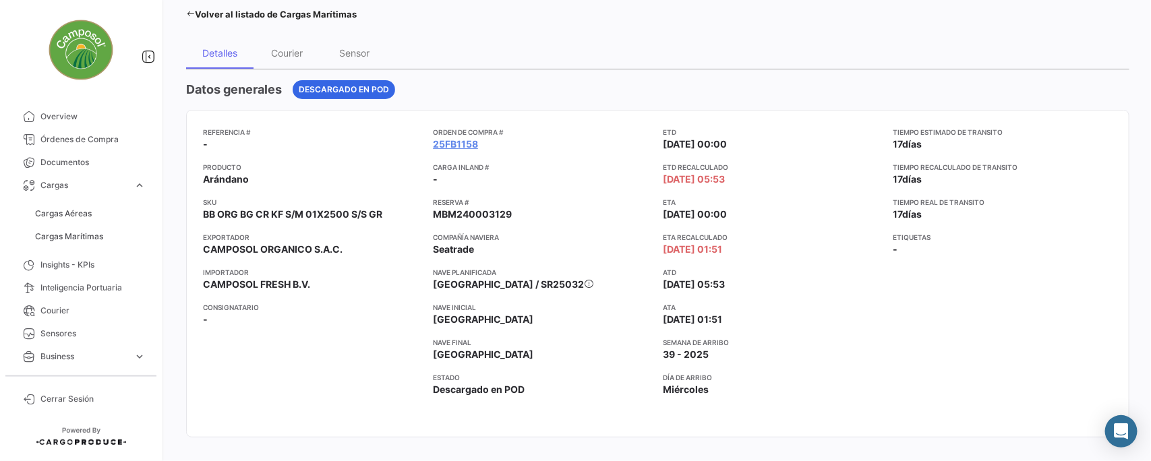
drag, startPoint x: 654, startPoint y: 208, endPoint x: 752, endPoint y: 200, distance: 98.7
click at [752, 200] on div "Referencia # - Producto Arándano SKU BB ORG BG CR KF S/M 01X2500 S/S GR Exporta…" at bounding box center [657, 274] width 909 height 294
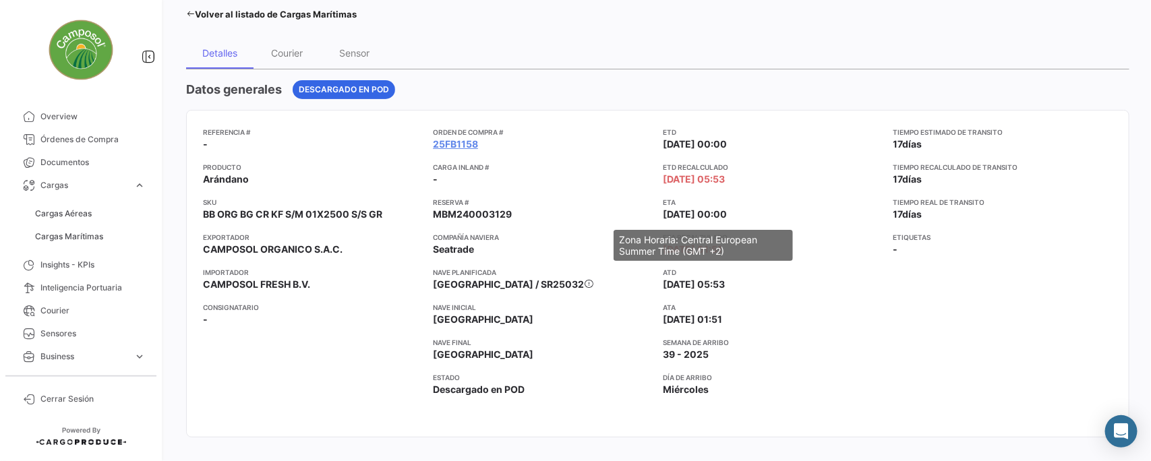
click at [689, 212] on span "[DATE] 00:00" at bounding box center [695, 214] width 64 height 13
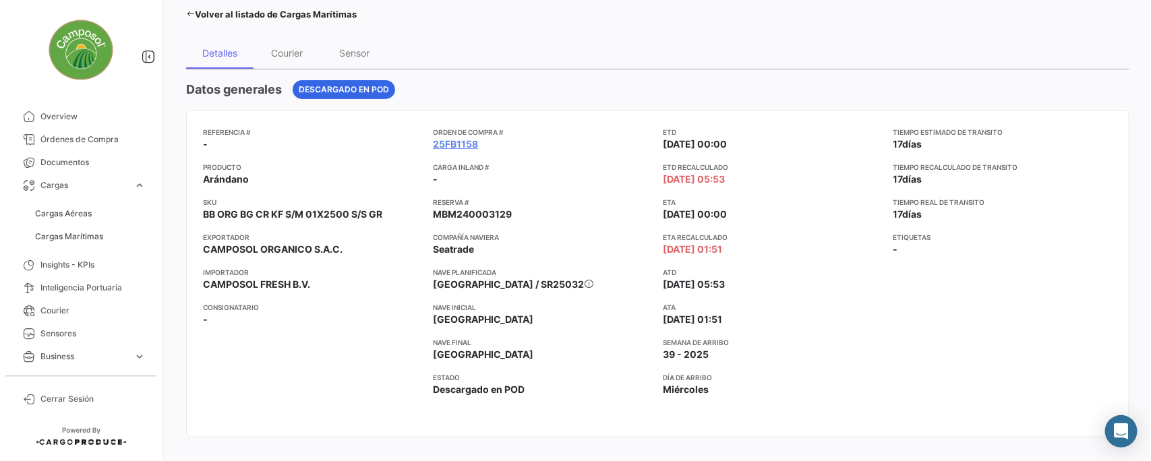
click at [705, 213] on span "[DATE] 00:00" at bounding box center [695, 214] width 64 height 13
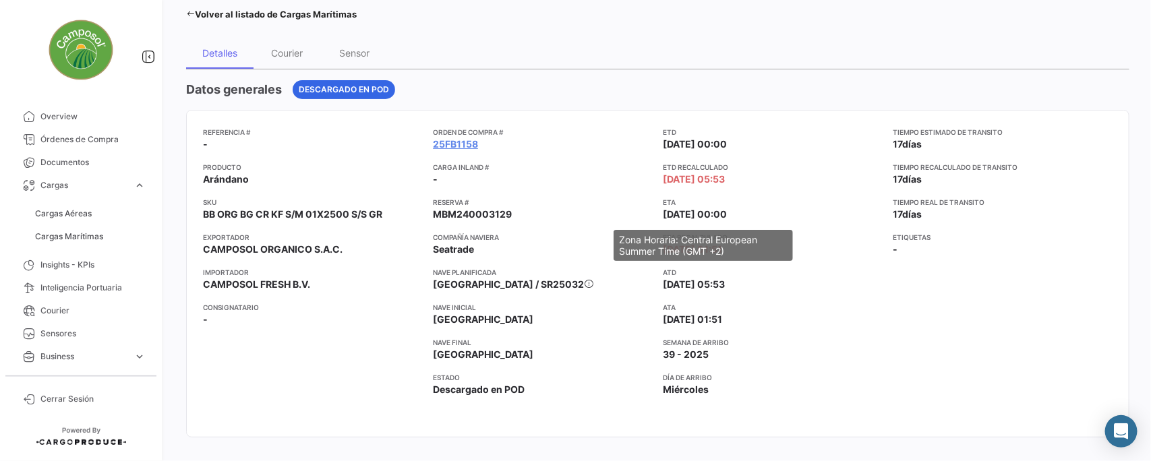
drag, startPoint x: 659, startPoint y: 216, endPoint x: 713, endPoint y: 214, distance: 54.0
click at [713, 214] on span "[DATE] 00:00" at bounding box center [695, 214] width 64 height 13
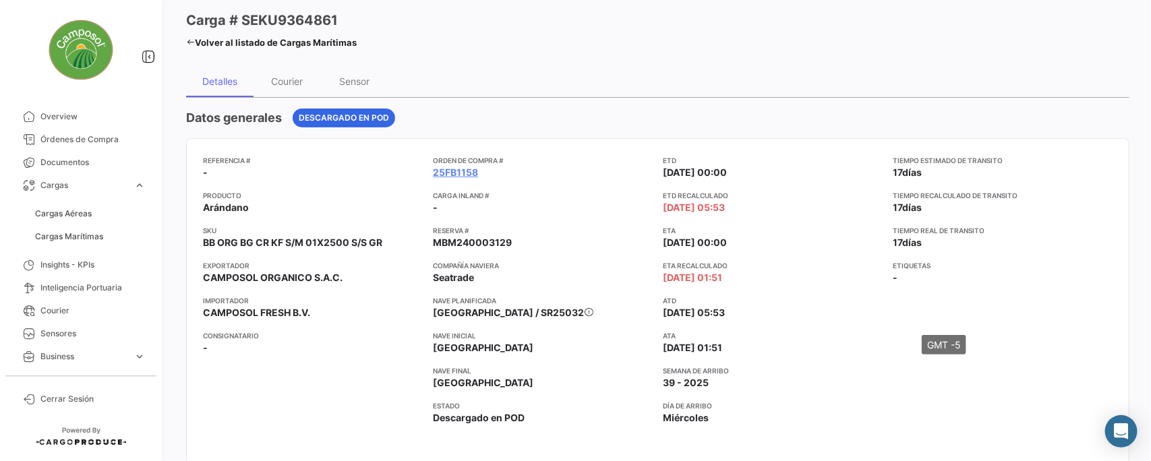
scroll to position [0, 0]
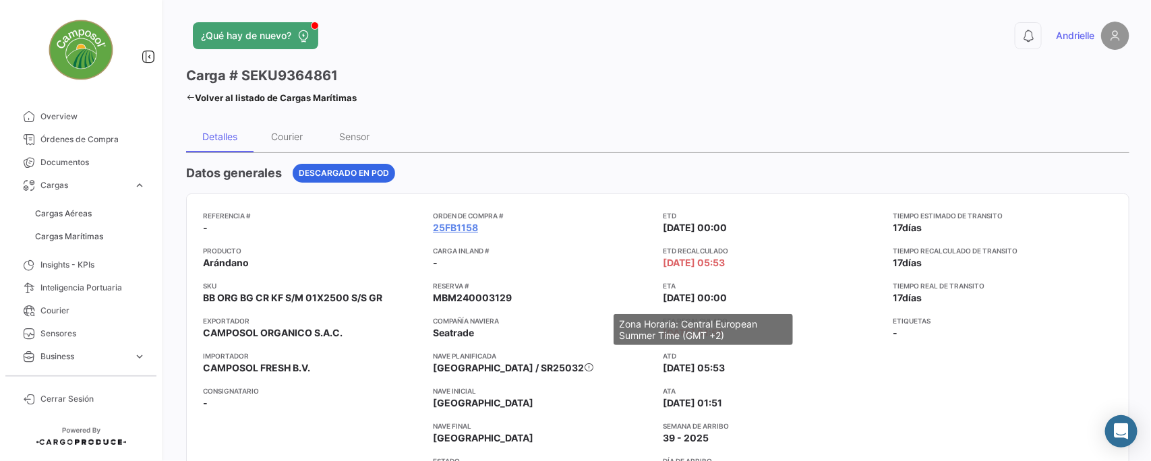
click at [665, 295] on span "[DATE] 00:00" at bounding box center [695, 297] width 64 height 13
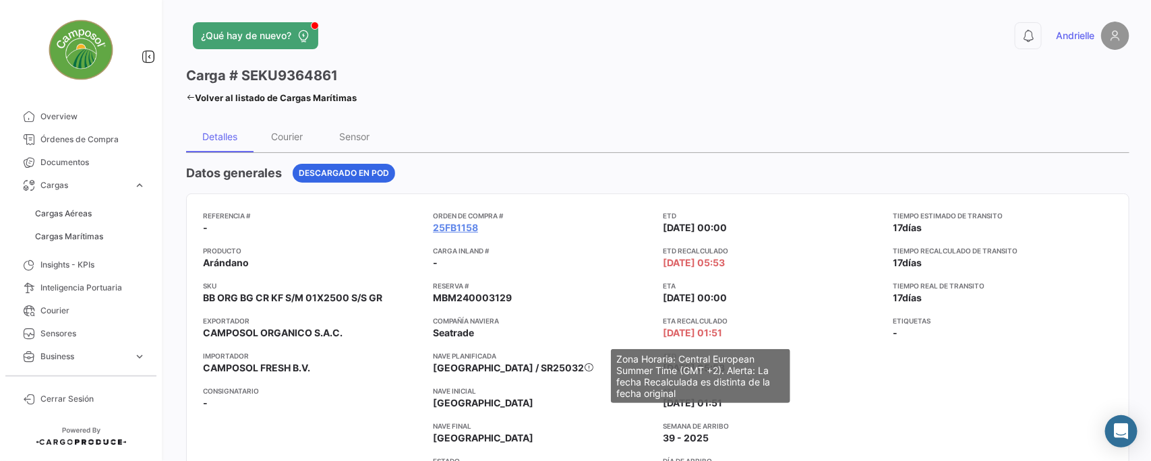
click at [700, 337] on span "[DATE] 01:51" at bounding box center [692, 332] width 59 height 13
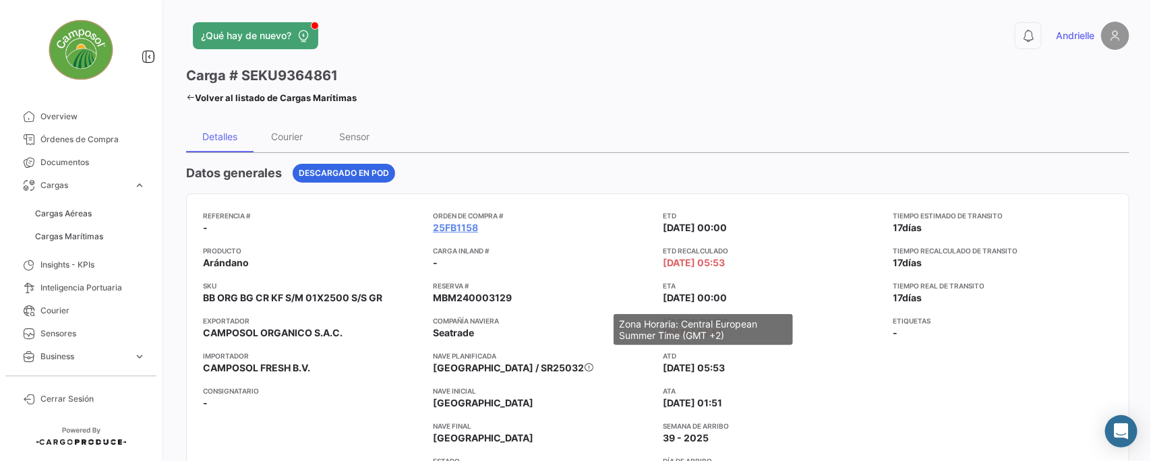
click at [675, 295] on span "[DATE] 00:00" at bounding box center [695, 297] width 64 height 13
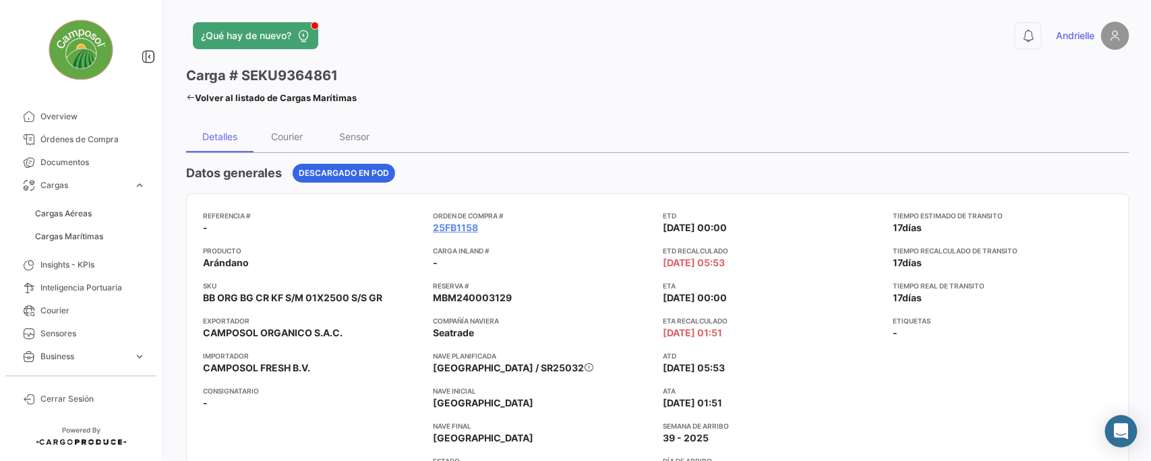
click at [676, 342] on div "ETD [DATE] 00:00 ETD Recalculado [DATE] 05:53 ETA [DATE] 00:00 ETA Recalculado …" at bounding box center [772, 357] width 219 height 294
click at [190, 96] on icon at bounding box center [190, 97] width 9 height 9
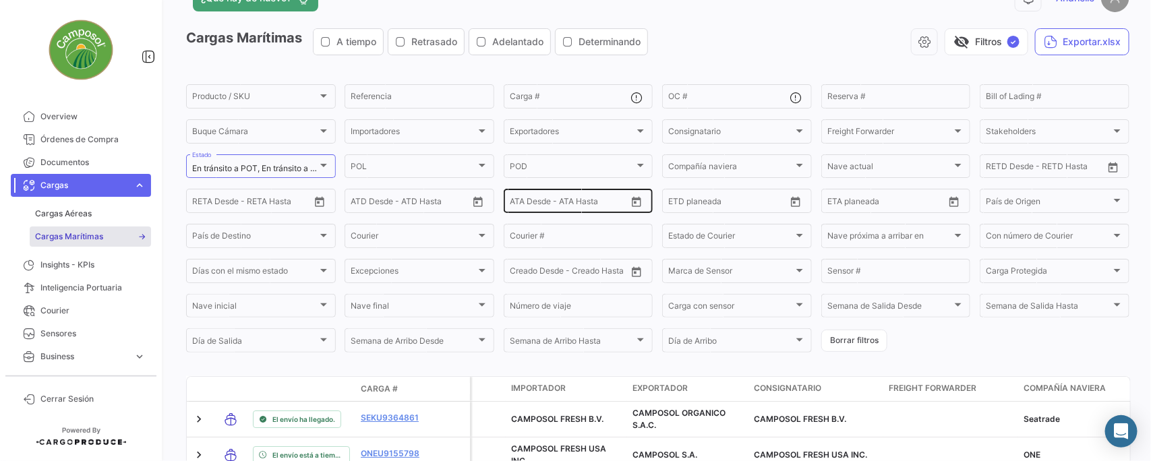
scroll to position [291, 0]
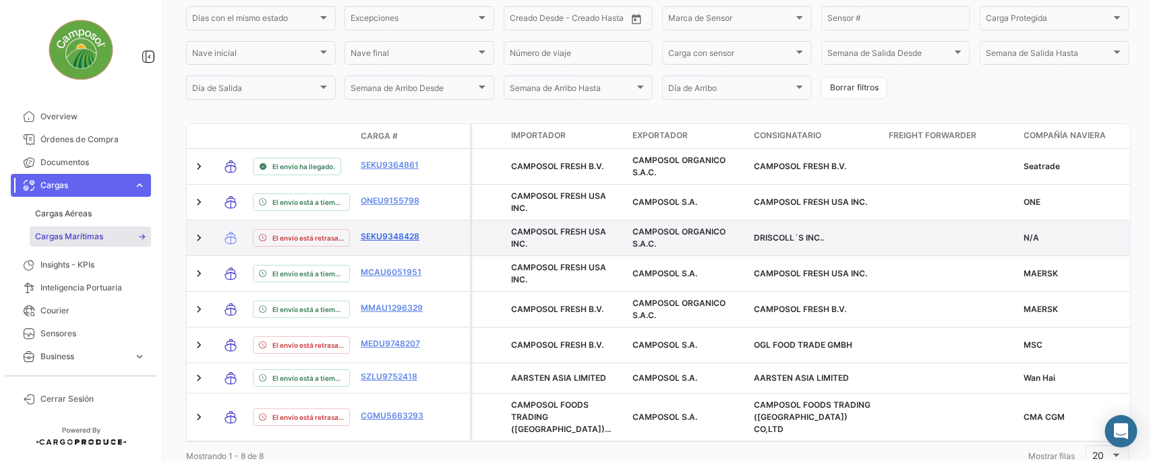
click at [381, 236] on link "SEKU9348428" at bounding box center [396, 237] width 70 height 12
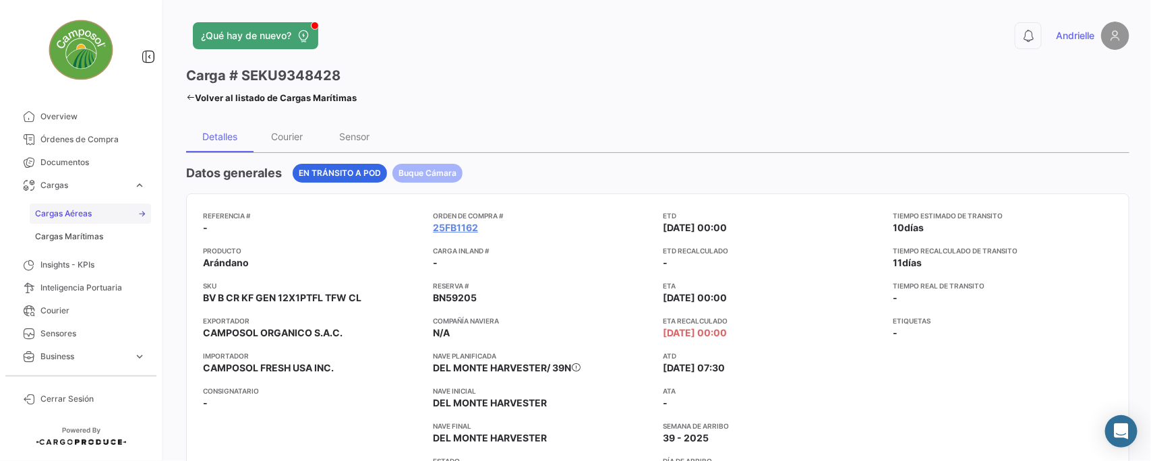
scroll to position [20, 0]
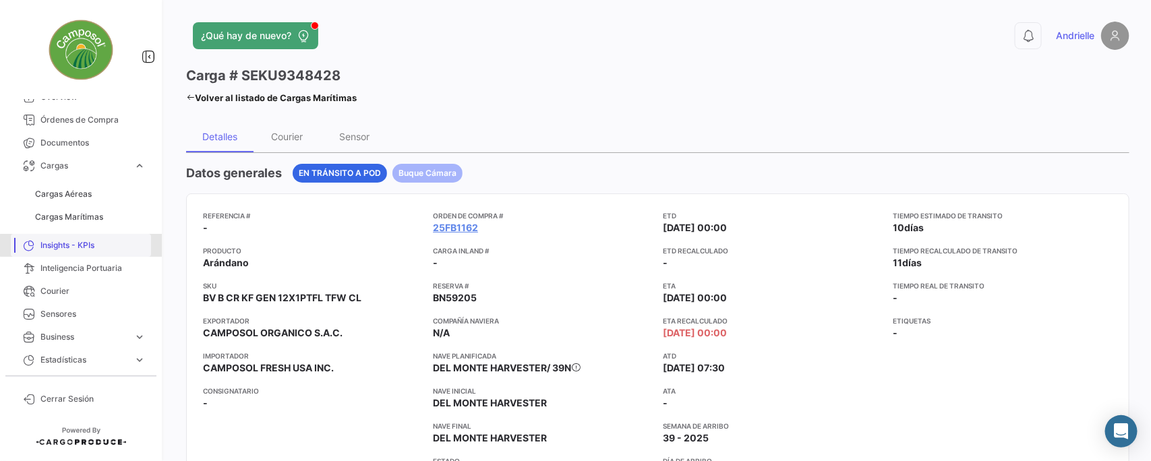
click at [88, 245] on span "Insights - KPIs" at bounding box center [92, 245] width 105 height 12
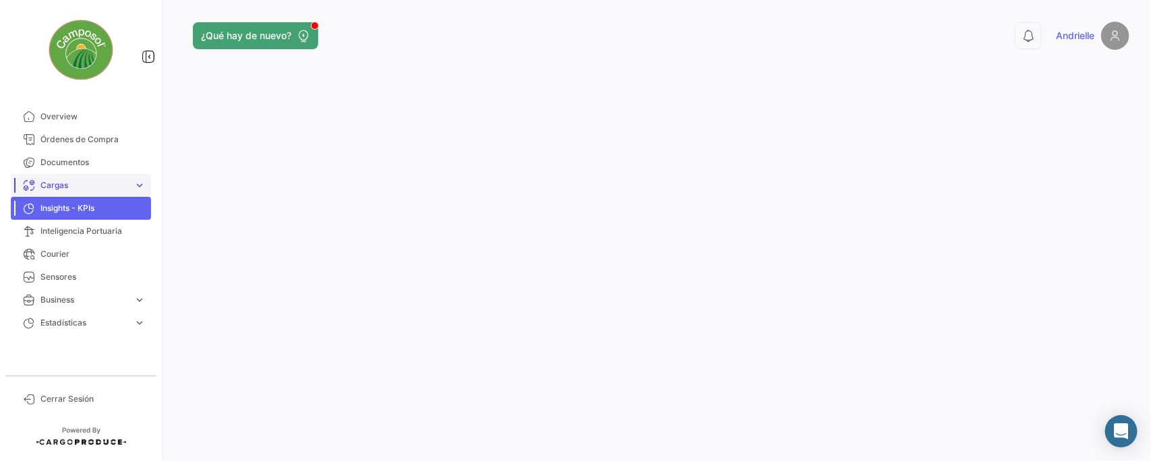
click at [76, 182] on span "Cargas" at bounding box center [84, 185] width 88 height 12
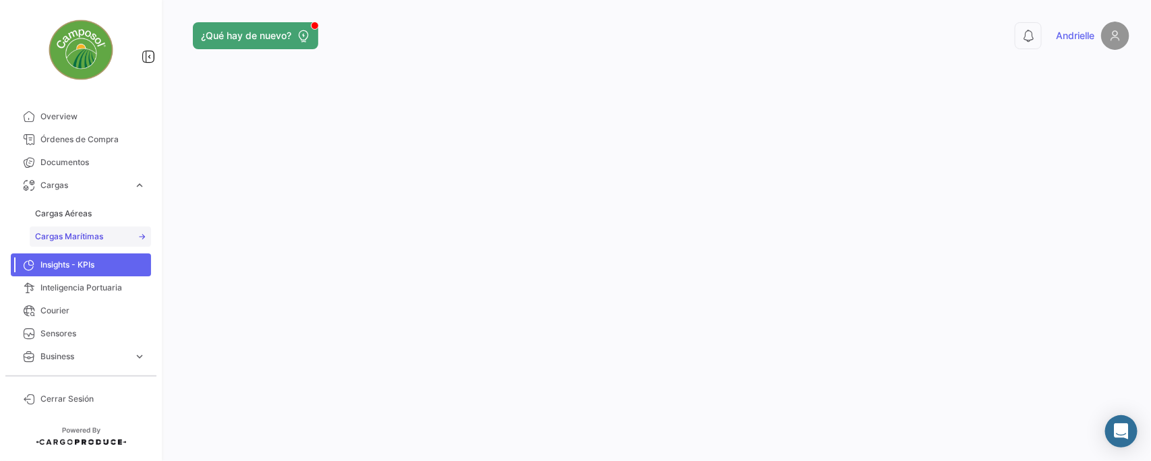
click at [93, 241] on span "Cargas Marítimas" at bounding box center [69, 237] width 68 height 12
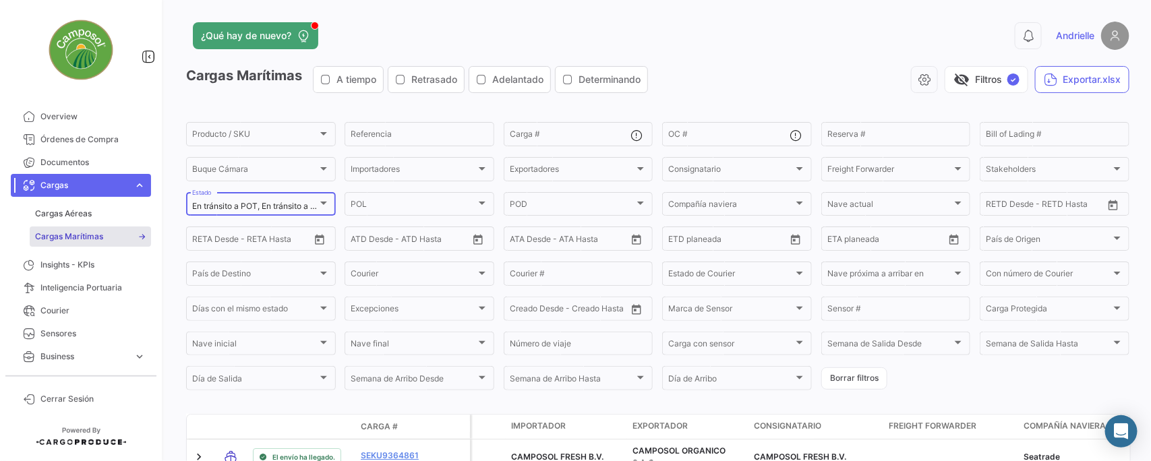
scroll to position [253, 0]
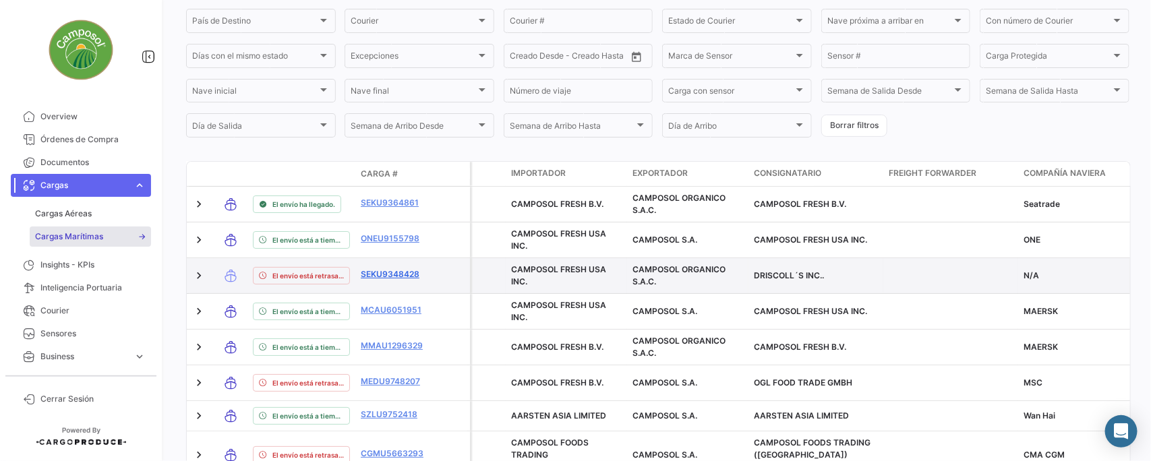
click at [371, 274] on link "SEKU9348428" at bounding box center [396, 274] width 70 height 12
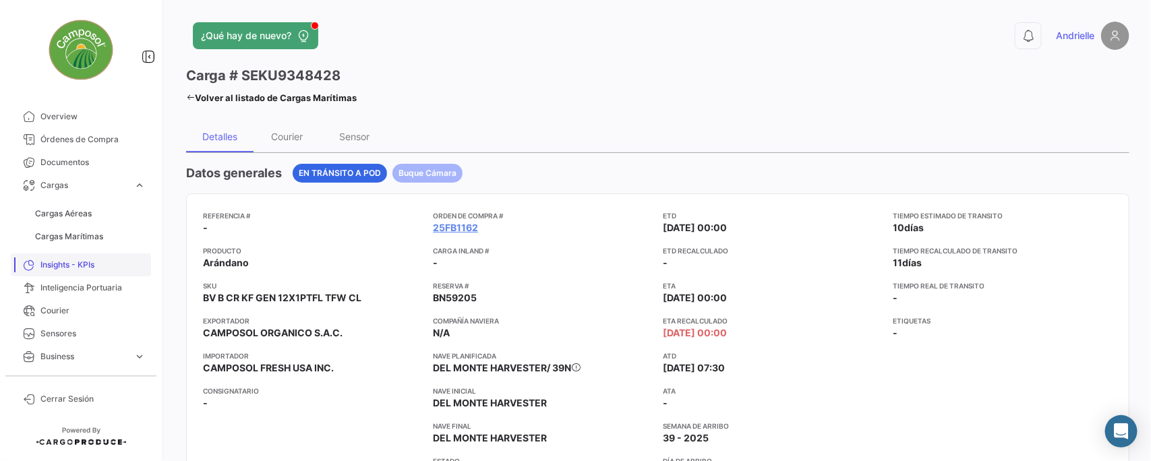
click at [76, 264] on span "Insights - KPIs" at bounding box center [92, 265] width 105 height 12
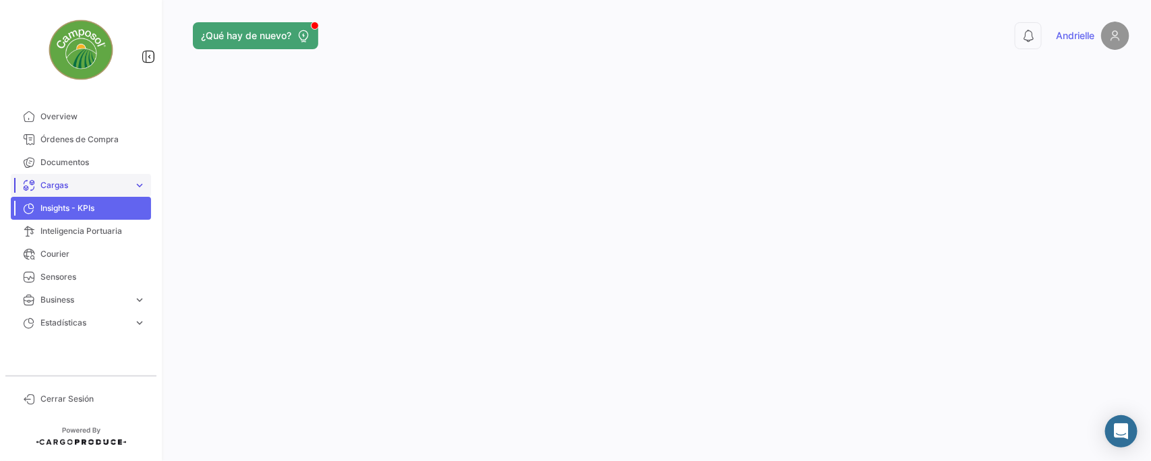
click at [84, 179] on link "Cargas expand_more" at bounding box center [81, 185] width 140 height 23
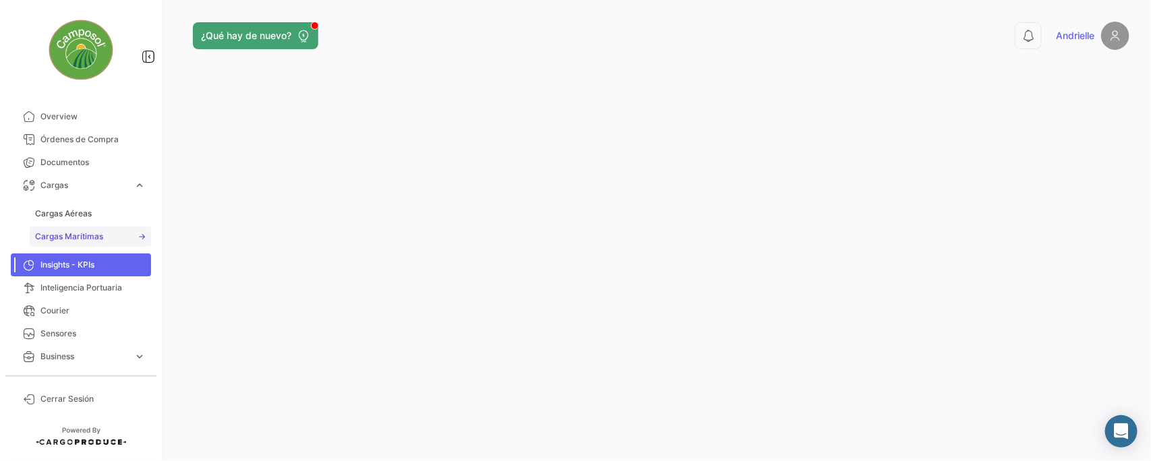
click at [90, 237] on span "Cargas Marítimas" at bounding box center [69, 237] width 68 height 12
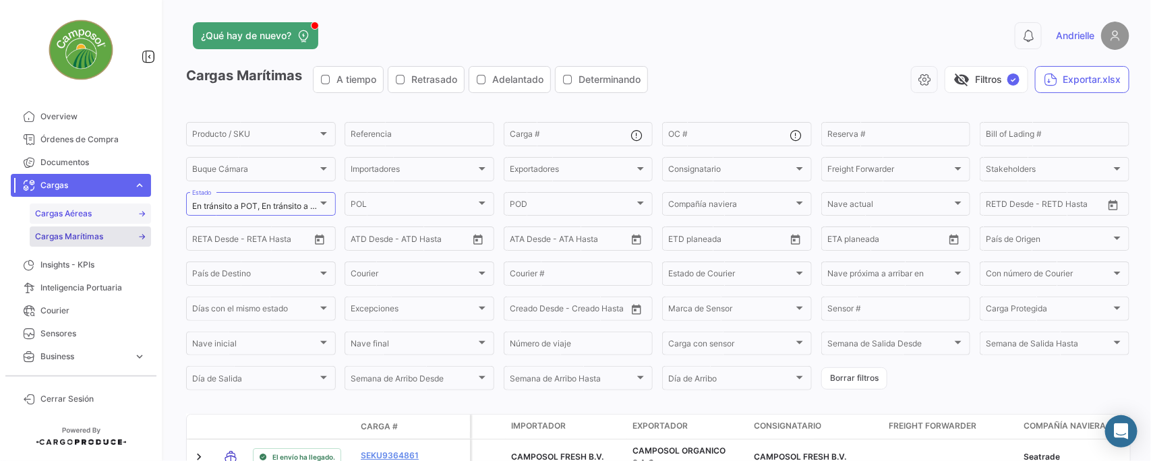
click at [75, 214] on span "Cargas Aéreas" at bounding box center [63, 214] width 57 height 12
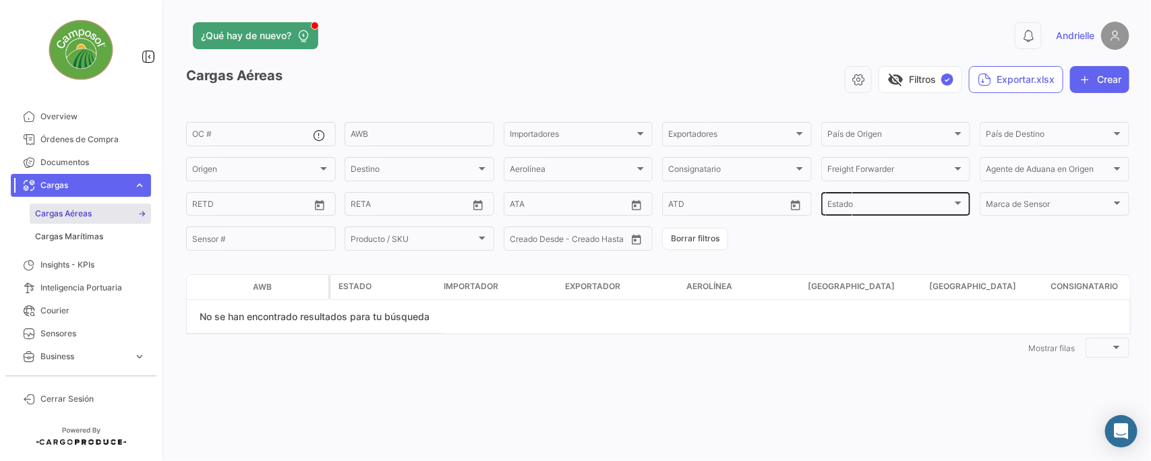
click at [931, 200] on div "Estado Estado" at bounding box center [896, 203] width 138 height 26
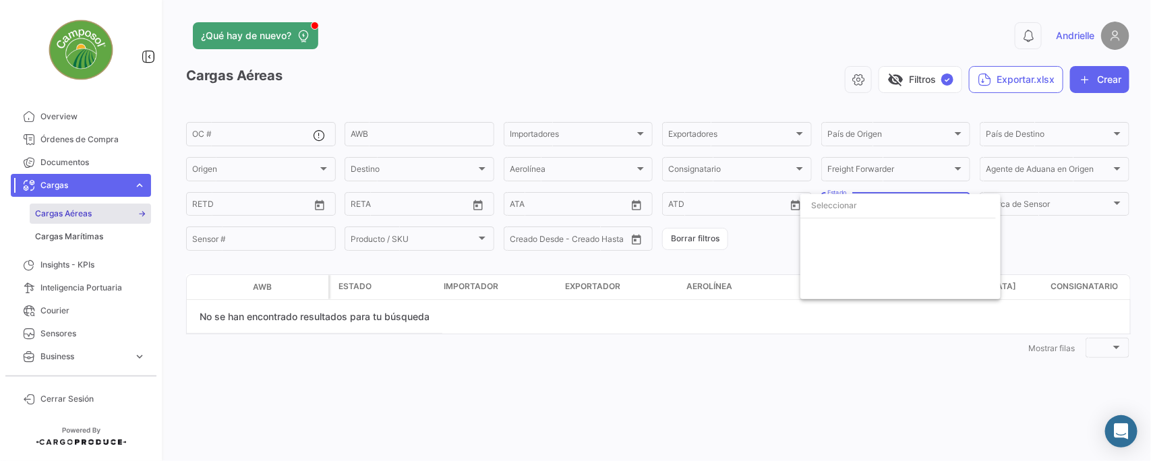
click at [758, 277] on div at bounding box center [575, 230] width 1151 height 461
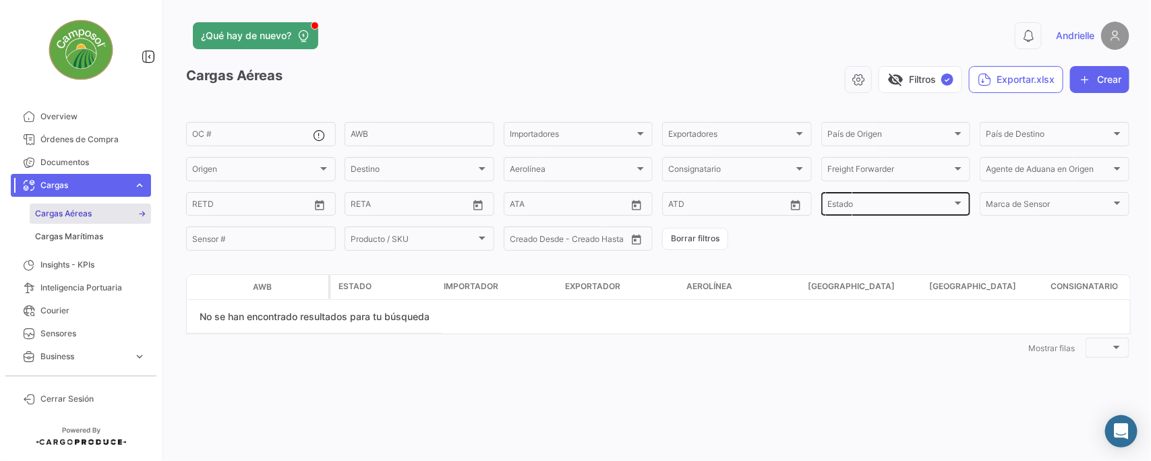
click at [899, 207] on div "Estado" at bounding box center [889, 206] width 125 height 9
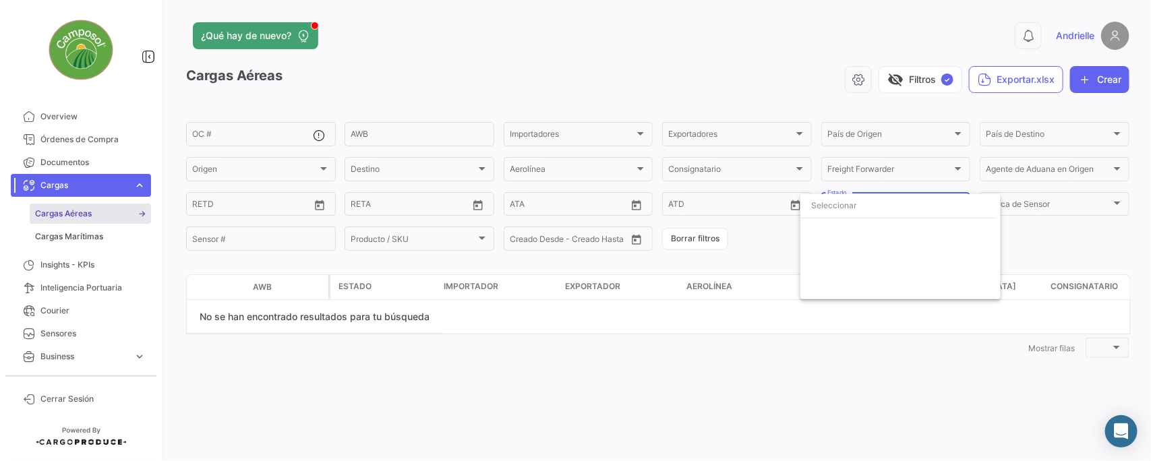
drag, startPoint x: 853, startPoint y: 418, endPoint x: 876, endPoint y: 321, distance: 99.9
click at [851, 418] on div at bounding box center [575, 230] width 1151 height 461
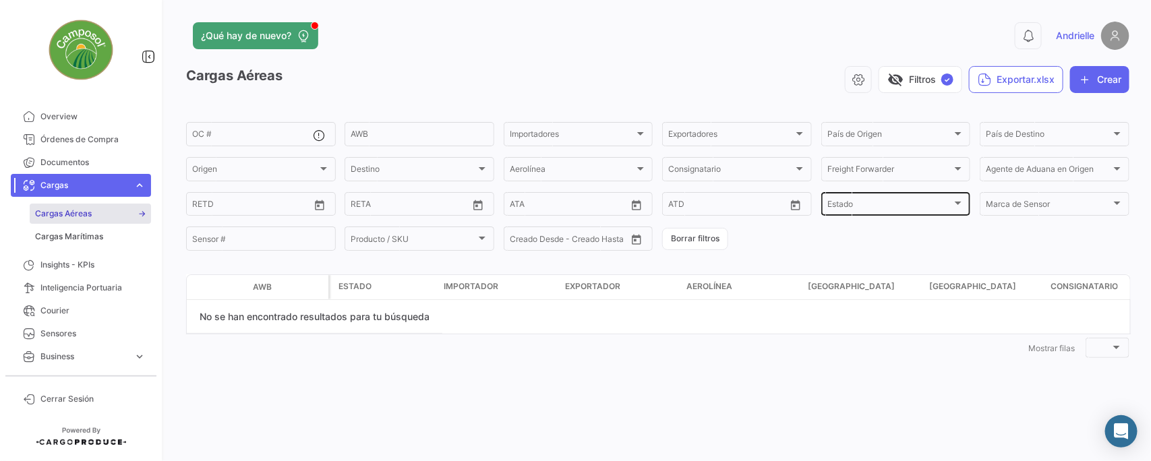
click at [959, 207] on div at bounding box center [958, 203] width 12 height 11
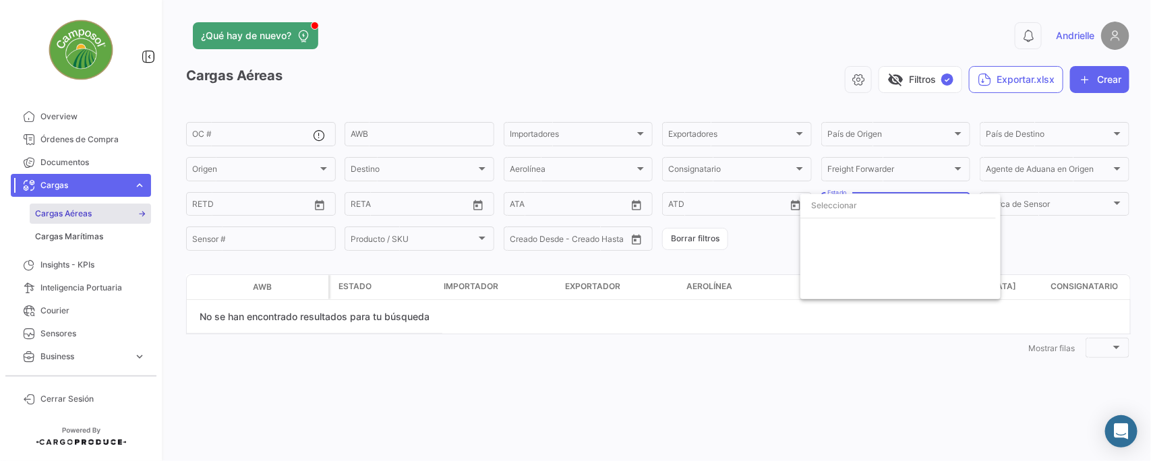
click at [874, 377] on div at bounding box center [575, 230] width 1151 height 461
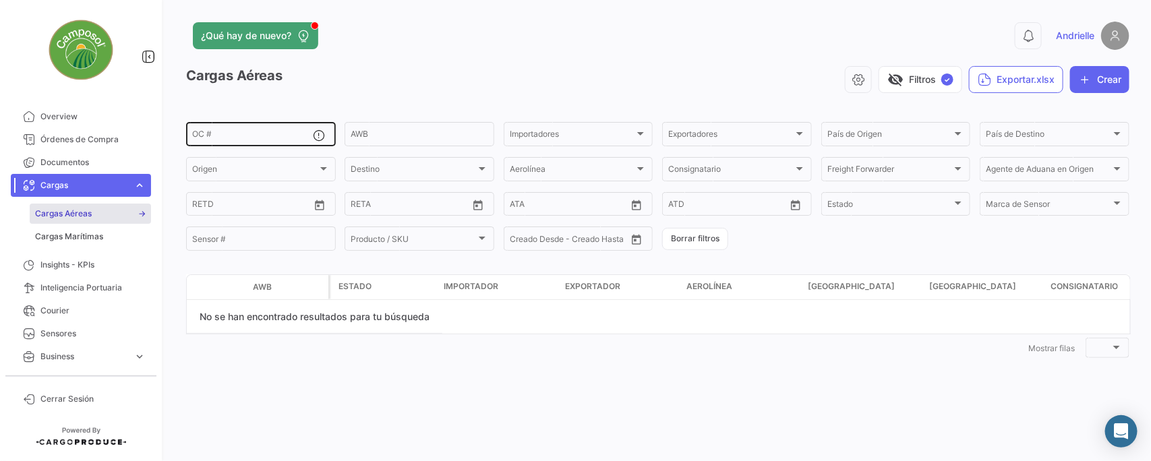
click at [220, 142] on div "OC #" at bounding box center [252, 133] width 121 height 26
click at [384, 86] on div "visibility_off Filtros ✓ Exportar.xlsx Crear" at bounding box center [709, 79] width 840 height 27
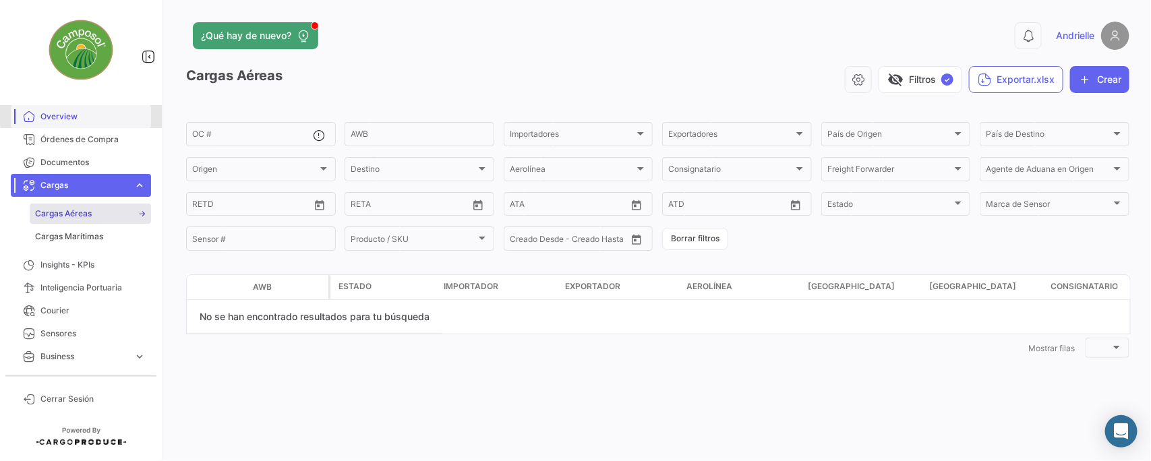
click at [84, 115] on span "Overview" at bounding box center [92, 117] width 105 height 12
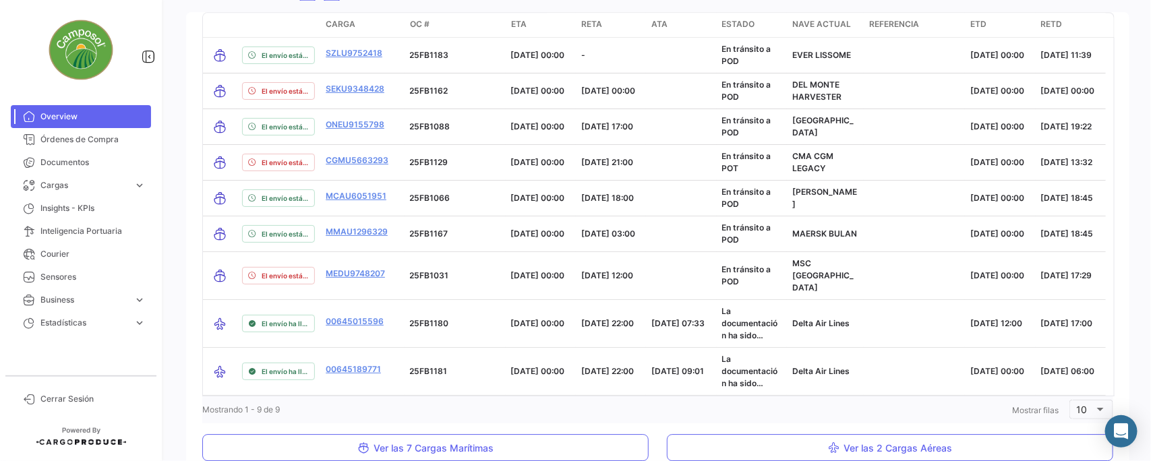
scroll to position [1705, 0]
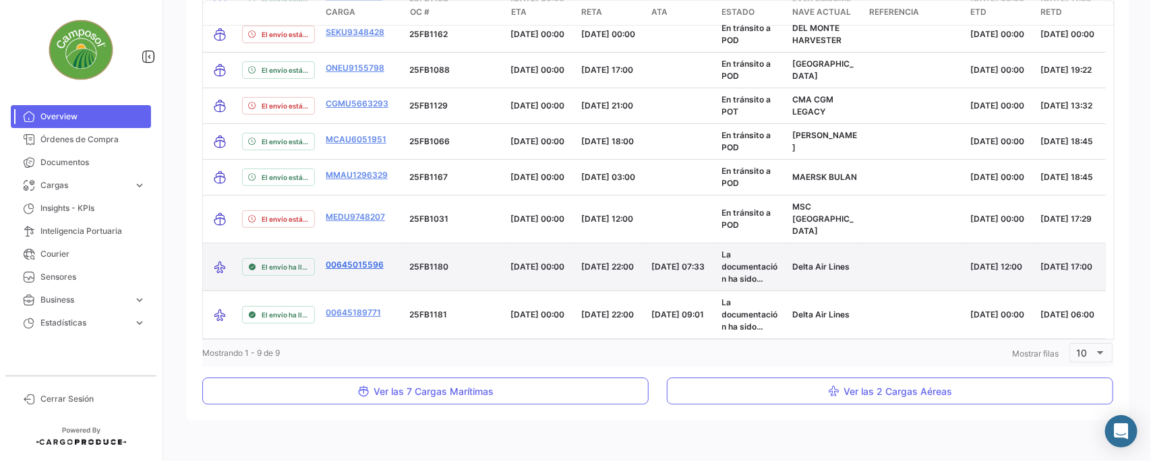
click at [357, 259] on link "00645015596" at bounding box center [355, 265] width 58 height 12
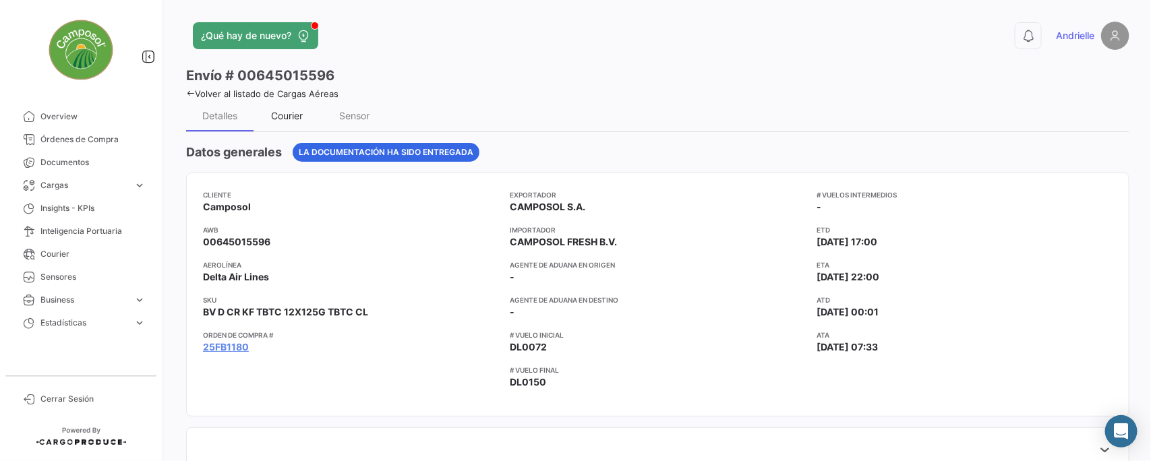
click at [285, 122] on div "Courier" at bounding box center [286, 115] width 67 height 32
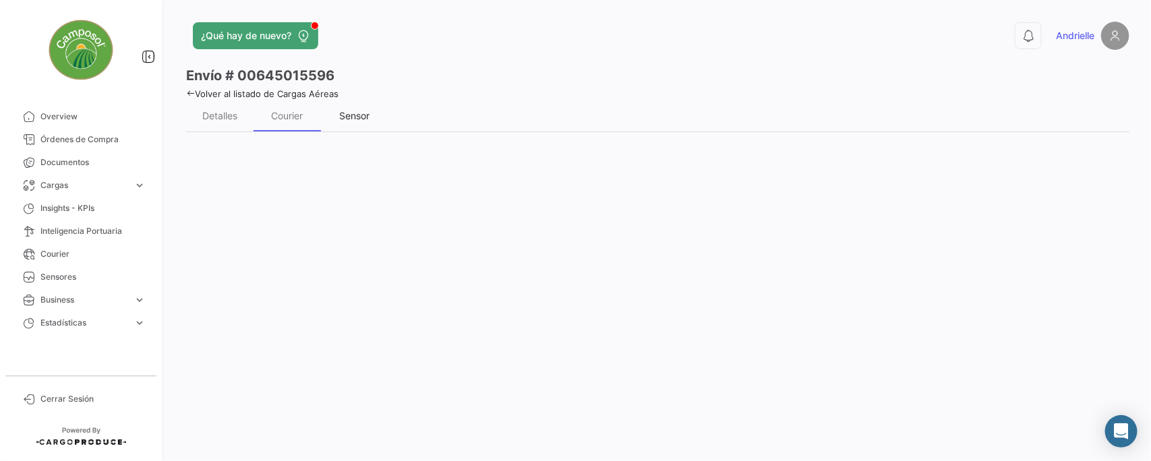
drag, startPoint x: 362, startPoint y: 119, endPoint x: 326, endPoint y: 119, distance: 36.4
click at [361, 119] on div "Sensor" at bounding box center [355, 115] width 30 height 11
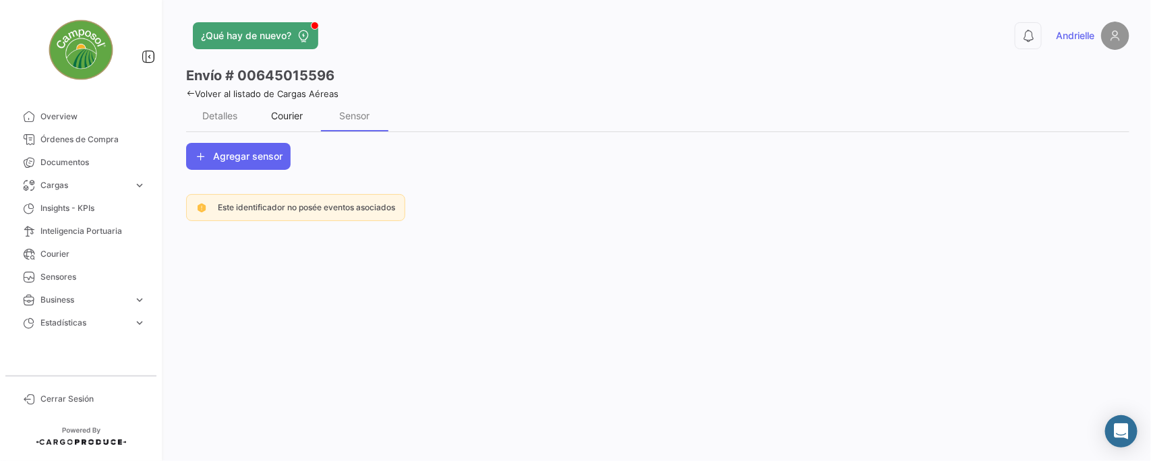
click at [294, 119] on div "Courier" at bounding box center [288, 115] width 32 height 11
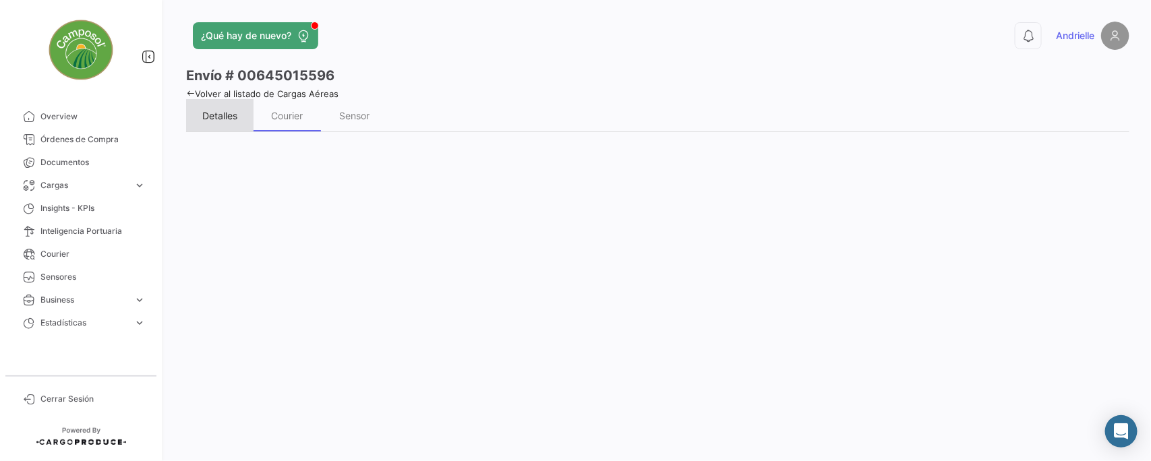
click at [229, 113] on div "Detalles" at bounding box center [219, 115] width 35 height 11
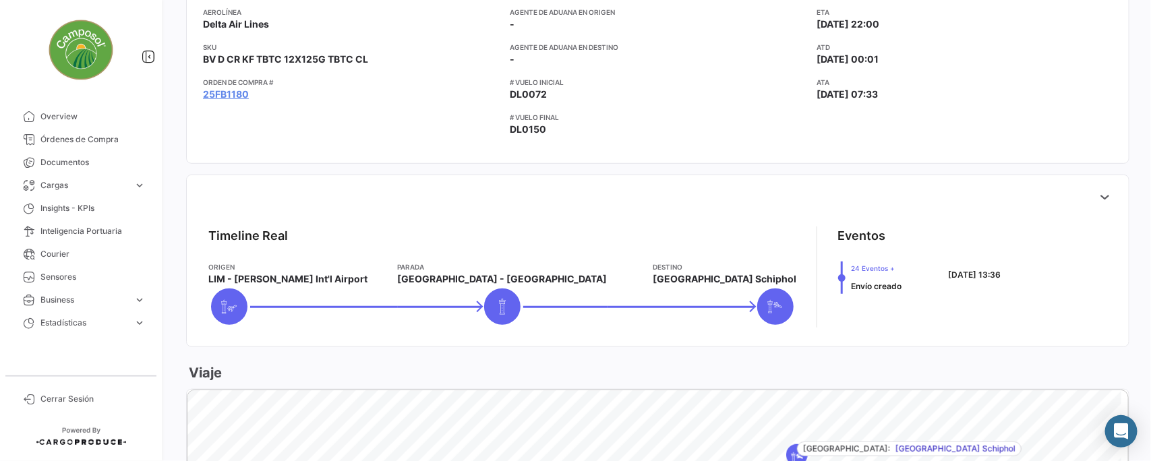
scroll to position [336, 0]
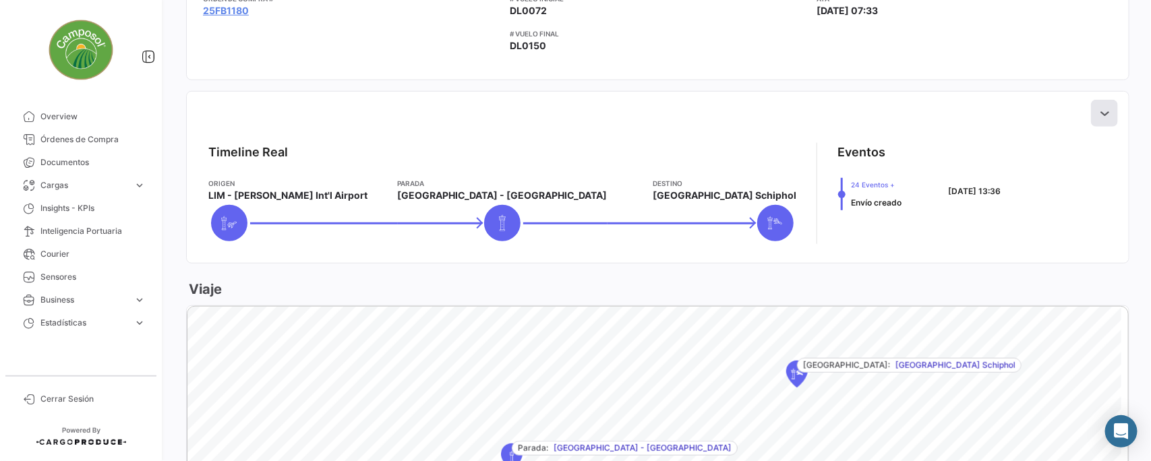
click at [1100, 112] on icon at bounding box center [1103, 113] width 13 height 13
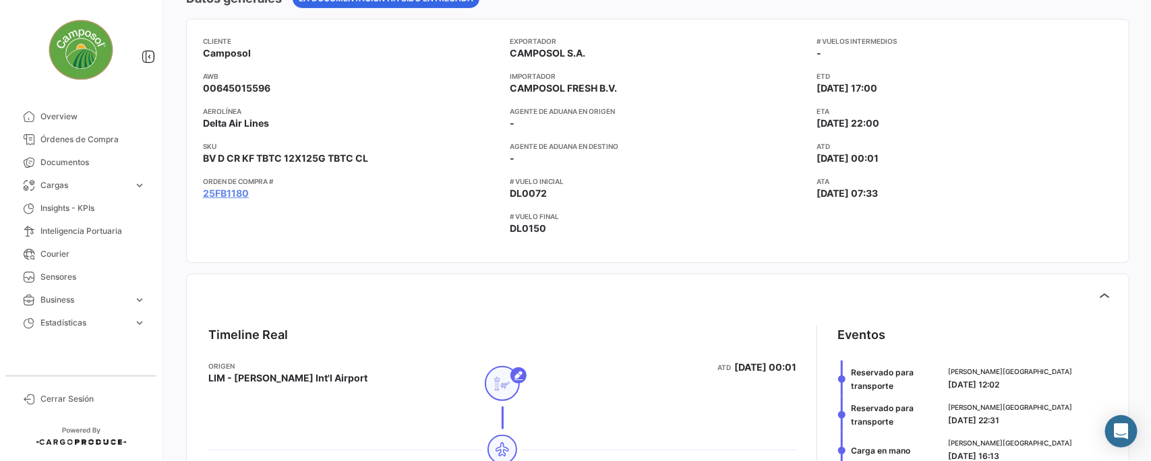
scroll to position [0, 0]
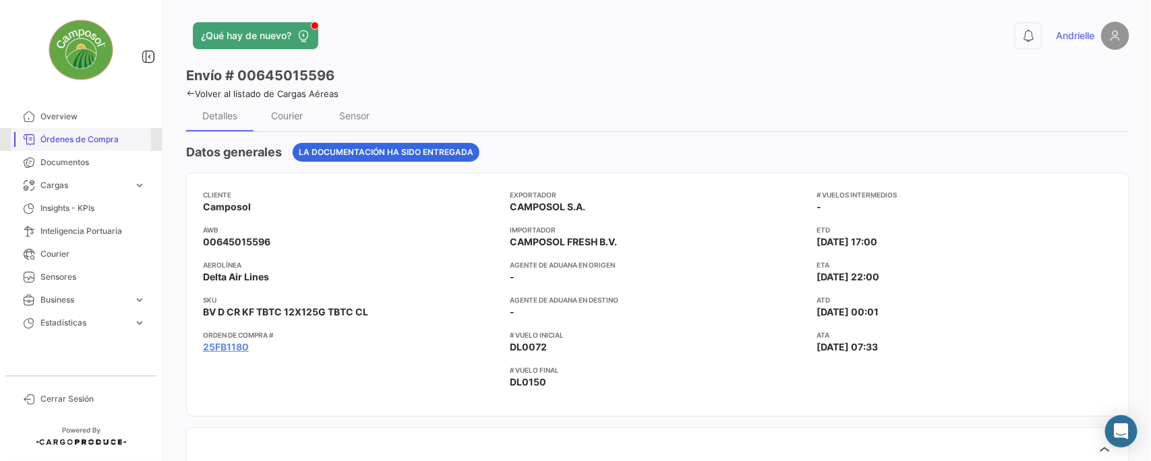
click at [82, 130] on link "Órdenes de Compra" at bounding box center [81, 139] width 140 height 23
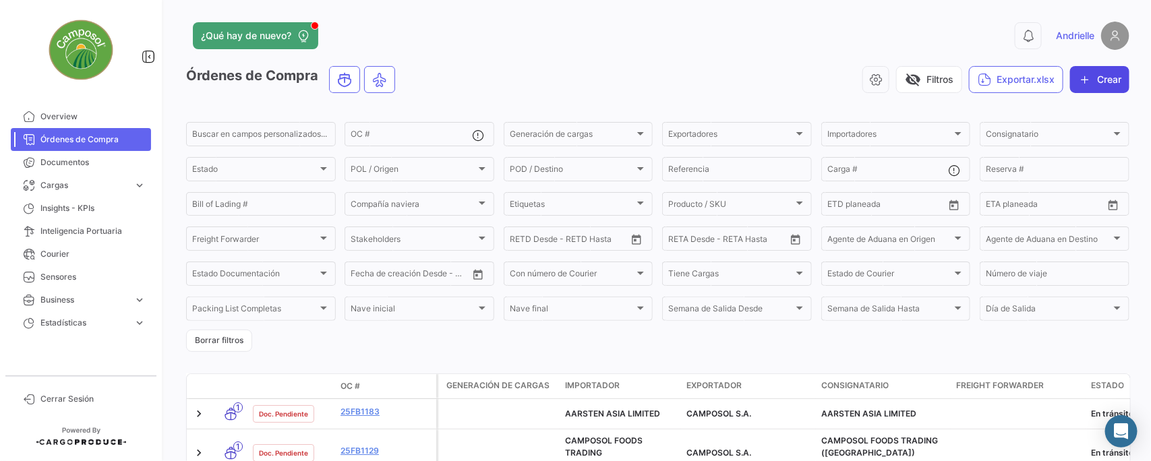
click at [1097, 82] on button "Crear" at bounding box center [1099, 79] width 59 height 27
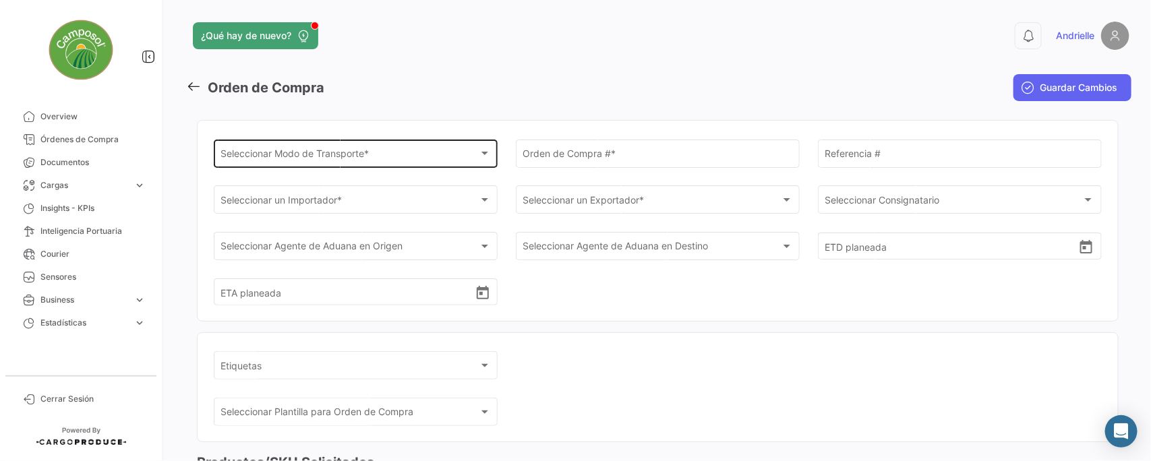
click at [383, 152] on div "Seleccionar Modo de Transporte *" at bounding box center [350, 155] width 258 height 11
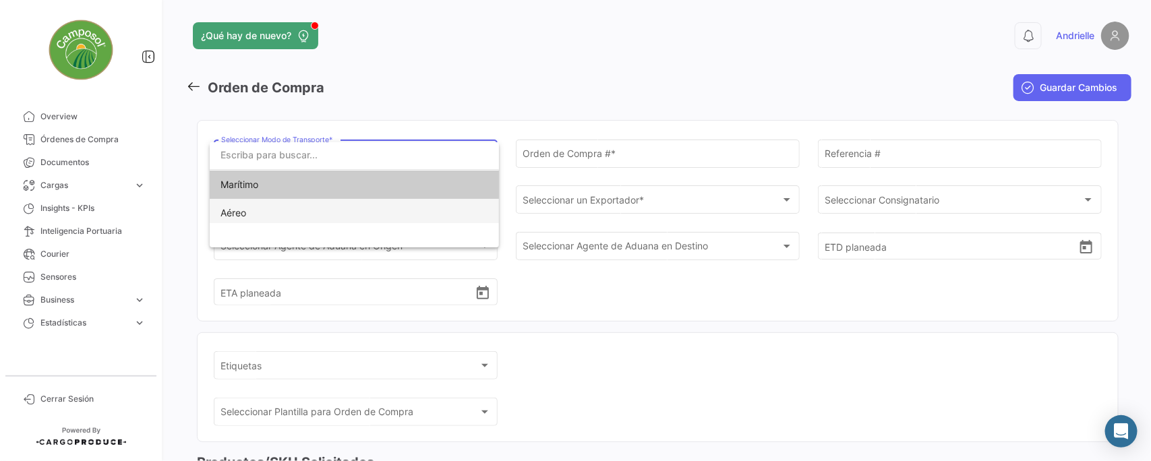
click at [237, 210] on span "Aéreo" at bounding box center [233, 212] width 26 height 11
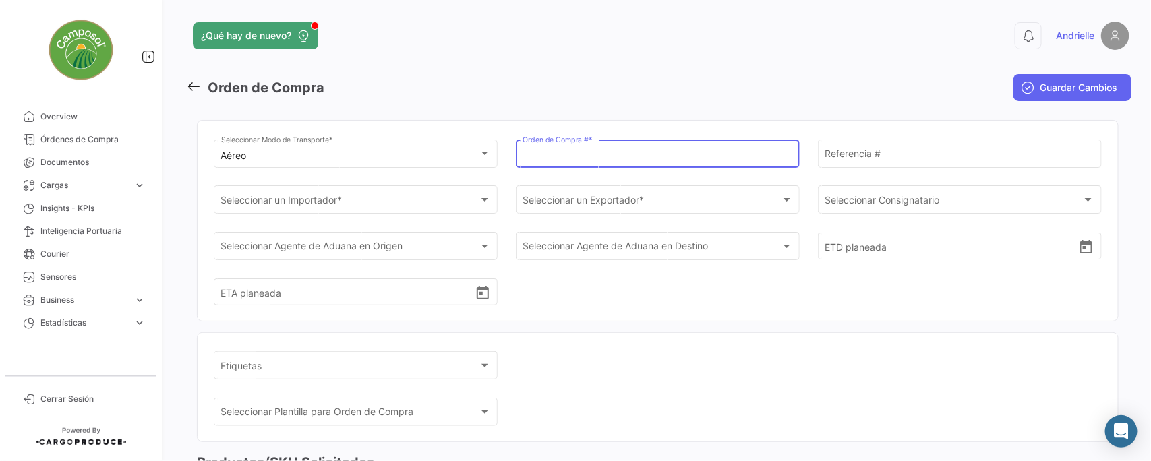
click at [592, 159] on input "Orden de Compra # *" at bounding box center [657, 155] width 270 height 11
type input "t"
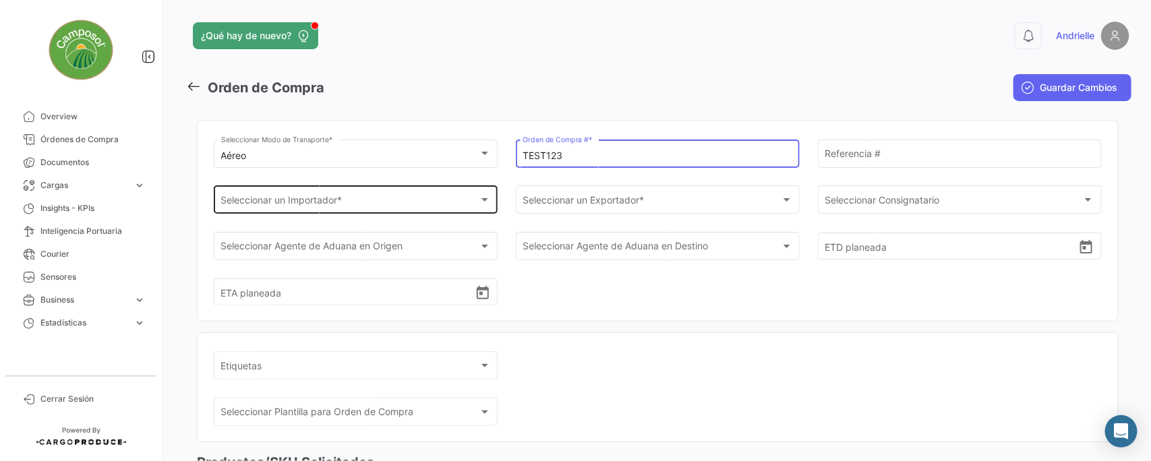
type input "TEST123"
click at [415, 189] on div "Seleccionar un Importador * Seleccionar un Importador *" at bounding box center [356, 198] width 270 height 31
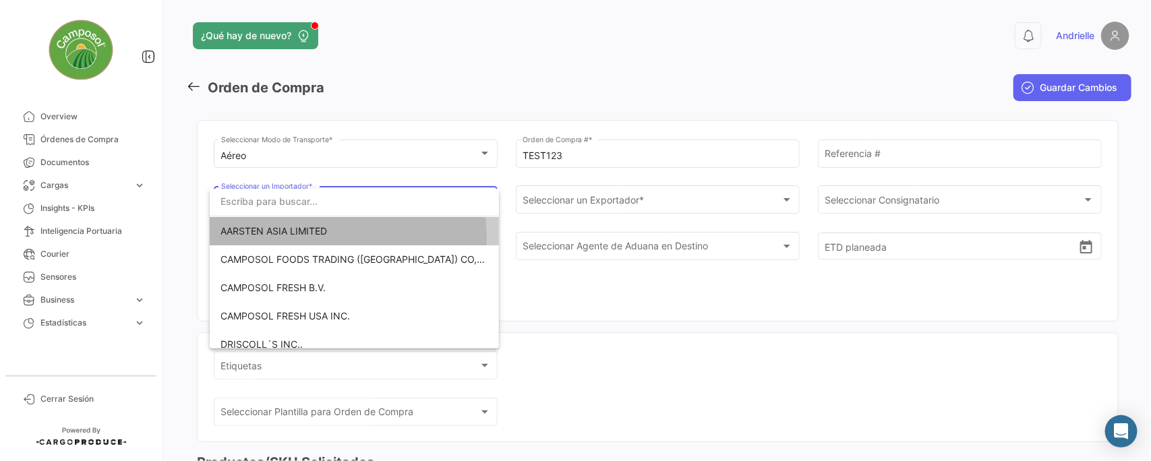
drag, startPoint x: 295, startPoint y: 239, endPoint x: 349, endPoint y: 212, distance: 59.7
click at [300, 236] on span "AARSTEN ASIA LIMITED" at bounding box center [354, 231] width 268 height 28
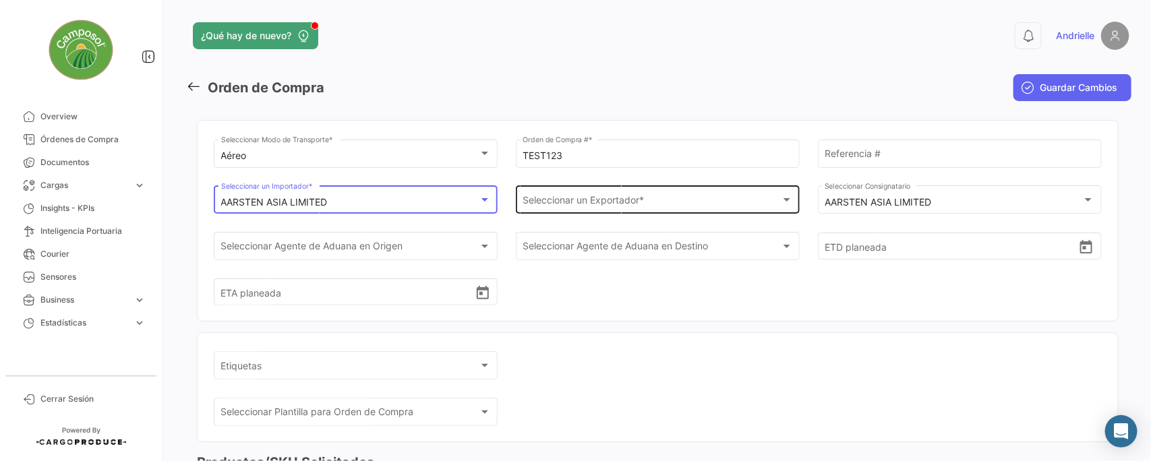
click at [539, 196] on div "Seleccionar un Exportador * Seleccionar un Exportador *" at bounding box center [657, 198] width 270 height 31
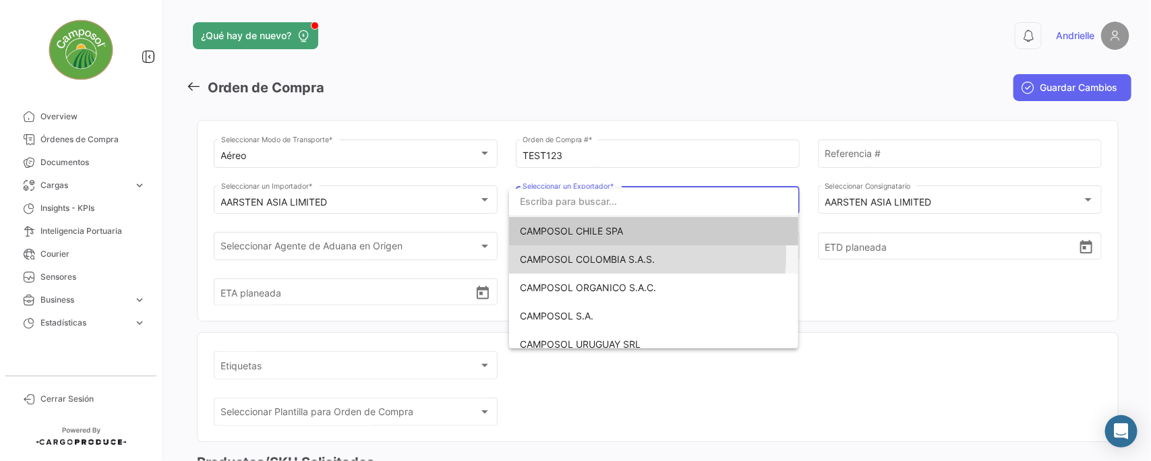
click at [564, 253] on span "CAMPOSOL COLOMBIA S.A.S." at bounding box center [587, 258] width 135 height 11
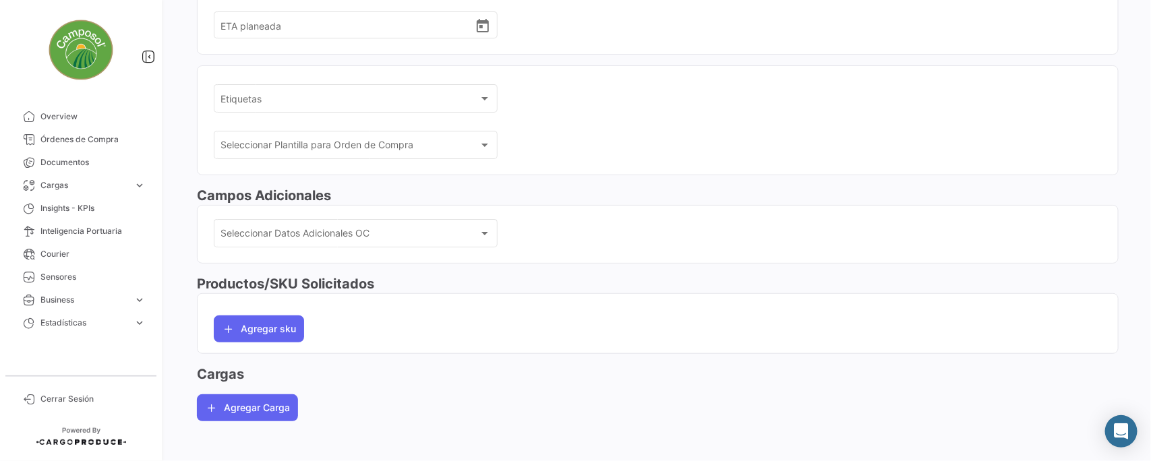
scroll to position [271, 0]
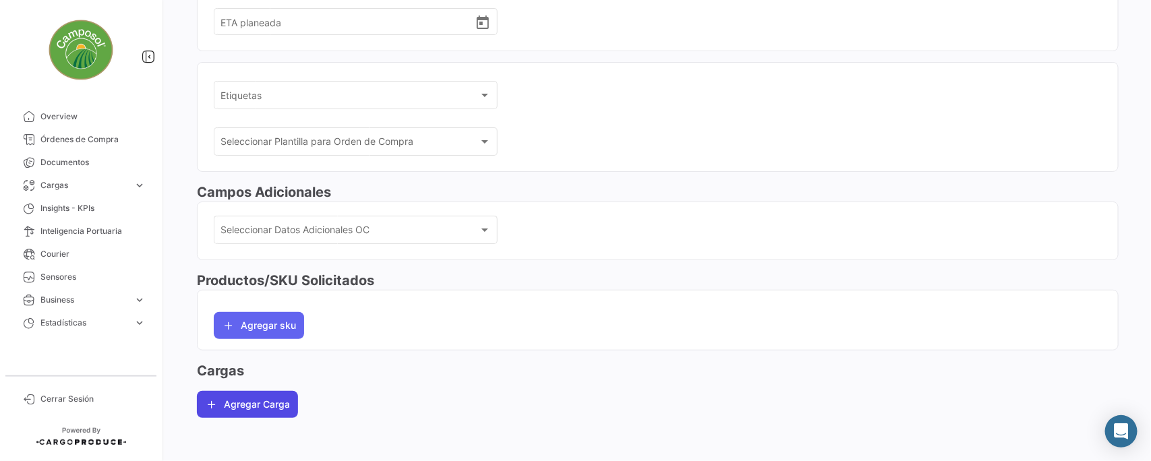
click at [256, 411] on button "Agregar Carga" at bounding box center [247, 404] width 101 height 27
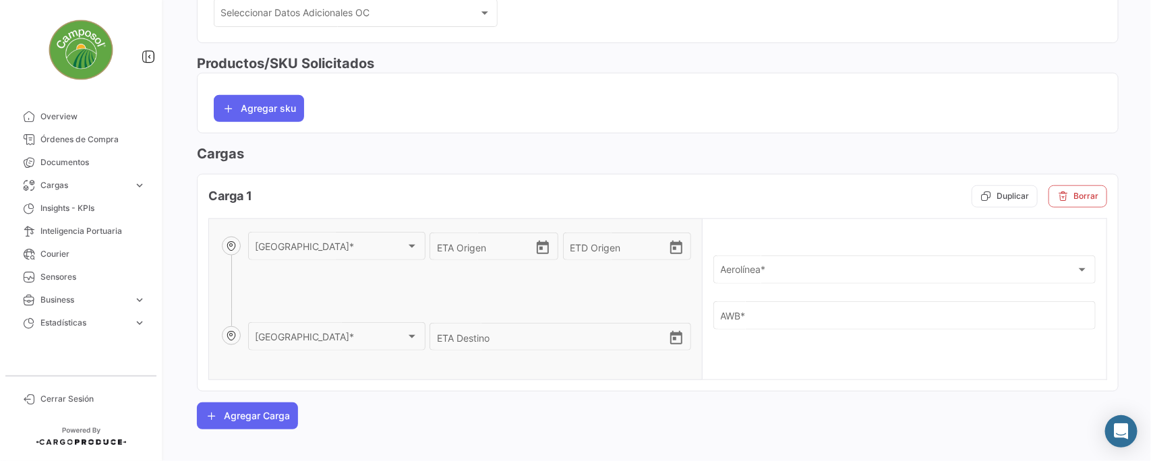
scroll to position [500, 0]
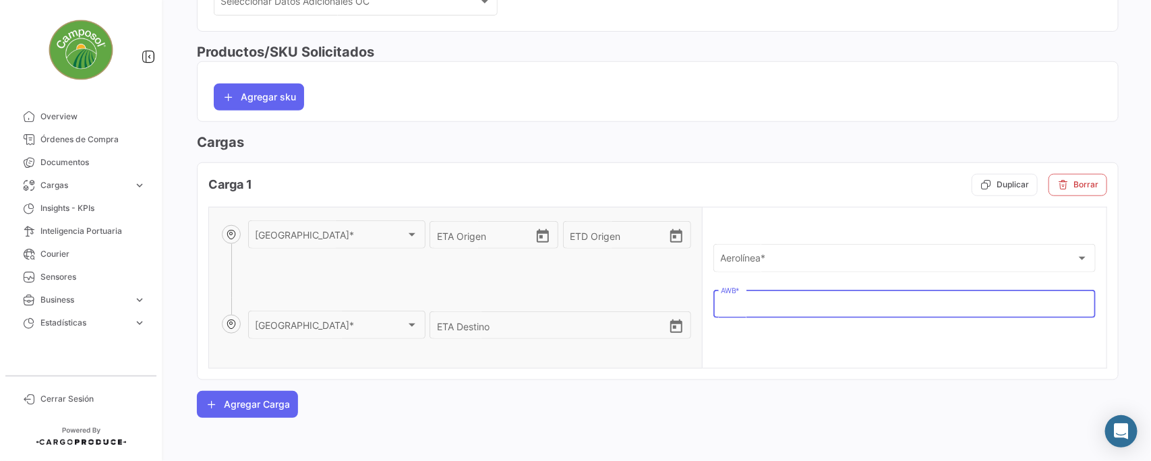
drag, startPoint x: 746, startPoint y: 305, endPoint x: 713, endPoint y: 310, distance: 33.5
click at [713, 310] on div "AWB *" at bounding box center [904, 303] width 382 height 31
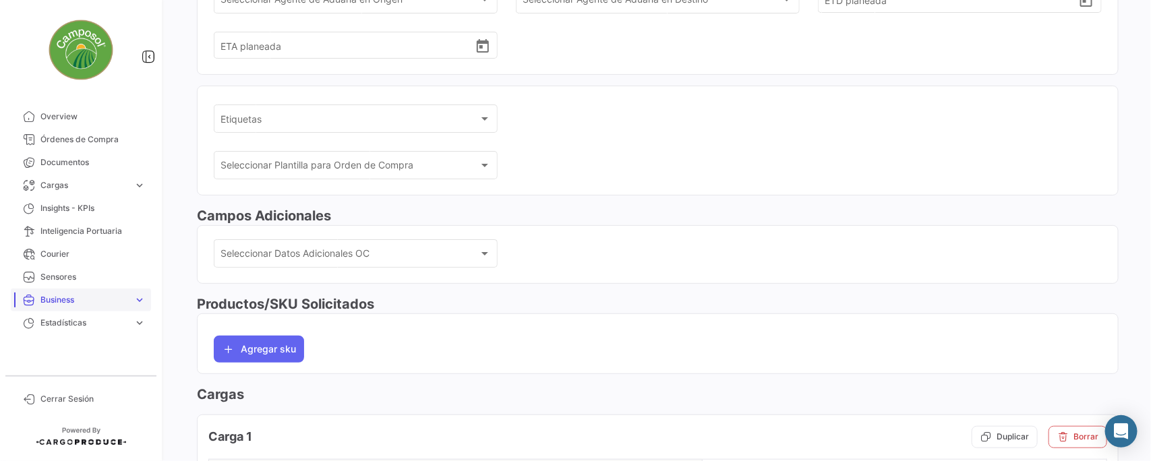
click at [135, 300] on span "expand_more" at bounding box center [139, 300] width 12 height 12
click at [72, 233] on span "Inteligencia Portuaria" at bounding box center [92, 231] width 105 height 12
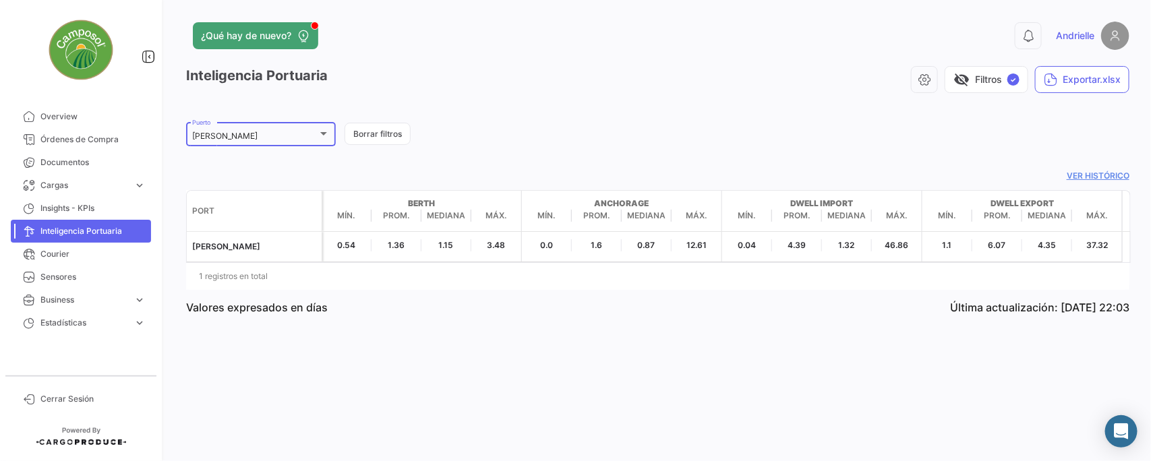
click at [310, 133] on div "[PERSON_NAME]" at bounding box center [254, 135] width 125 height 9
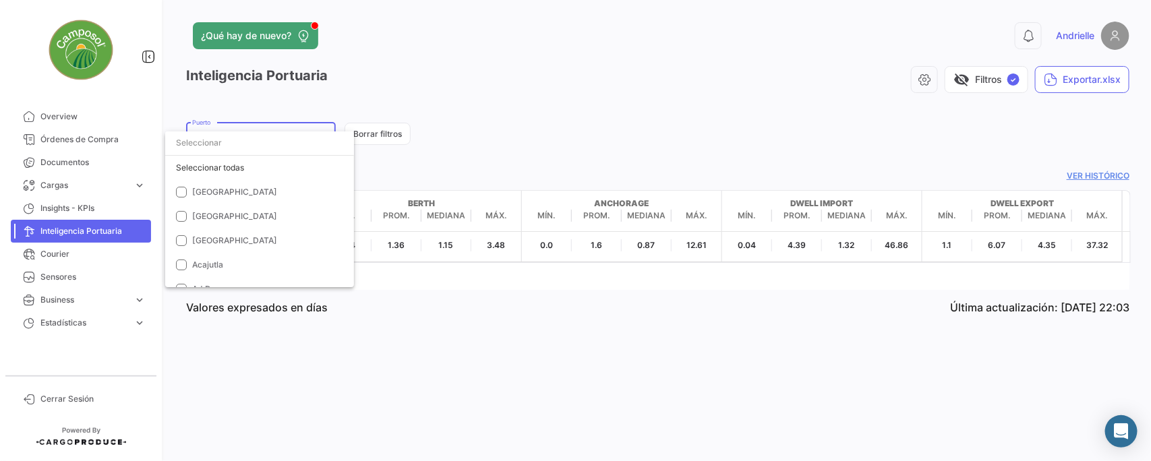
scroll to position [10017, 0]
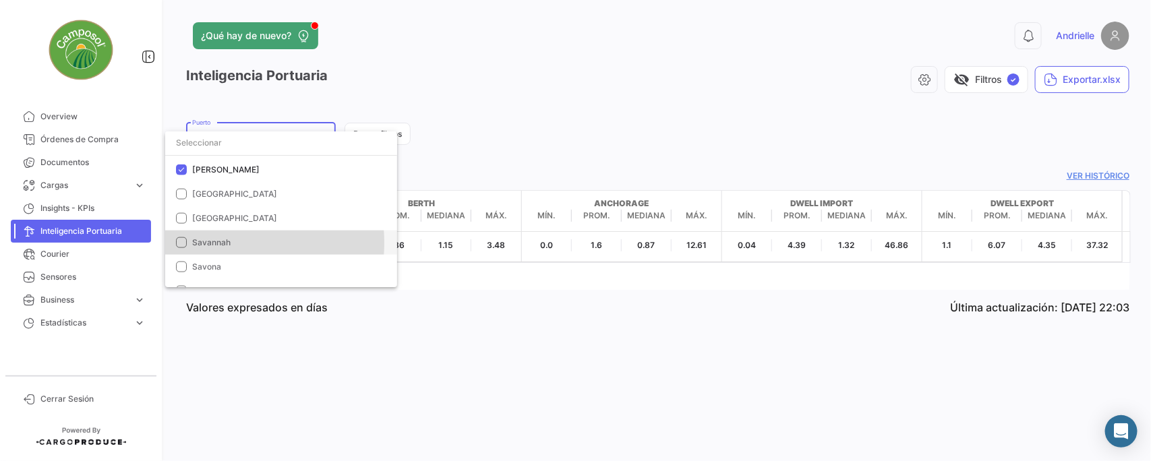
drag, startPoint x: 210, startPoint y: 243, endPoint x: 245, endPoint y: 245, distance: 35.1
click at [220, 243] on span "Savannah" at bounding box center [211, 242] width 38 height 10
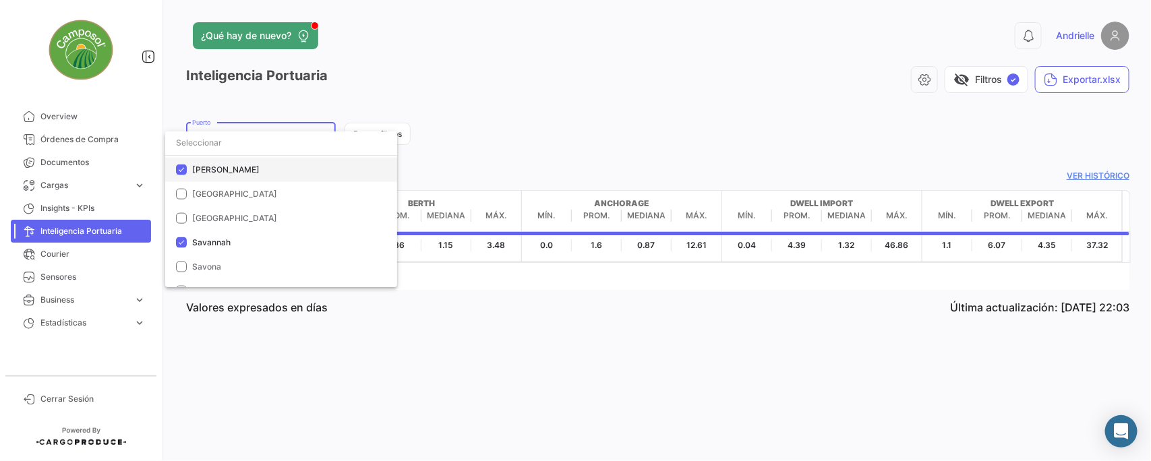
drag, startPoint x: 199, startPoint y: 165, endPoint x: 243, endPoint y: 176, distance: 45.8
click at [200, 165] on span "[PERSON_NAME]" at bounding box center [225, 169] width 67 height 10
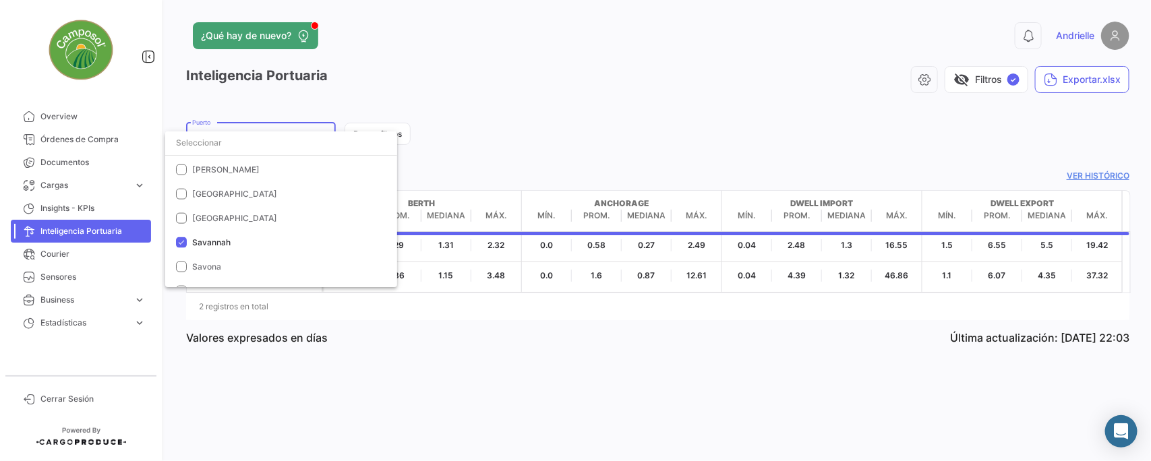
click at [586, 136] on div at bounding box center [575, 230] width 1151 height 461
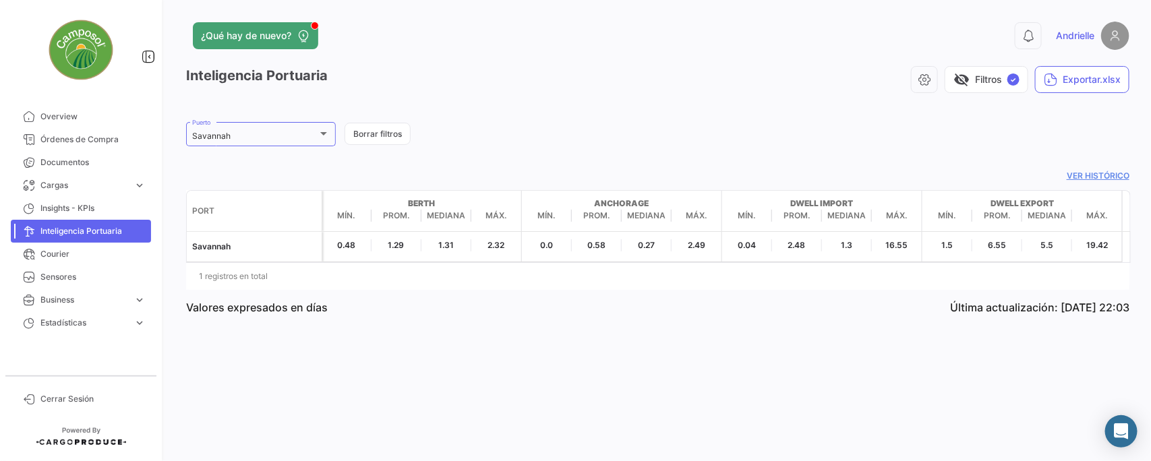
drag, startPoint x: 189, startPoint y: 305, endPoint x: 365, endPoint y: 295, distance: 176.2
click at [365, 295] on div "Valores expresados en días Última actualización: [DATE] 22:03" at bounding box center [657, 307] width 943 height 35
click at [1114, 173] on link "Ver histórico" at bounding box center [657, 176] width 943 height 12
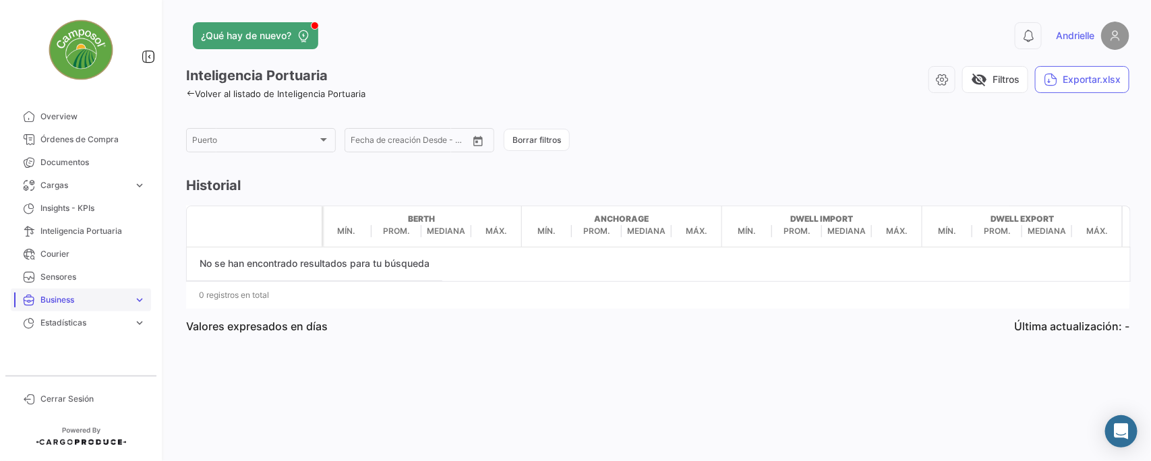
click at [76, 293] on link "Business expand_more" at bounding box center [81, 300] width 140 height 23
click at [48, 329] on span "Tags" at bounding box center [44, 328] width 18 height 12
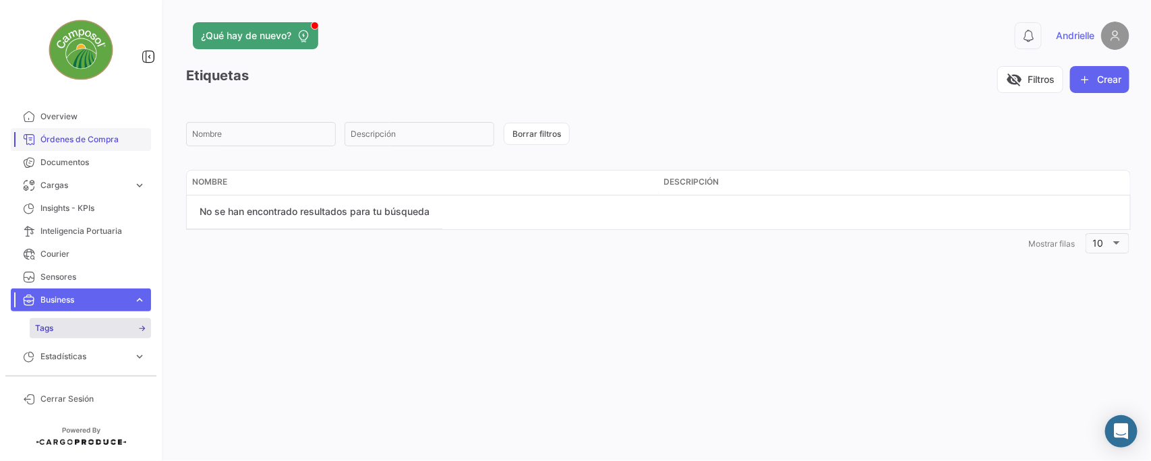
click at [95, 135] on span "Órdenes de Compra" at bounding box center [92, 139] width 105 height 12
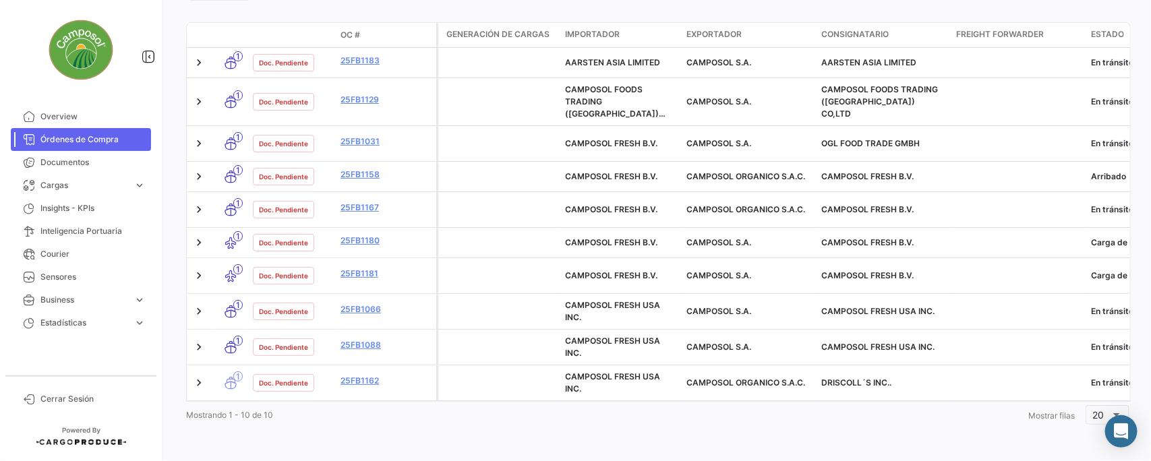
scroll to position [98, 0]
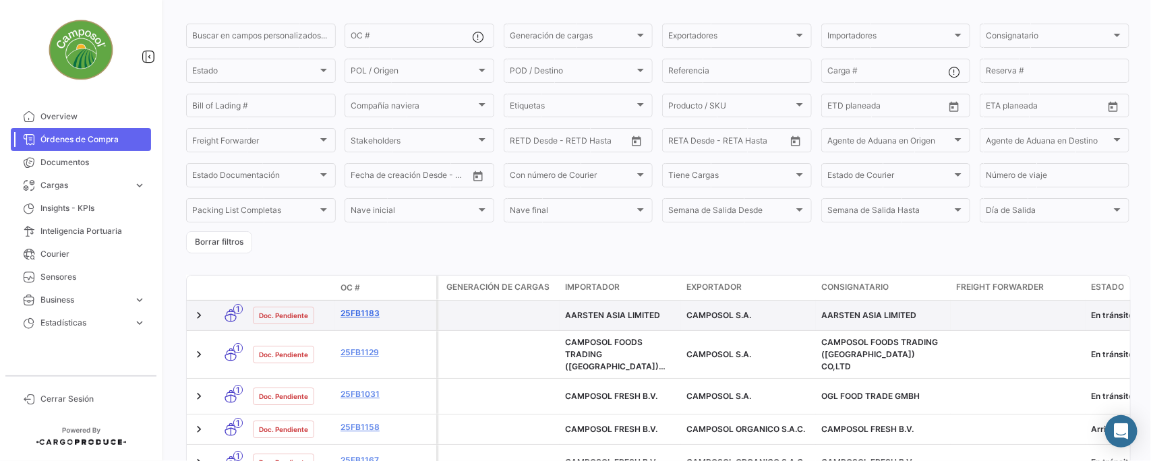
click at [352, 309] on link "25FB1183" at bounding box center [385, 313] width 90 height 12
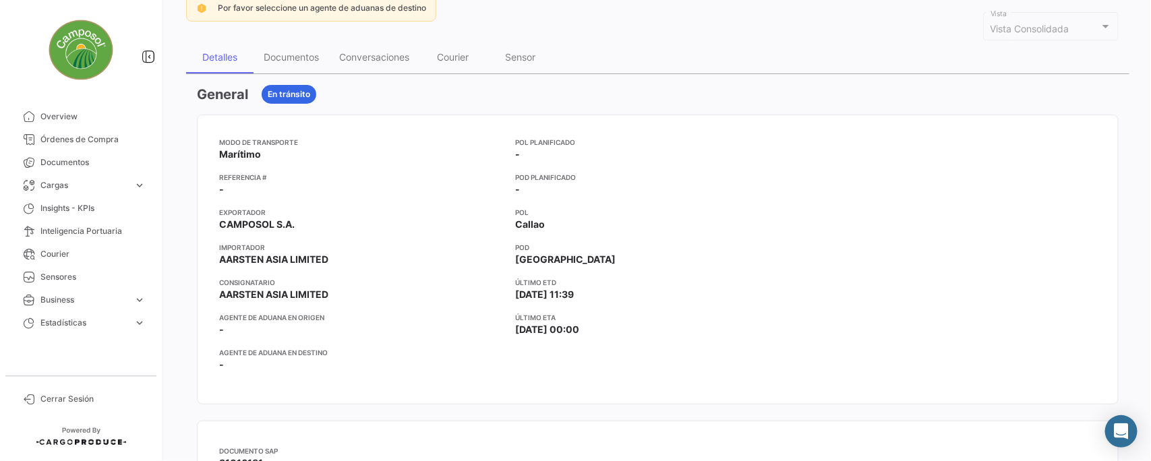
scroll to position [421, 0]
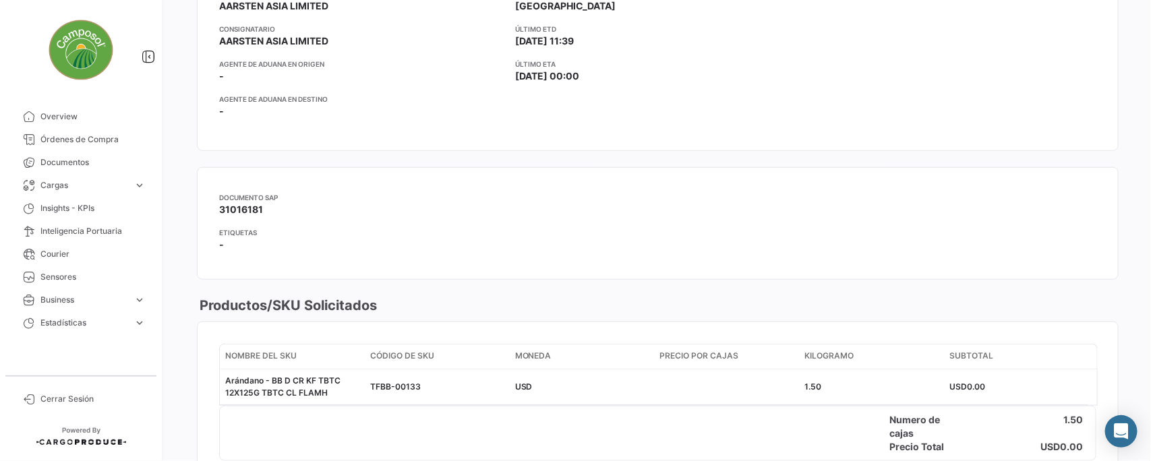
click at [220, 244] on span "-" at bounding box center [221, 244] width 5 height 13
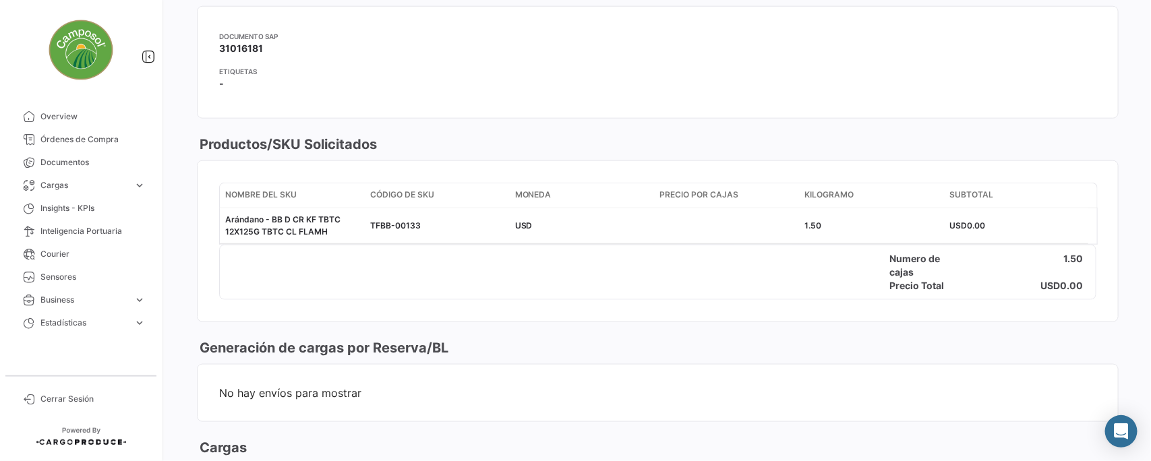
scroll to position [589, 0]
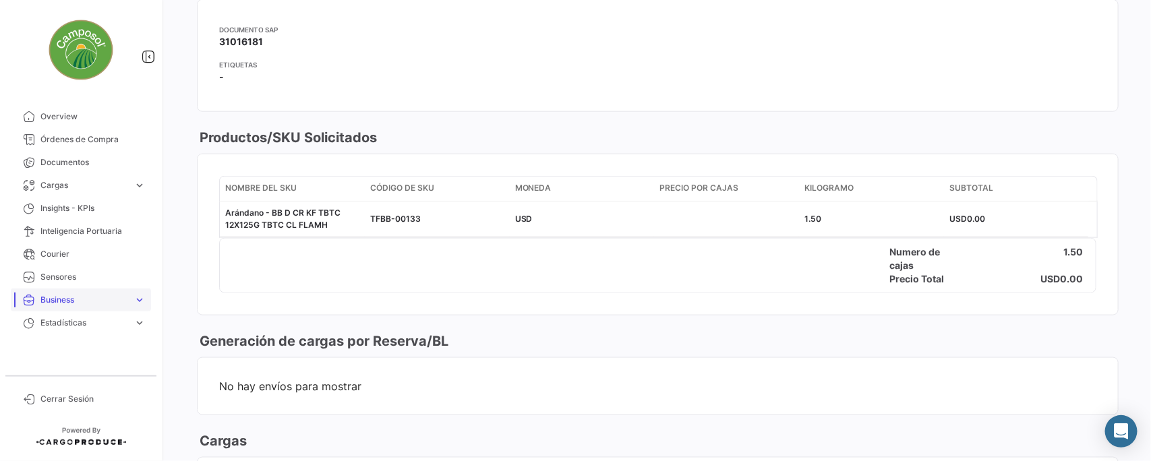
click at [91, 302] on span "Business" at bounding box center [84, 300] width 88 height 12
click at [118, 356] on span "Estadísticas" at bounding box center [84, 357] width 88 height 12
click at [108, 352] on link "Tiempo a destino" at bounding box center [90, 351] width 121 height 20
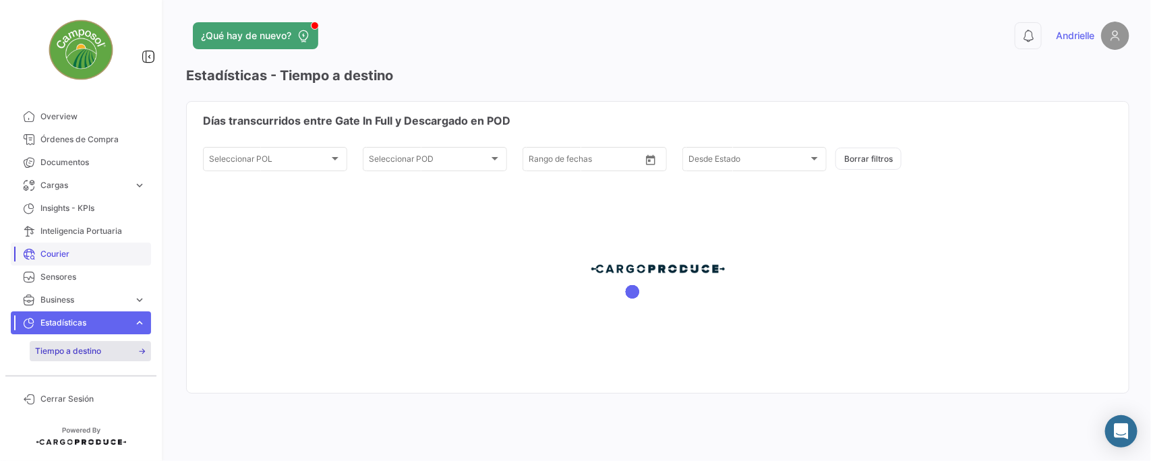
type input "[DATE]"
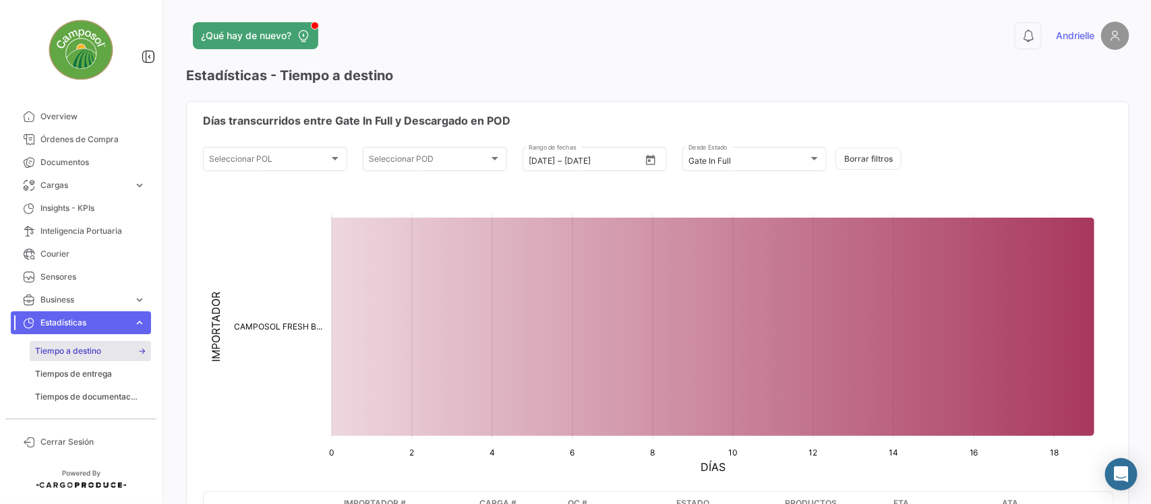
click at [1108, 36] on img at bounding box center [1115, 36] width 28 height 28
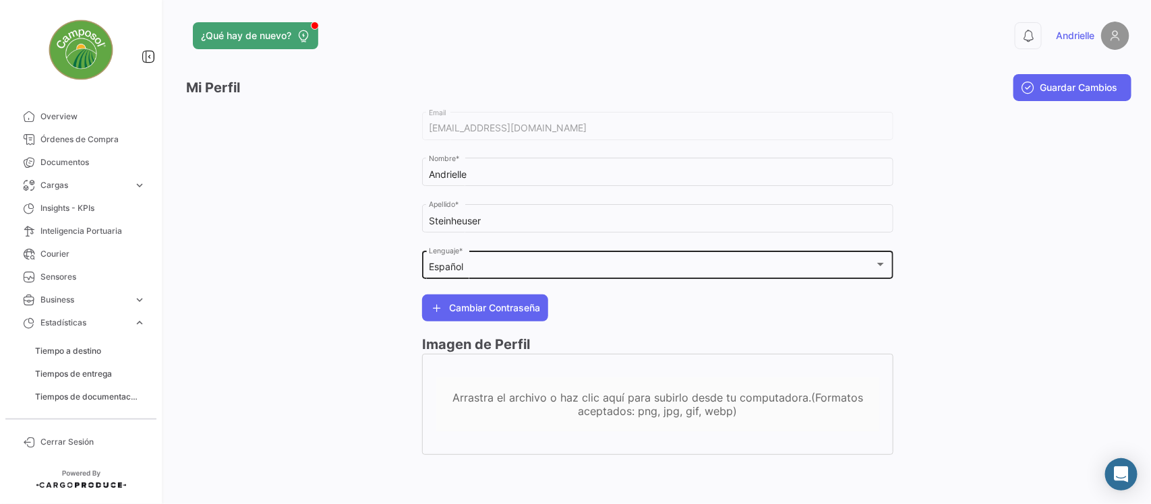
click at [489, 265] on div "Español" at bounding box center [652, 267] width 446 height 11
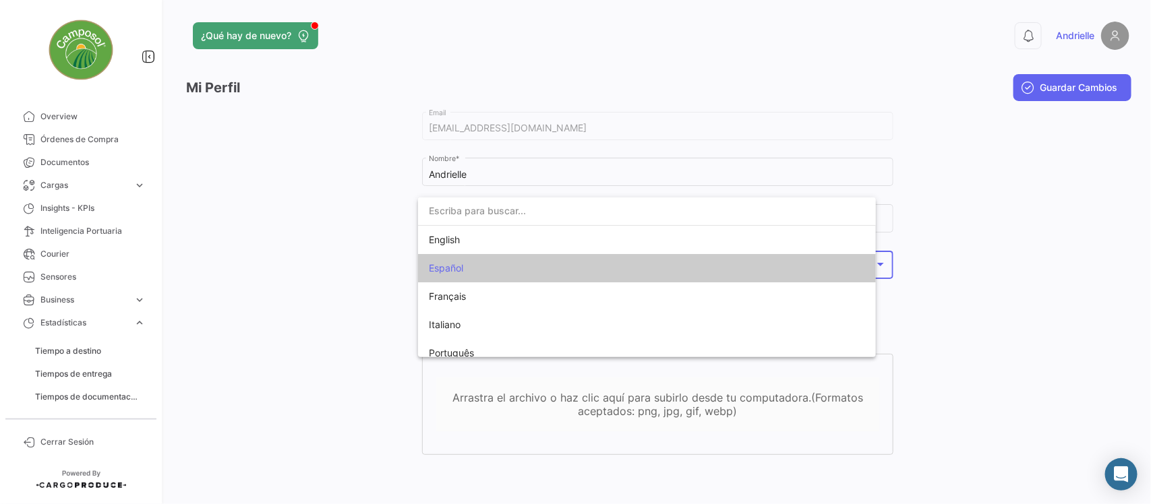
scroll to position [10, 0]
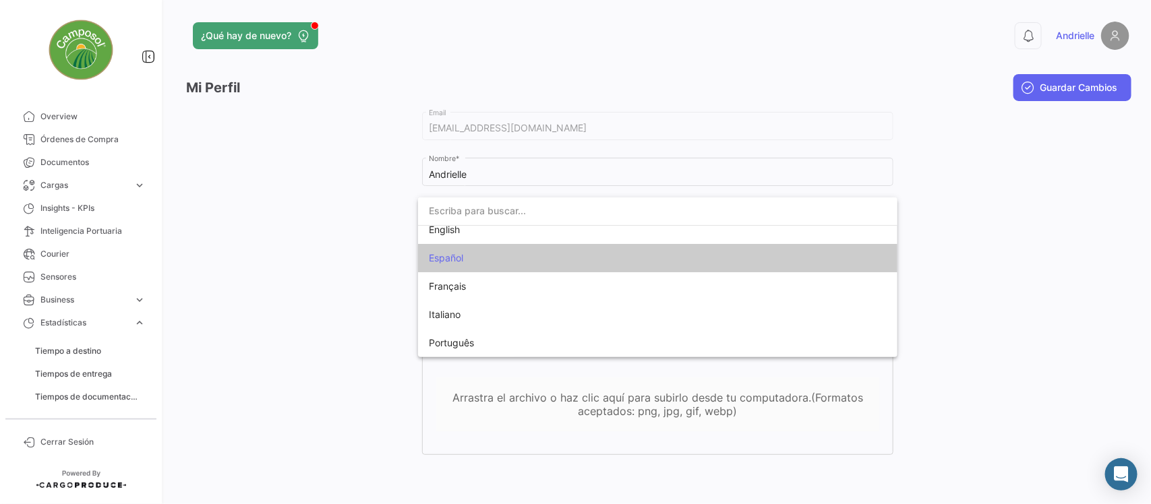
click at [322, 193] on div at bounding box center [575, 252] width 1151 height 504
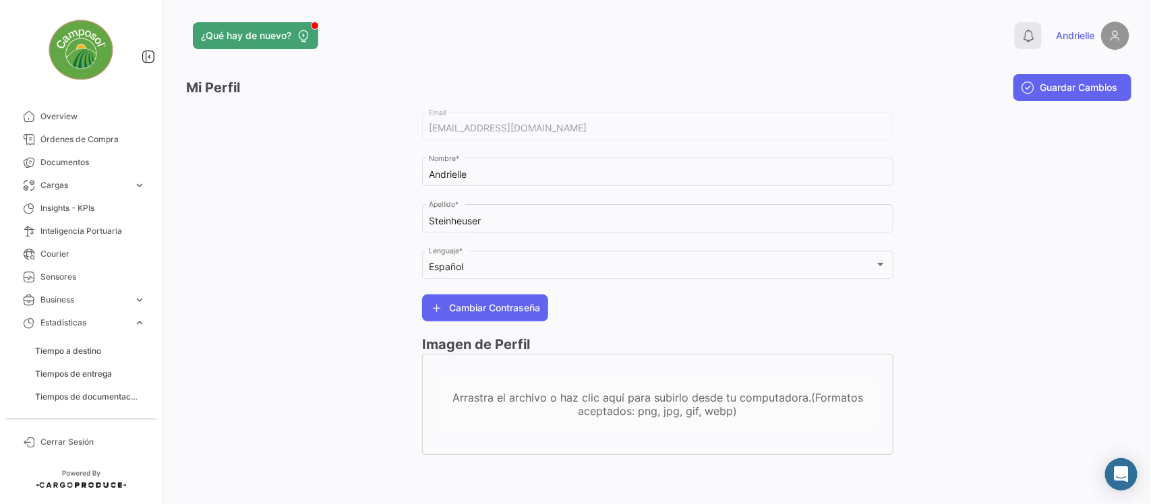
click at [1028, 38] on icon at bounding box center [1027, 35] width 13 height 13
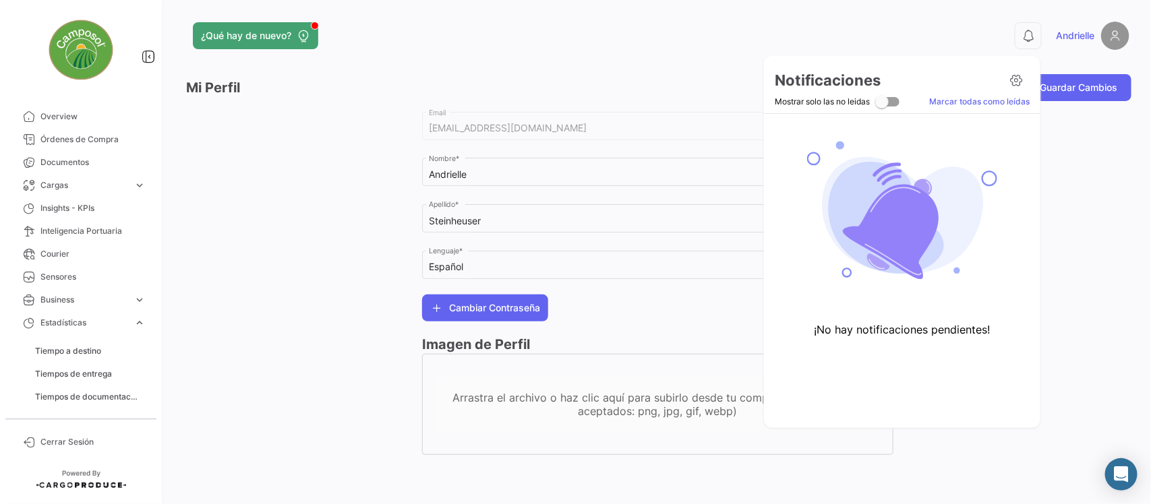
click at [1030, 34] on div at bounding box center [575, 252] width 1151 height 504
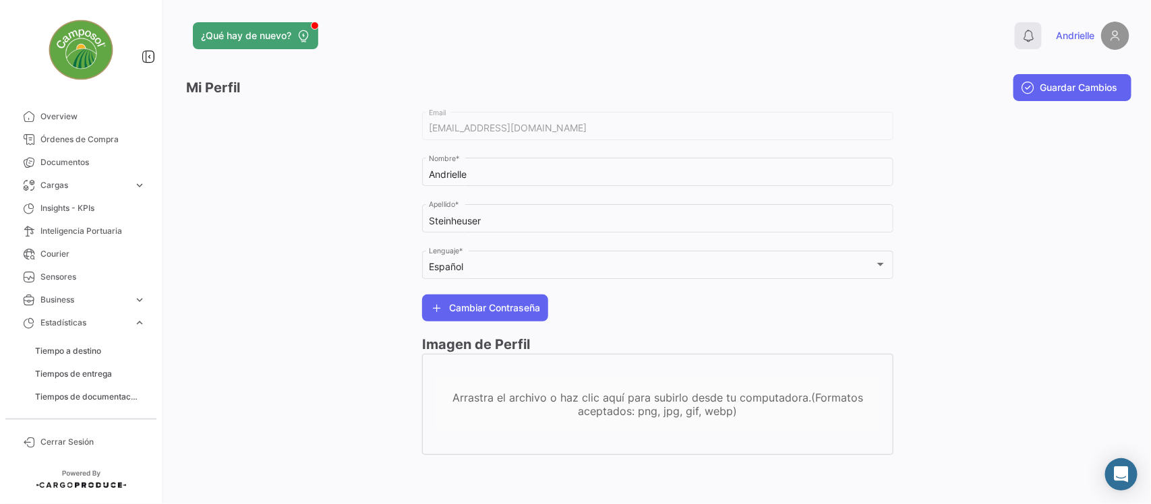
click at [1027, 38] on icon at bounding box center [1027, 35] width 13 height 13
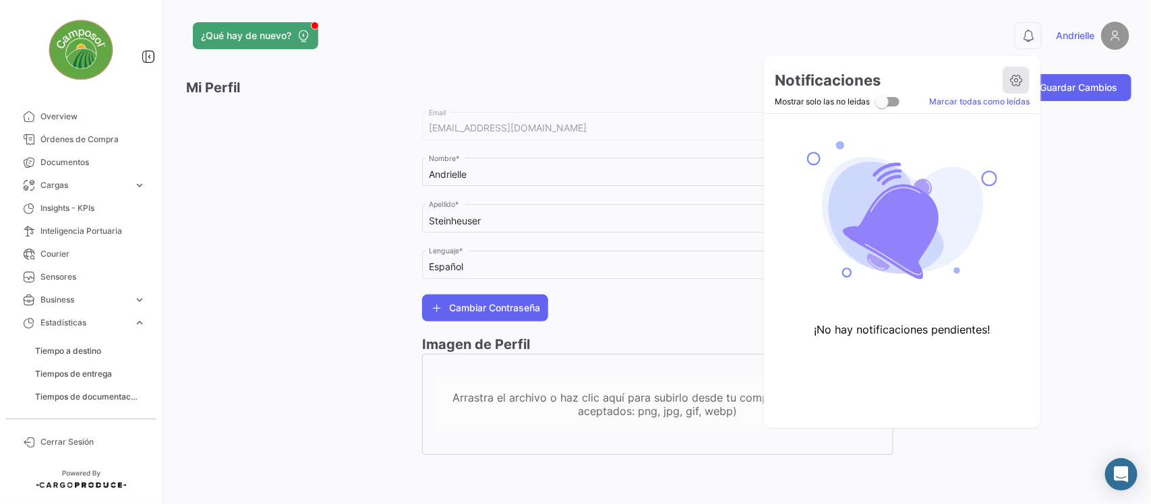
click at [1015, 78] on icon at bounding box center [1015, 79] width 13 height 13
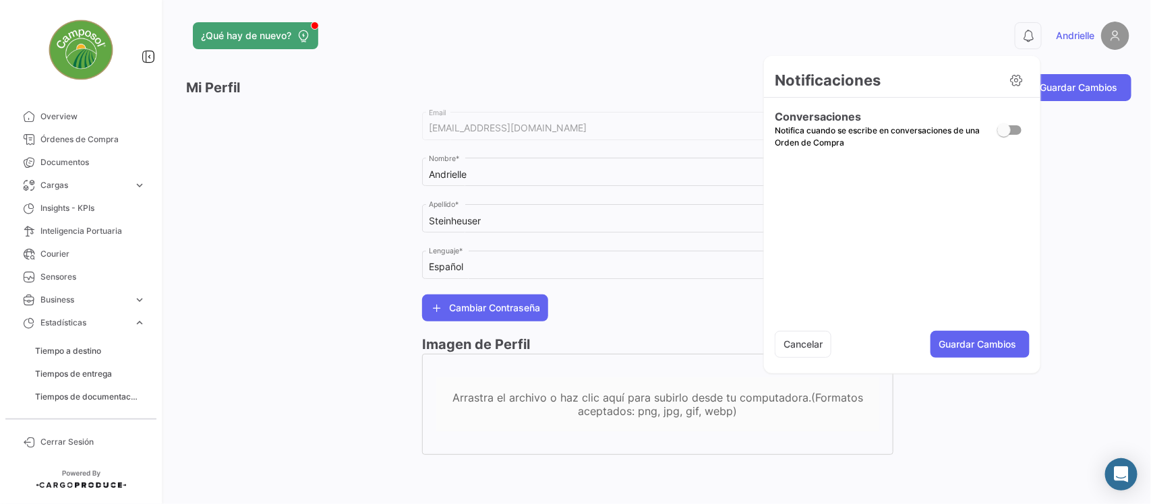
click at [999, 130] on span at bounding box center [1003, 129] width 13 height 13
click at [1003, 135] on input "checkbox" at bounding box center [1003, 135] width 1 height 1
checkbox input "true"
click at [977, 347] on button "Guardar Cambios" at bounding box center [979, 344] width 99 height 27
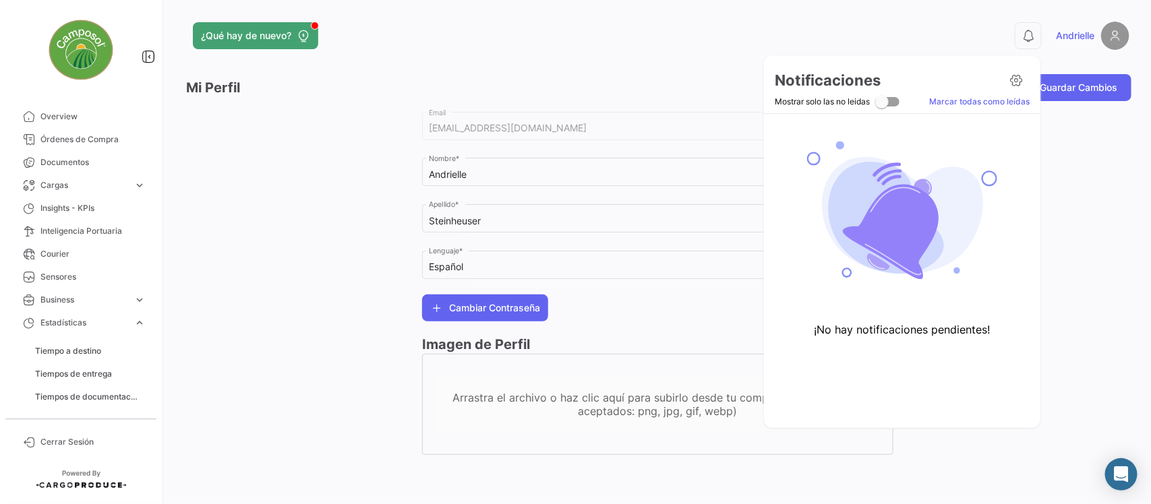
click at [948, 26] on div at bounding box center [575, 252] width 1151 height 504
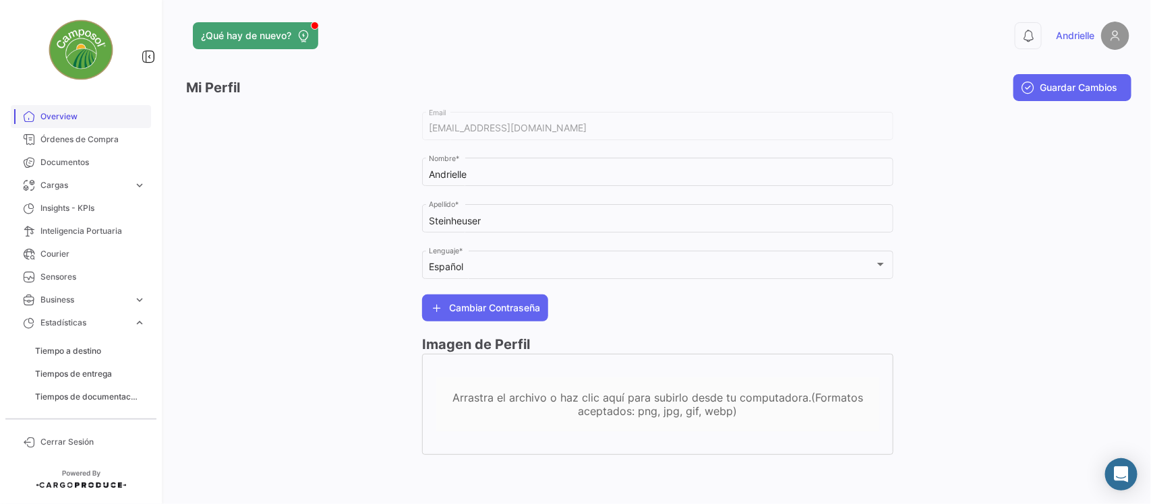
click at [65, 116] on span "Overview" at bounding box center [92, 117] width 105 height 12
